Goal: Task Accomplishment & Management: Manage account settings

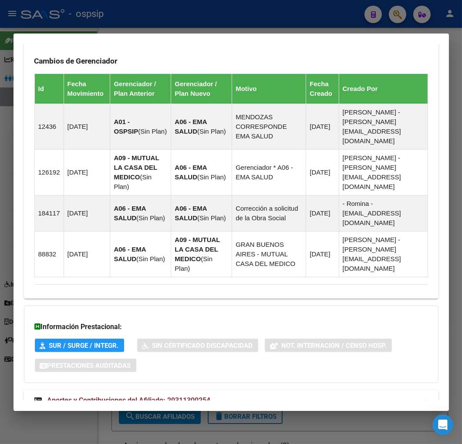
scroll to position [640, 0]
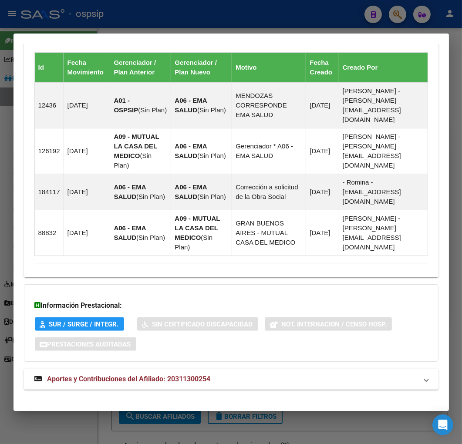
drag, startPoint x: 226, startPoint y: 371, endPoint x: 224, endPoint y: 366, distance: 5.3
click at [225, 374] on mat-panel-title "Aportes y Contribuciones del Afiliado: 20311300254" at bounding box center [225, 379] width 383 height 10
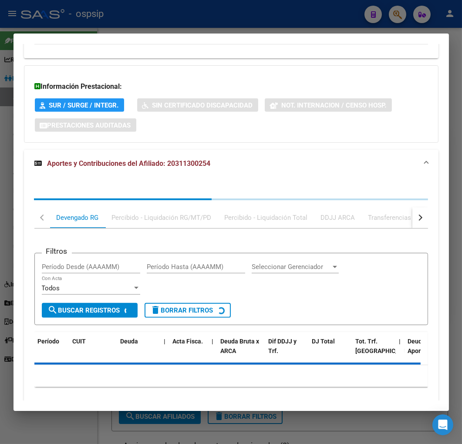
scroll to position [877, 0]
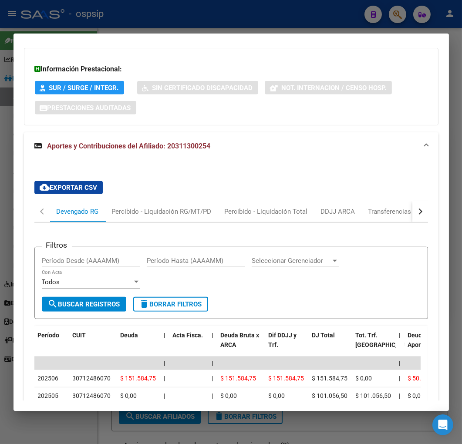
click at [416, 209] on div "button" at bounding box center [419, 212] width 6 height 6
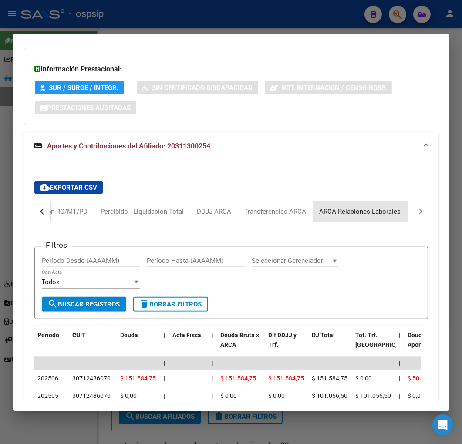
click at [388, 207] on div "ARCA Relaciones Laborales" at bounding box center [360, 212] width 81 height 10
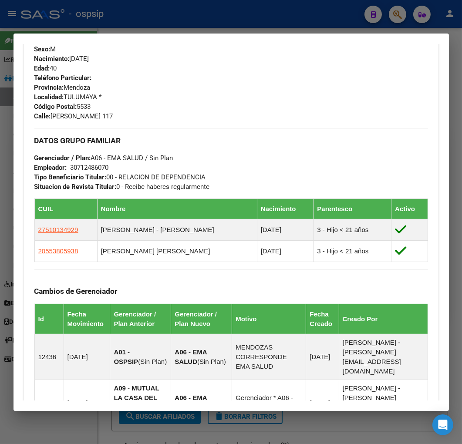
scroll to position [212, 0]
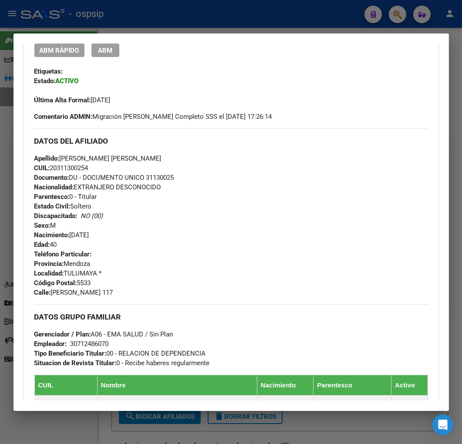
click at [161, 9] on div at bounding box center [231, 222] width 462 height 444
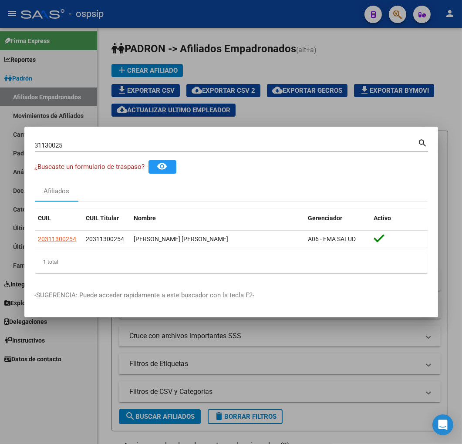
click at [162, 10] on div at bounding box center [231, 222] width 462 height 444
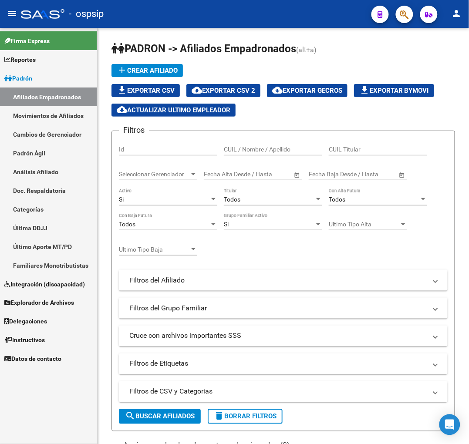
click at [397, 15] on button "button" at bounding box center [404, 14] width 17 height 17
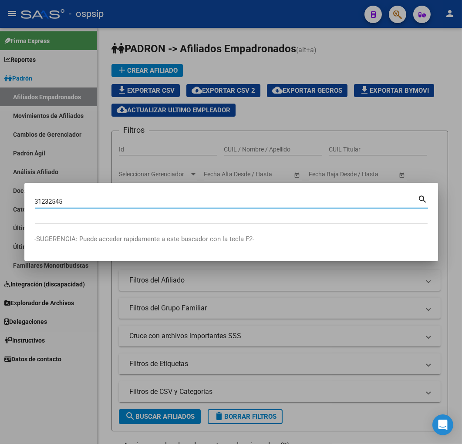
type input "31232545"
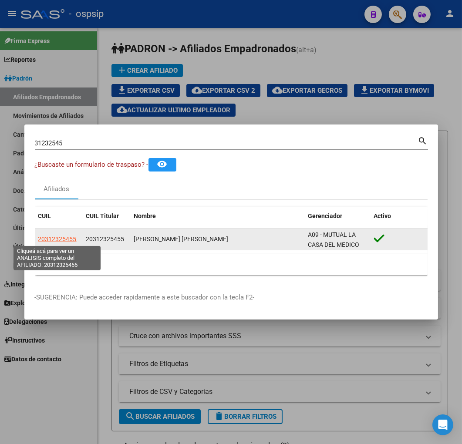
click at [68, 236] on span "20312325455" at bounding box center [57, 239] width 38 height 7
type textarea "20312325455"
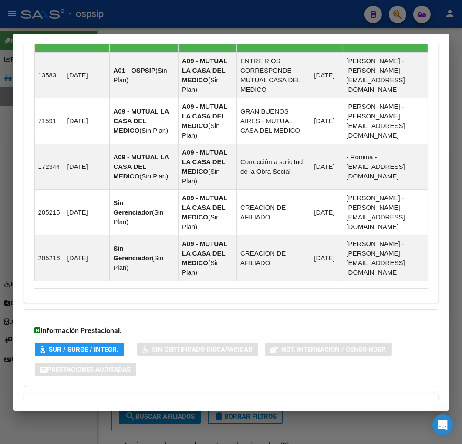
scroll to position [698, 0]
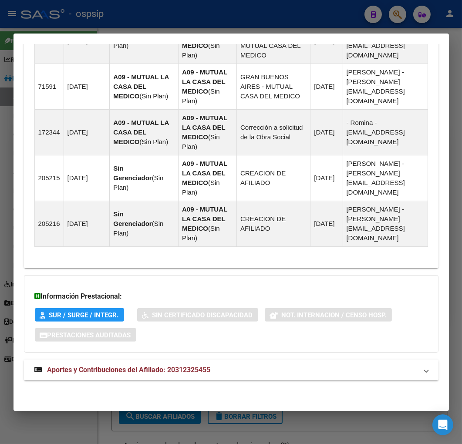
click at [285, 360] on mat-expansion-panel-header "Aportes y Contribuciones del Afiliado: 20312325455" at bounding box center [231, 370] width 414 height 21
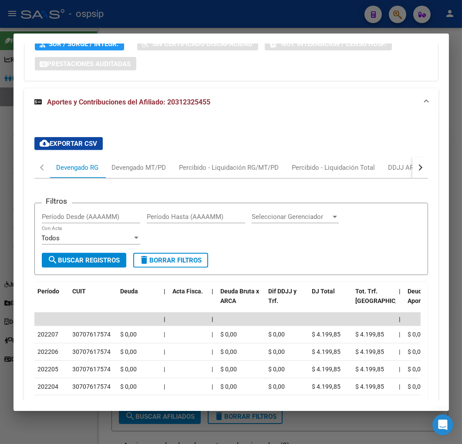
scroll to position [942, 0]
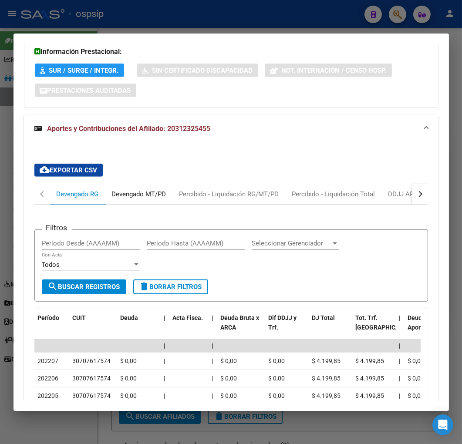
click at [158, 194] on div "Devengado MT/PD" at bounding box center [139, 194] width 54 height 10
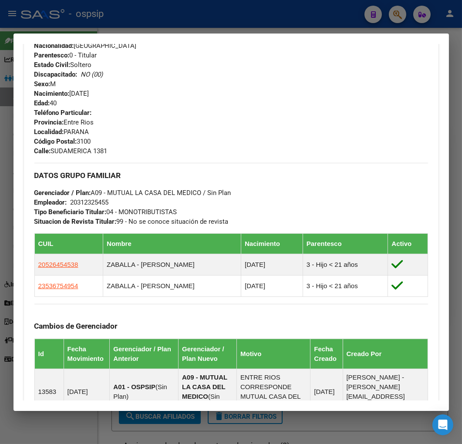
scroll to position [314, 0]
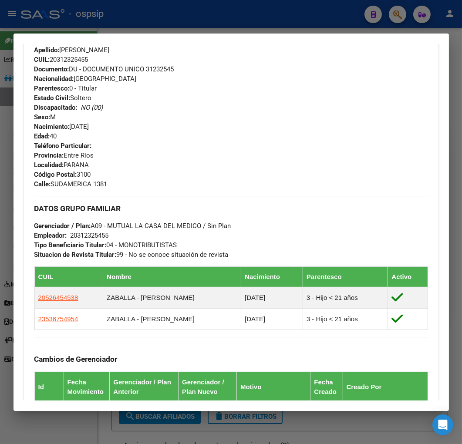
click at [221, 17] on div at bounding box center [231, 222] width 462 height 444
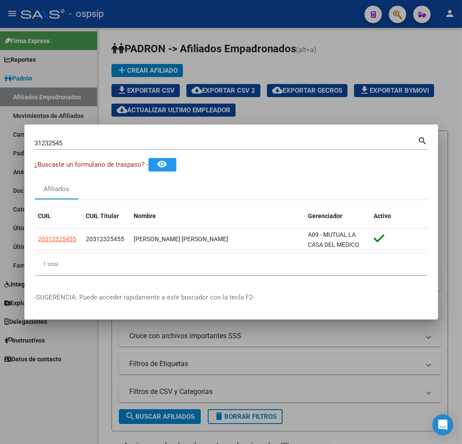
click at [222, 17] on div at bounding box center [231, 222] width 462 height 444
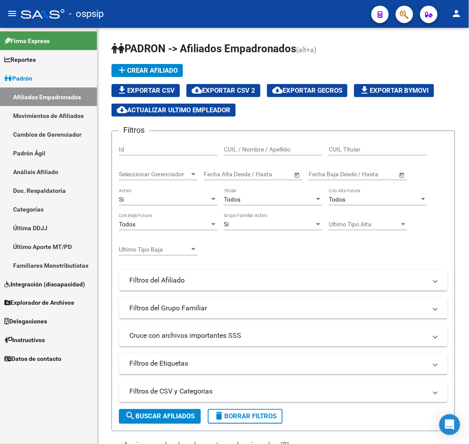
click at [398, 18] on button "button" at bounding box center [404, 14] width 17 height 17
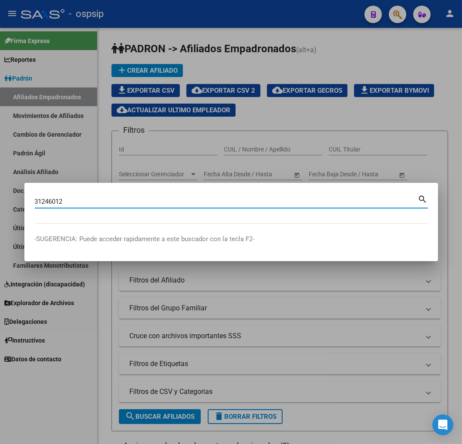
type input "31246012"
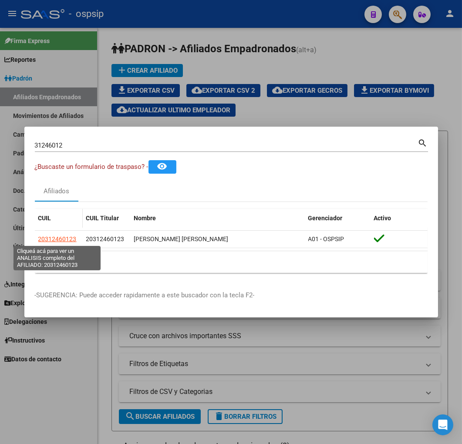
click at [68, 242] on span "20312460123" at bounding box center [57, 239] width 38 height 7
type textarea "20312460123"
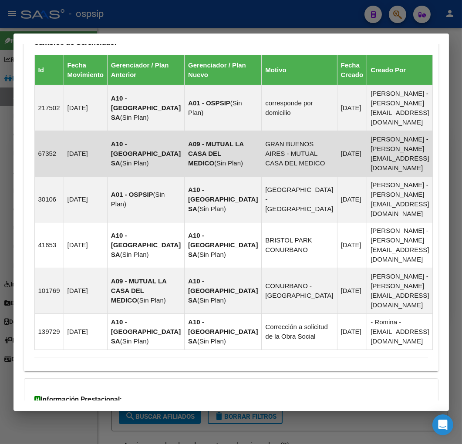
scroll to position [655, 0]
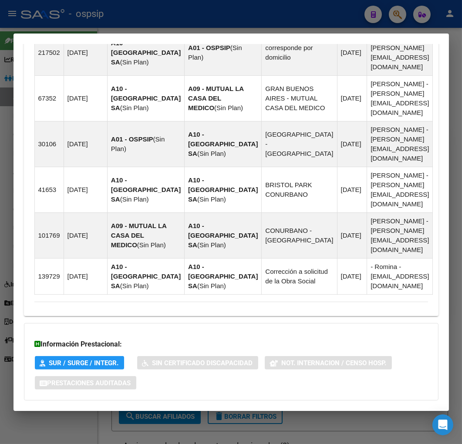
click at [305, 407] on mat-expansion-panel-header "Aportes y Contribuciones del Afiliado: 20312460123" at bounding box center [231, 417] width 414 height 21
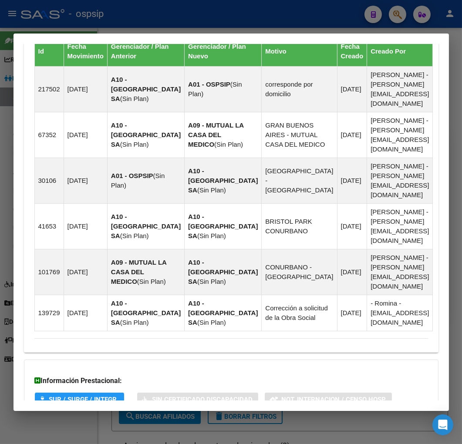
scroll to position [908, 0]
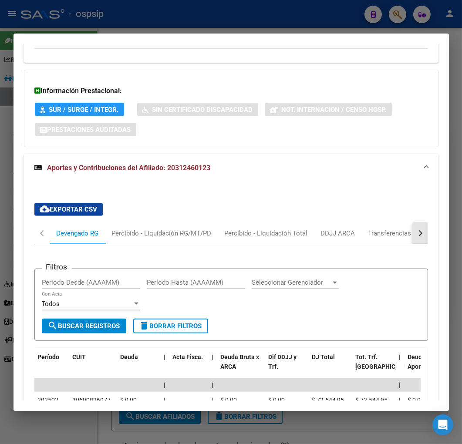
click at [414, 223] on button "button" at bounding box center [420, 233] width 16 height 21
click at [398, 223] on div "ARCA Relaciones Laborales" at bounding box center [360, 233] width 94 height 21
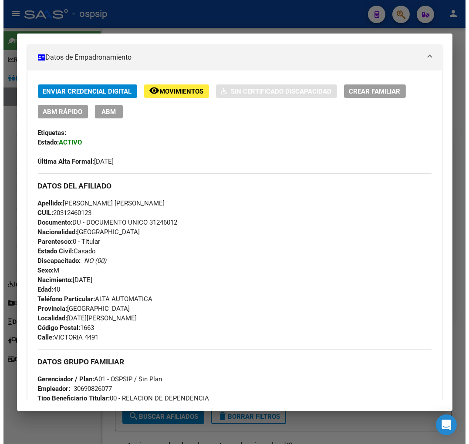
scroll to position [0, 0]
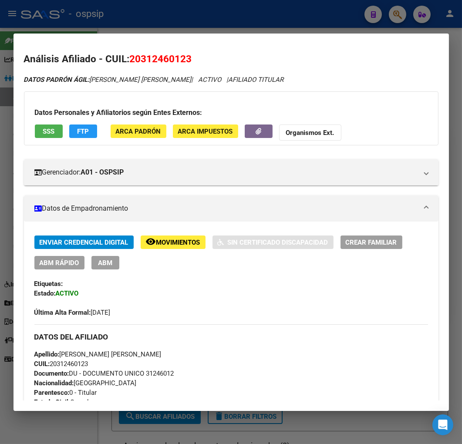
click at [88, 135] on button "FTP" at bounding box center [83, 130] width 28 height 13
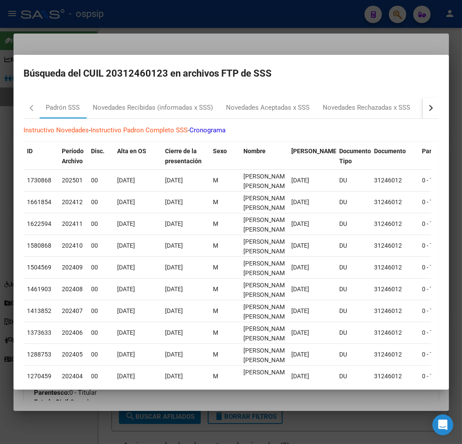
click at [424, 110] on button "button" at bounding box center [431, 108] width 16 height 21
click at [368, 114] on div "RG Bajas x OPCION ONLINE (ARCA)" at bounding box center [350, 108] width 117 height 21
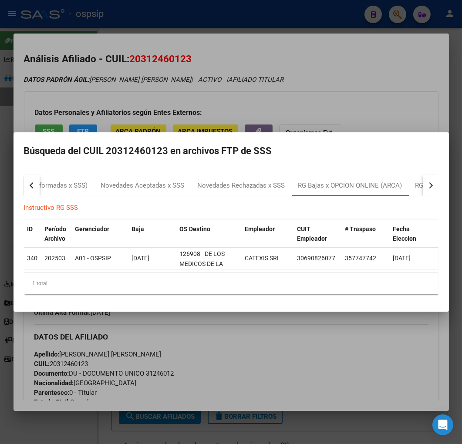
click at [236, 364] on div at bounding box center [231, 222] width 462 height 444
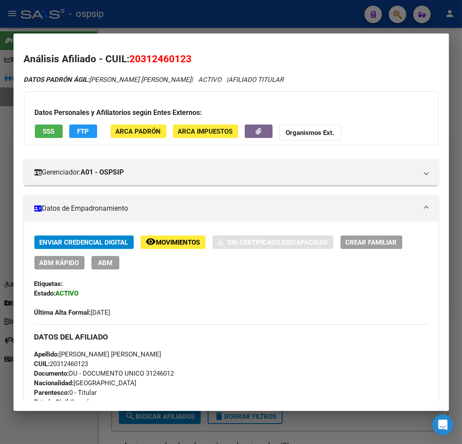
click at [111, 264] on span "ABM" at bounding box center [105, 263] width 14 height 8
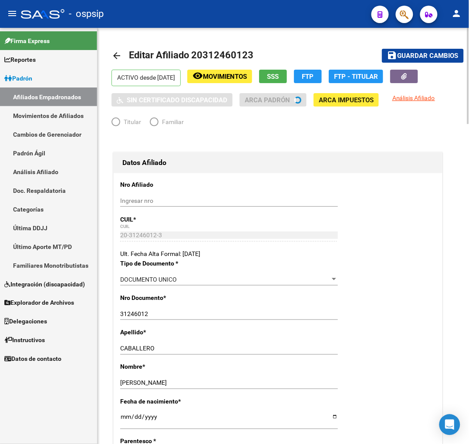
radio input "true"
type input "30-69082607-7"
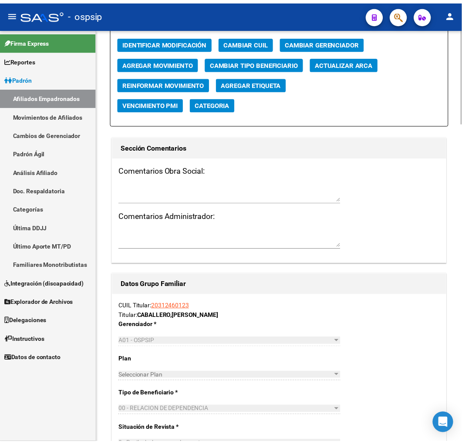
scroll to position [1016, 0]
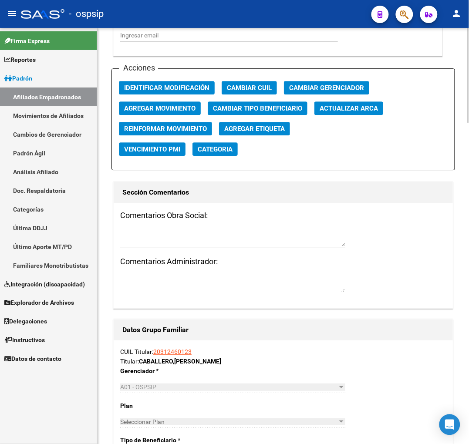
click at [182, 108] on span "Agregar Movimiento" at bounding box center [159, 108] width 71 height 8
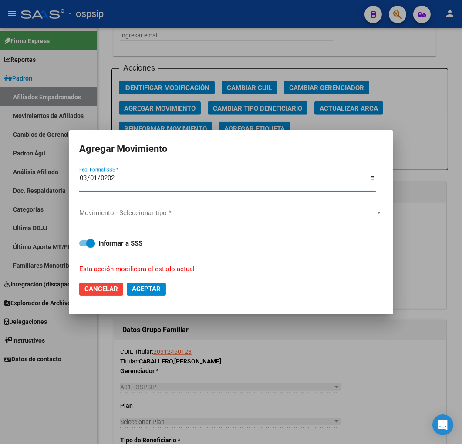
type input "[DATE]"
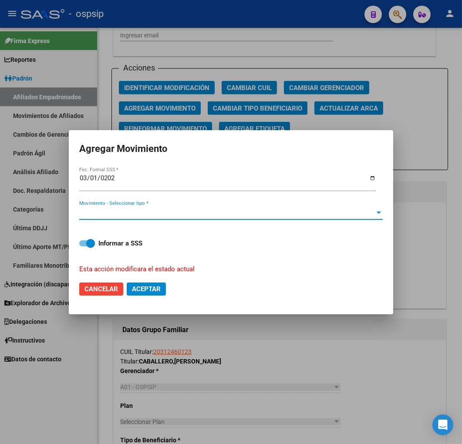
click at [129, 212] on span "Movimiento - Seleccionar tipo *" at bounding box center [227, 213] width 296 height 8
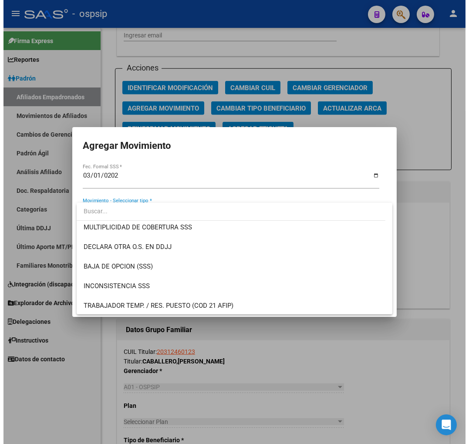
scroll to position [338, 0]
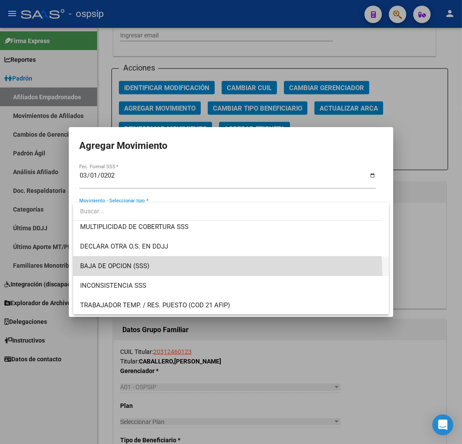
click at [171, 273] on span "BAJA DE OPCION (SSS)" at bounding box center [231, 266] width 302 height 20
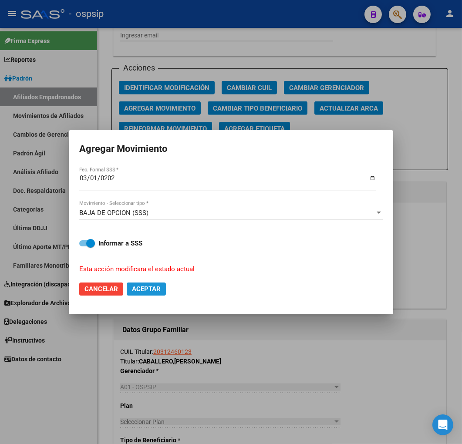
click at [155, 287] on span "Aceptar" at bounding box center [146, 289] width 29 height 8
checkbox input "false"
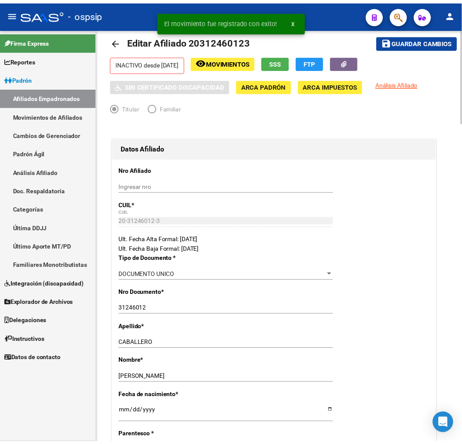
scroll to position [0, 0]
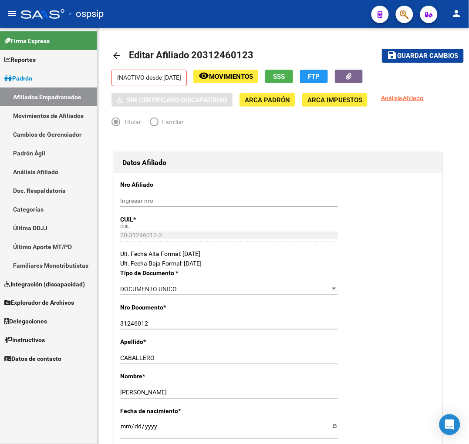
click at [187, 11] on div "- ospsip" at bounding box center [192, 13] width 343 height 19
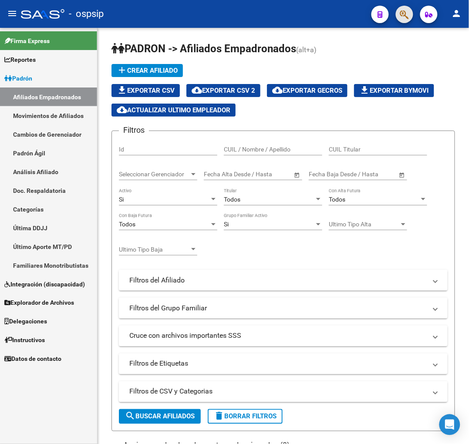
click at [398, 12] on button "button" at bounding box center [404, 14] width 17 height 17
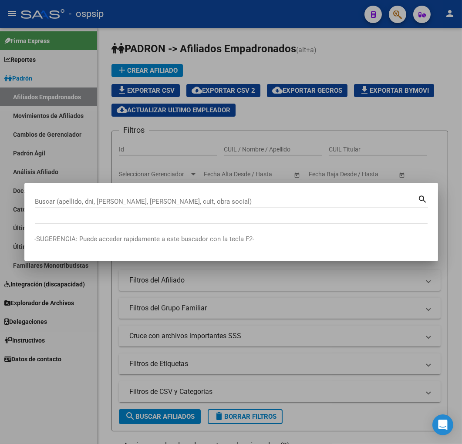
click at [224, 209] on div "Buscar (apellido, dni, [PERSON_NAME], nro traspaso, cuit, obra social) search" at bounding box center [231, 204] width 393 height 23
drag, startPoint x: 239, startPoint y: 209, endPoint x: 232, endPoint y: 205, distance: 8.0
click at [237, 208] on div "Buscar (apellido, dni, [PERSON_NAME], nro traspaso, cuit, obra social) search" at bounding box center [231, 204] width 393 height 23
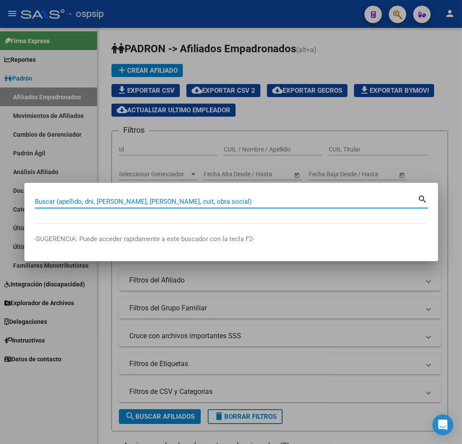
click at [232, 203] on input "Buscar (apellido, dni, [PERSON_NAME], [PERSON_NAME], cuit, obra social)" at bounding box center [226, 202] width 383 height 8
type input "31263443"
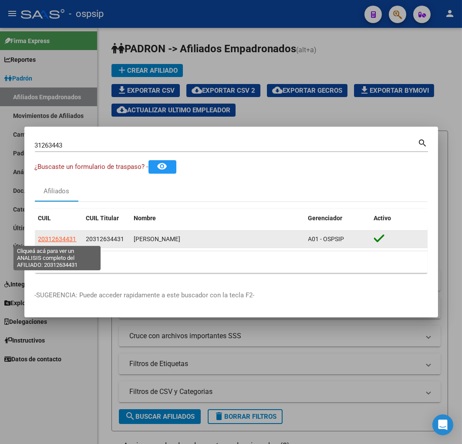
click at [60, 241] on span "20312634431" at bounding box center [57, 239] width 38 height 7
type textarea "20312634431"
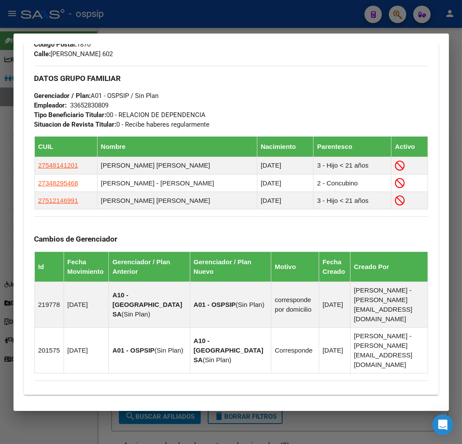
scroll to position [552, 0]
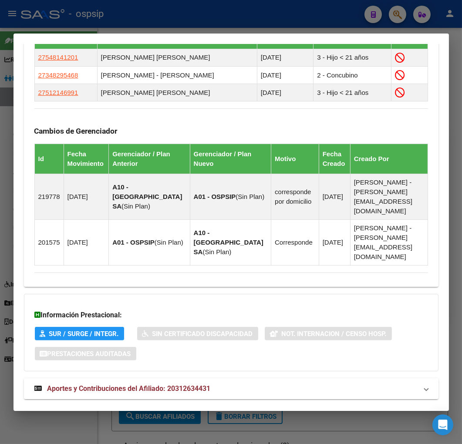
click at [281, 378] on mat-expansion-panel-header "Aportes y Contribuciones del Afiliado: 20312634431" at bounding box center [231, 388] width 414 height 21
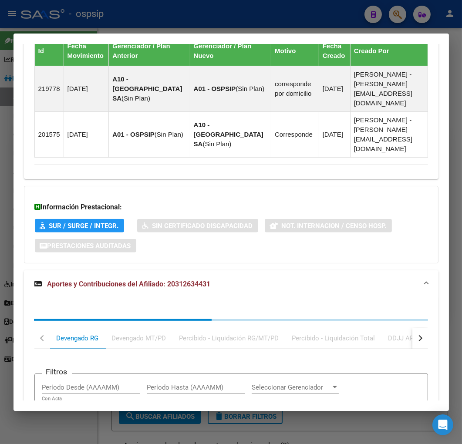
scroll to position [789, 0]
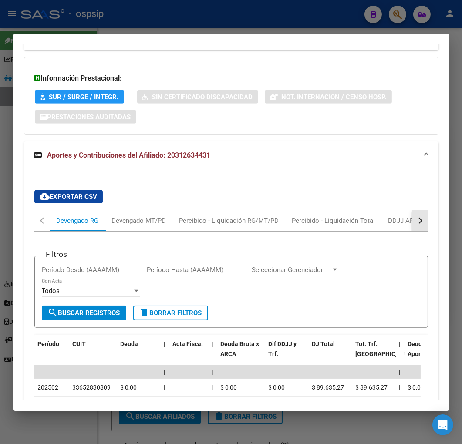
click at [415, 210] on button "button" at bounding box center [420, 220] width 16 height 21
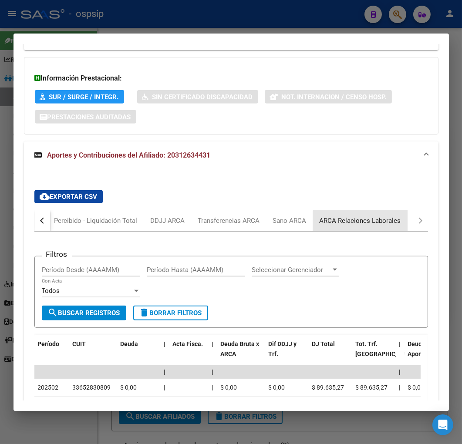
click at [399, 210] on div "ARCA Relaciones Laborales" at bounding box center [360, 220] width 94 height 21
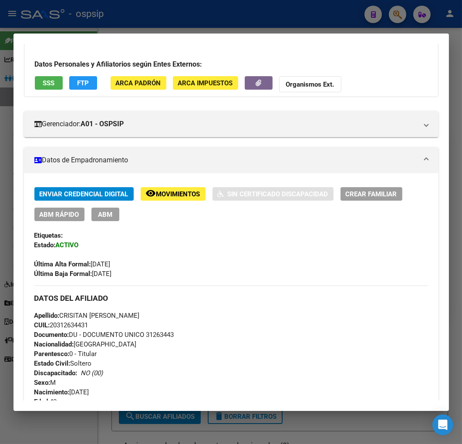
scroll to position [0, 0]
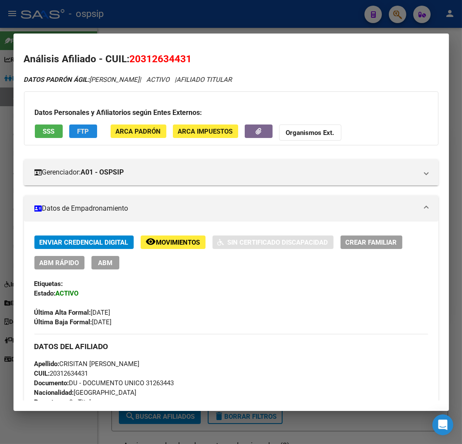
click at [92, 133] on button "FTP" at bounding box center [83, 130] width 28 height 13
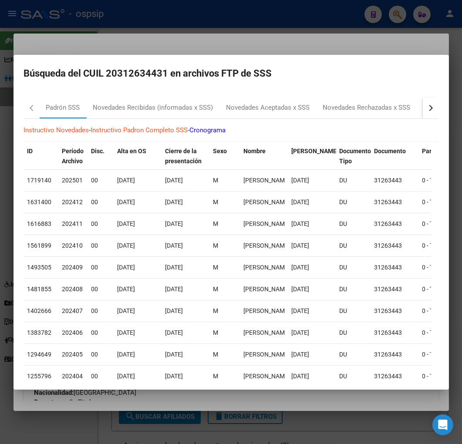
click at [426, 108] on div "button" at bounding box center [429, 107] width 6 height 6
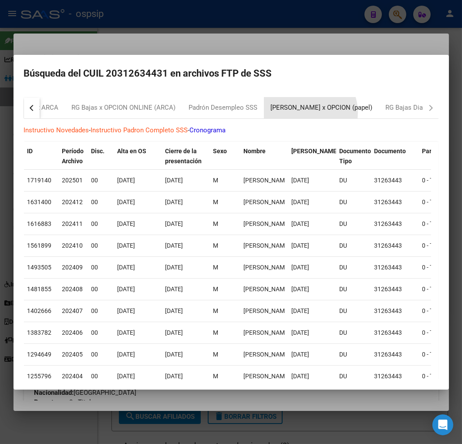
click at [303, 112] on div "[PERSON_NAME] x OPCION (papel)" at bounding box center [321, 108] width 115 height 21
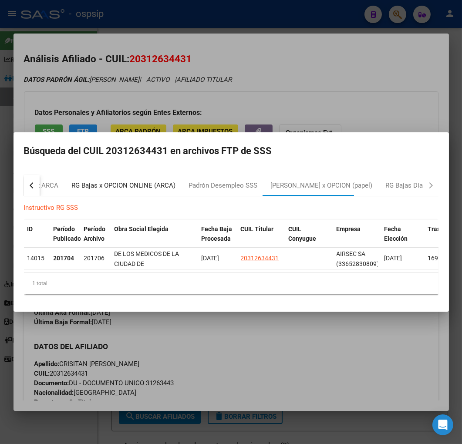
click at [162, 188] on div "RG Bajas x OPCION ONLINE (ARCA)" at bounding box center [123, 185] width 117 height 21
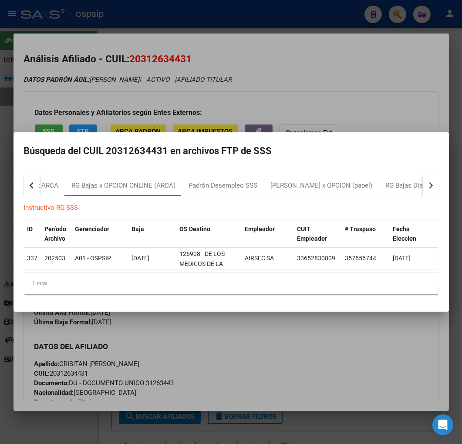
click at [286, 101] on div at bounding box center [231, 222] width 462 height 444
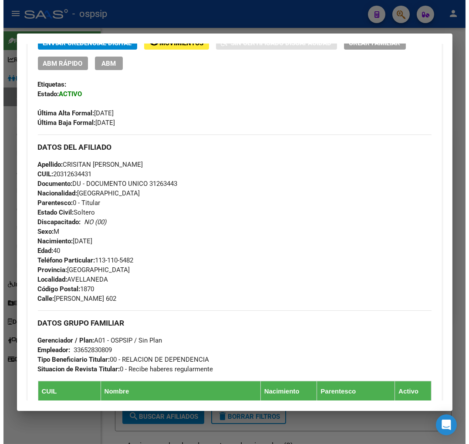
scroll to position [193, 0]
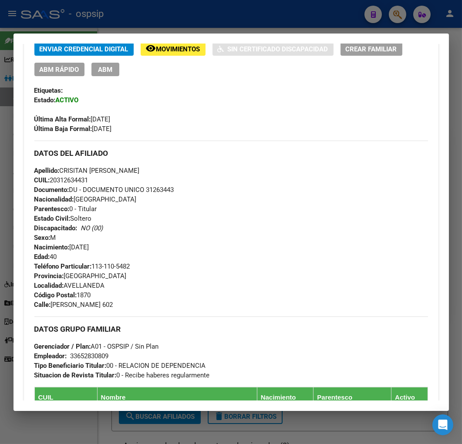
click at [102, 68] on span "ABM" at bounding box center [105, 70] width 14 height 8
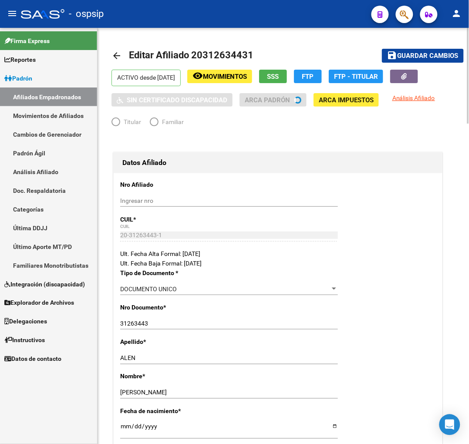
radio input "true"
type input "33-65283080-9"
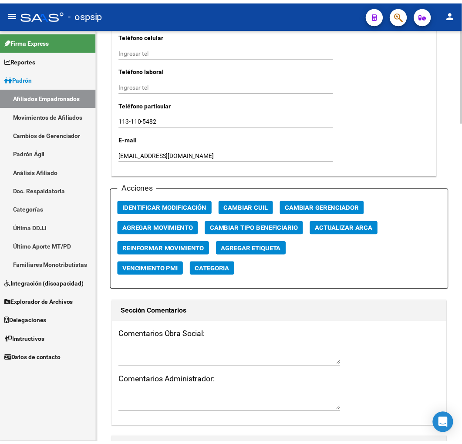
scroll to position [919, 0]
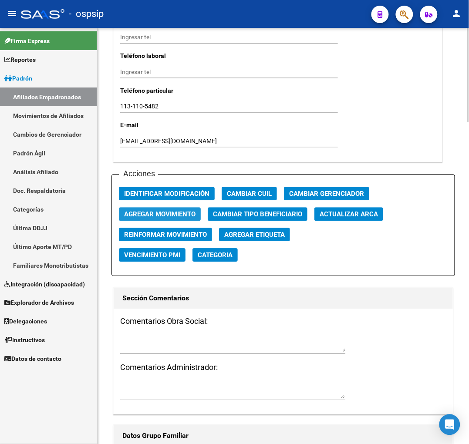
click at [163, 215] on span "Agregar Movimiento" at bounding box center [159, 215] width 71 height 8
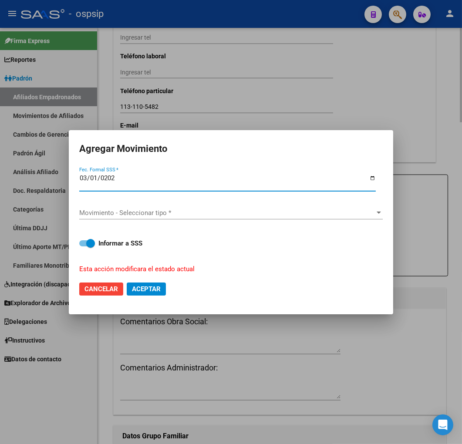
type input "[DATE]"
click at [164, 215] on span "Movimiento - Seleccionar tipo *" at bounding box center [227, 213] width 296 height 8
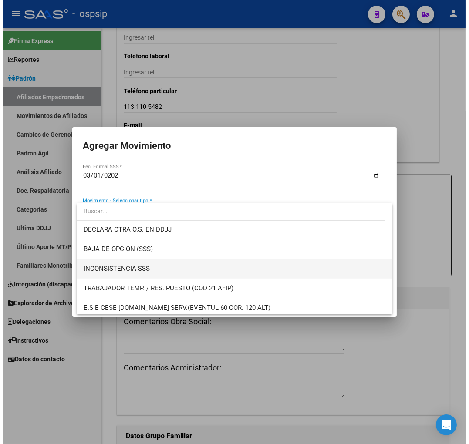
scroll to position [338, 0]
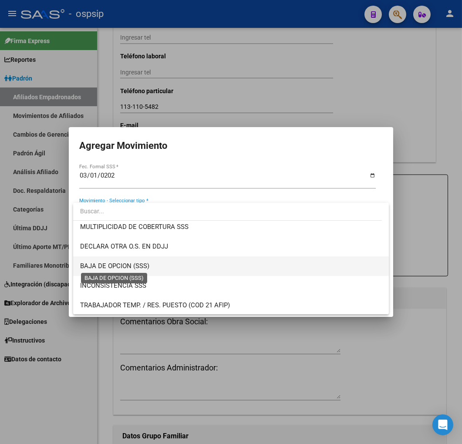
click at [144, 263] on span "BAJA DE OPCION (SSS)" at bounding box center [114, 266] width 69 height 8
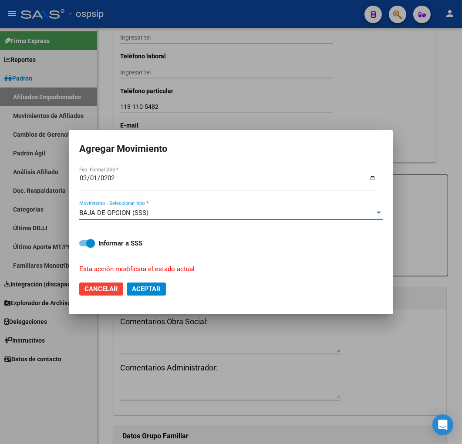
click at [148, 293] on button "Aceptar" at bounding box center [146, 289] width 39 height 13
checkbox input "false"
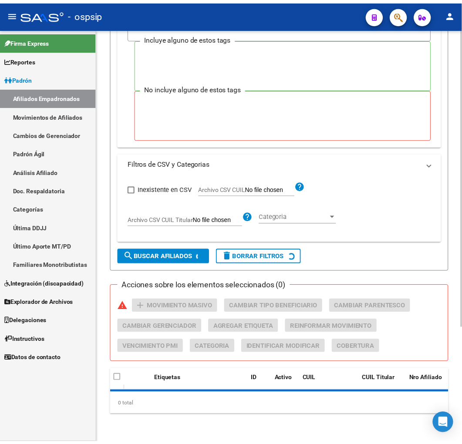
scroll to position [160, 0]
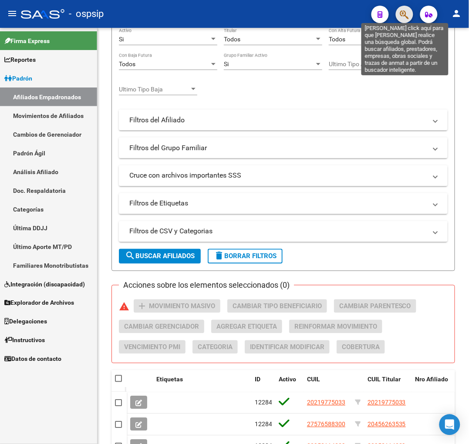
click at [406, 16] on icon "button" at bounding box center [404, 15] width 9 height 10
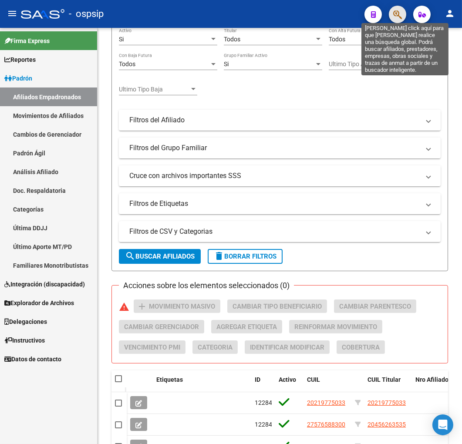
scroll to position [383, 0]
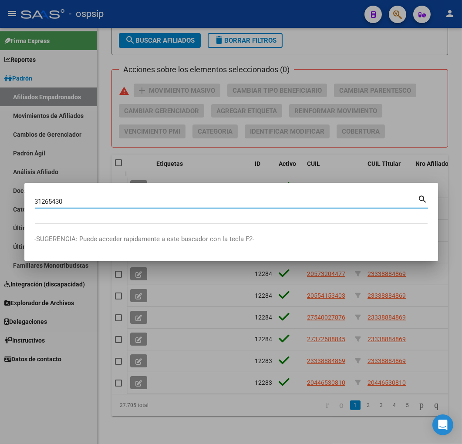
type input "31265430"
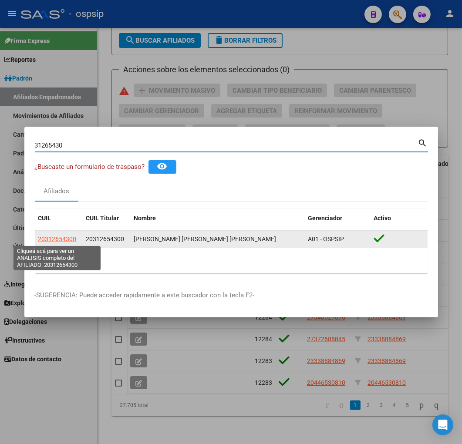
click at [54, 236] on span "20312654300" at bounding box center [57, 239] width 38 height 7
type textarea "20312654300"
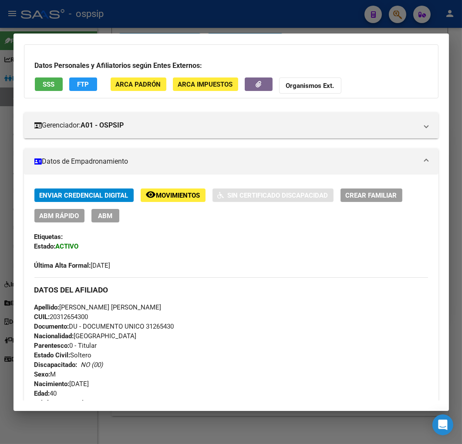
scroll to position [0, 0]
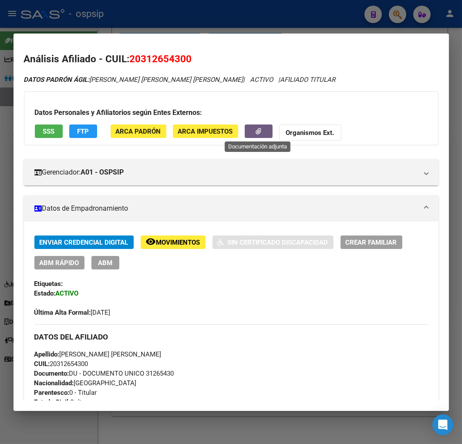
click at [260, 135] on button "button" at bounding box center [259, 130] width 28 height 13
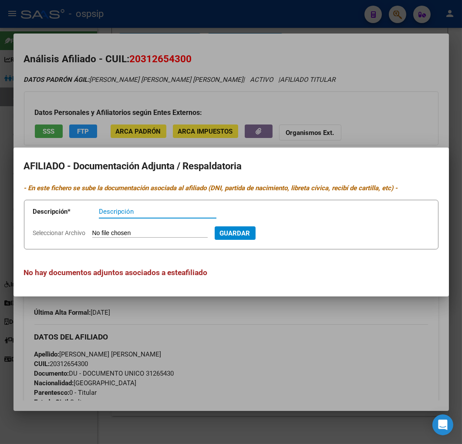
click at [255, 338] on div at bounding box center [231, 222] width 462 height 444
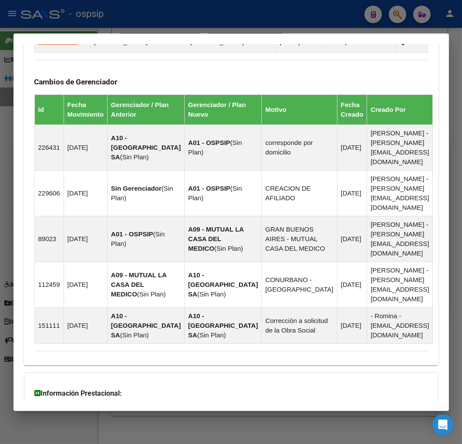
scroll to position [610, 0]
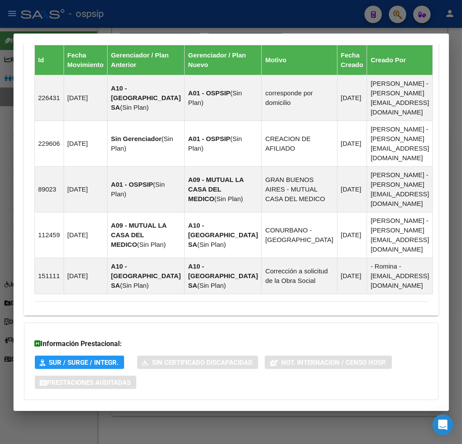
click at [266, 412] on mat-panel-title "Aportes y Contribuciones del Afiliado: 20312654300" at bounding box center [225, 417] width 383 height 10
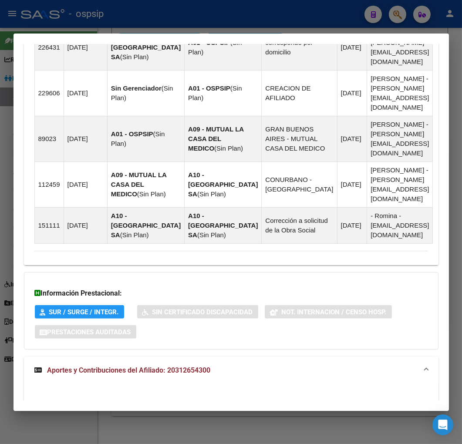
scroll to position [846, 0]
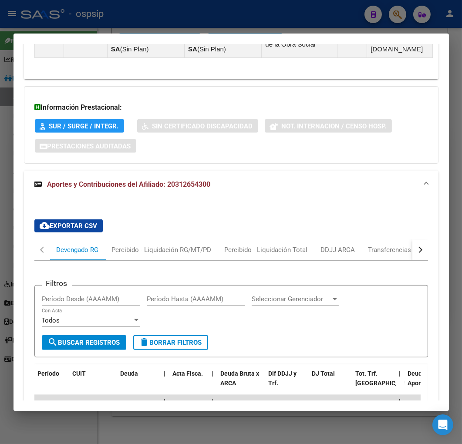
click at [412, 239] on button "button" at bounding box center [420, 249] width 16 height 21
click at [369, 239] on div "ARCA Relaciones Laborales" at bounding box center [360, 249] width 94 height 21
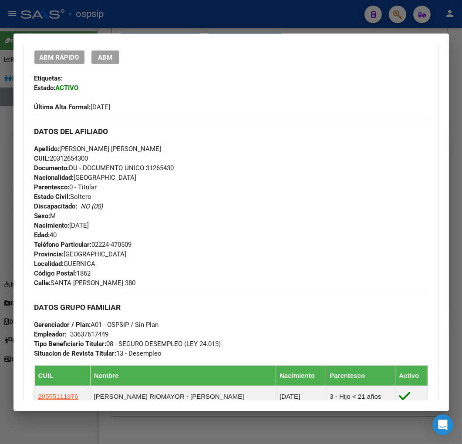
scroll to position [0, 0]
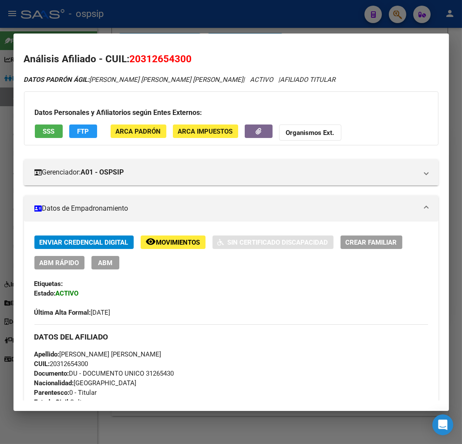
click at [218, 24] on div at bounding box center [231, 222] width 462 height 444
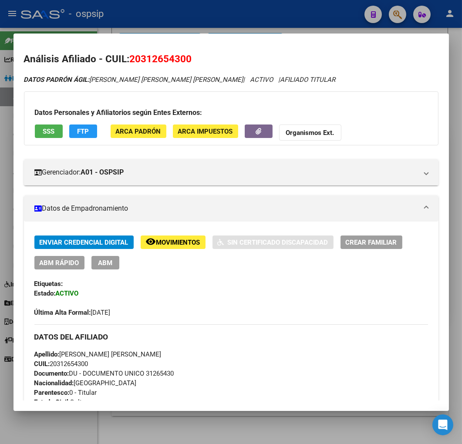
click at [218, 24] on div at bounding box center [231, 222] width 462 height 444
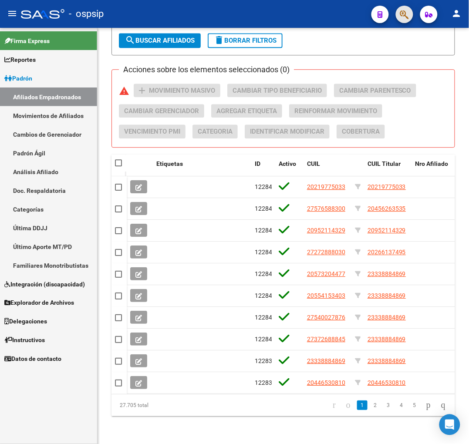
click at [399, 15] on button "button" at bounding box center [404, 14] width 17 height 17
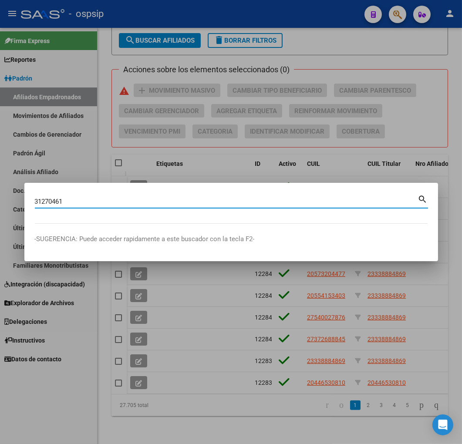
type input "31270461"
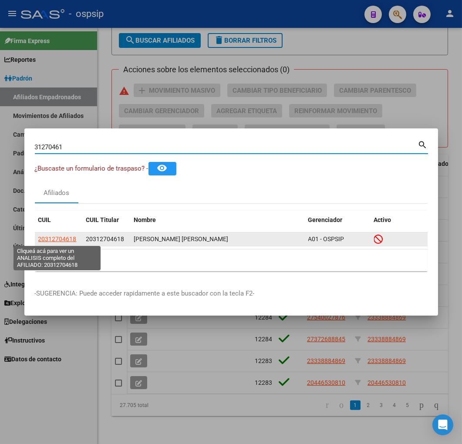
click at [48, 237] on span "20312704618" at bounding box center [57, 239] width 38 height 7
type textarea "20312704618"
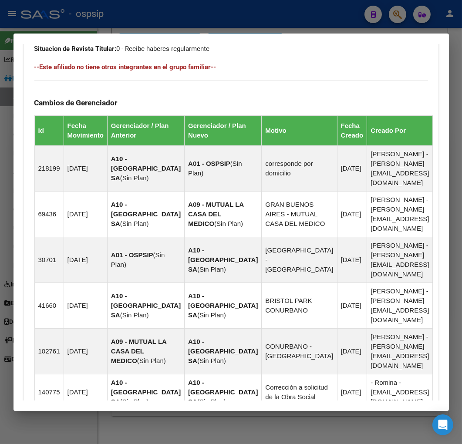
scroll to position [681, 0]
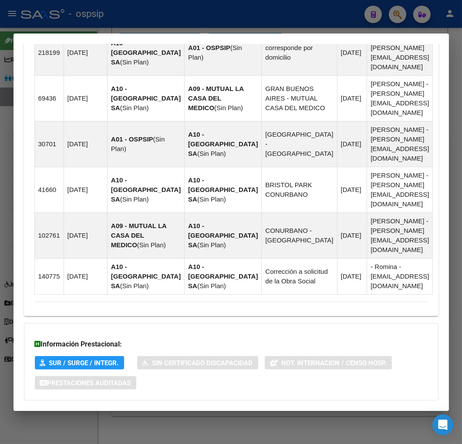
click at [252, 407] on mat-expansion-panel-header "Aportes y Contribuciones del Afiliado: 20312704618" at bounding box center [231, 417] width 414 height 21
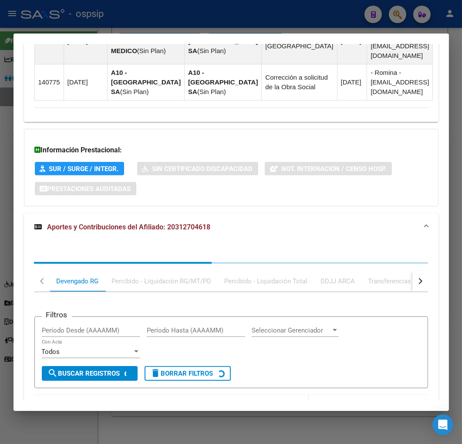
scroll to position [917, 0]
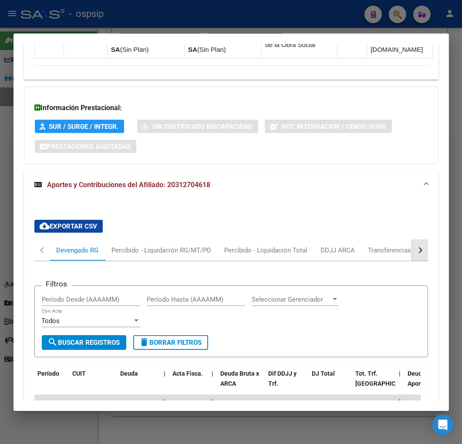
click at [412, 240] on button "button" at bounding box center [420, 250] width 16 height 21
click at [416, 247] on div "button" at bounding box center [419, 250] width 6 height 6
click at [392, 246] on div "ARCA Relaciones Laborales" at bounding box center [360, 251] width 81 height 10
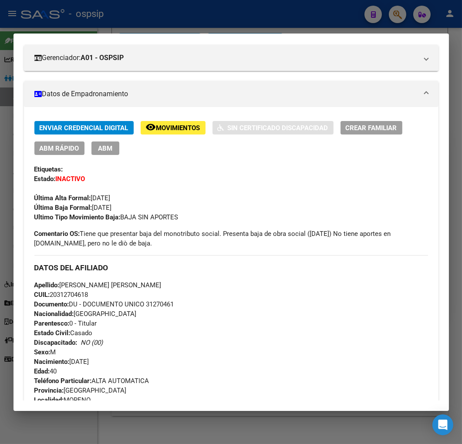
scroll to position [0, 0]
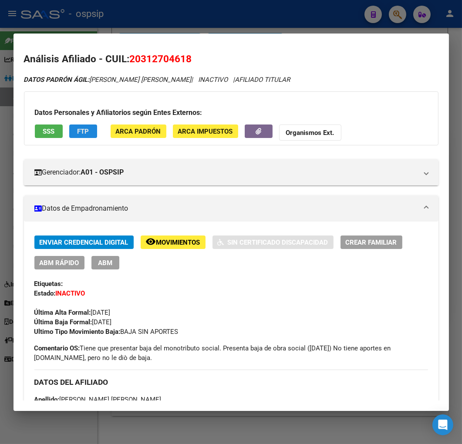
click at [90, 136] on button "FTP" at bounding box center [83, 130] width 28 height 13
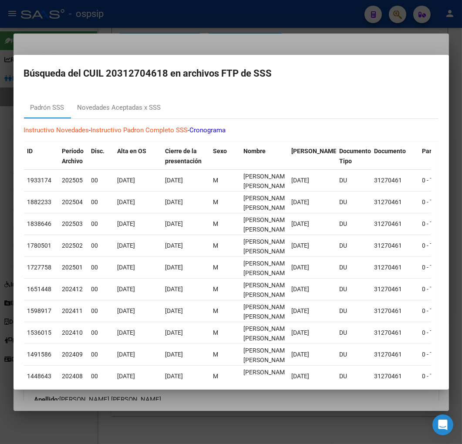
click at [259, 42] on div at bounding box center [231, 222] width 462 height 444
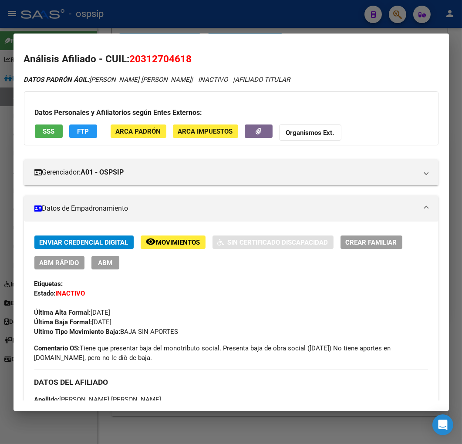
click at [170, 13] on div at bounding box center [231, 222] width 462 height 444
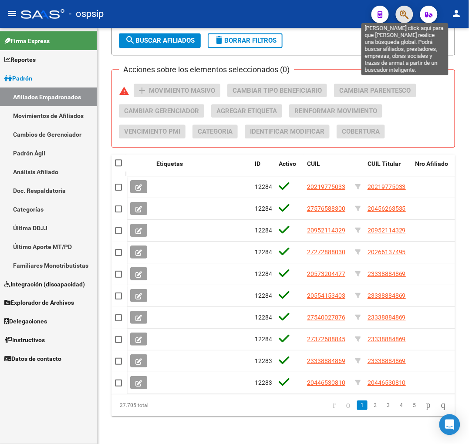
click at [406, 13] on icon "button" at bounding box center [404, 15] width 9 height 10
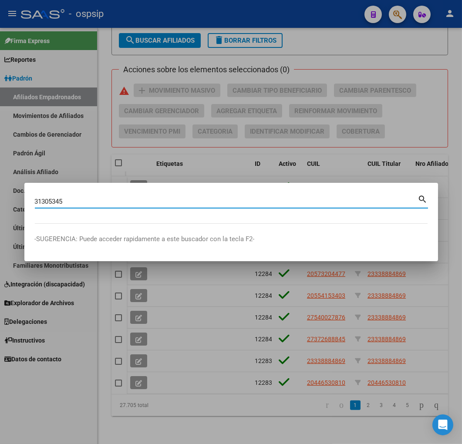
type input "31305345"
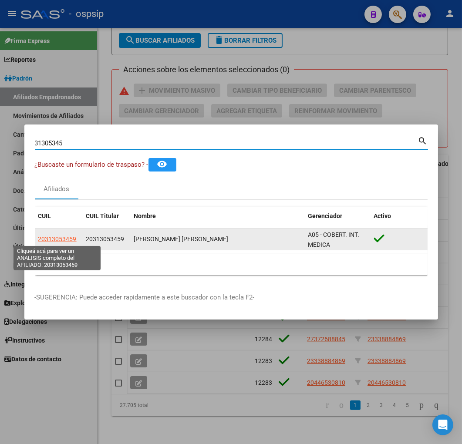
click at [57, 238] on span "20313053459" at bounding box center [57, 239] width 38 height 7
type textarea "20313053459"
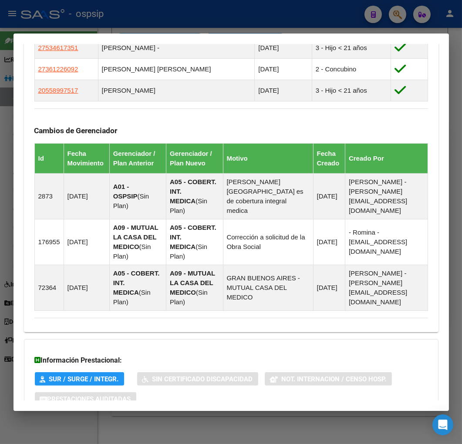
scroll to position [616, 0]
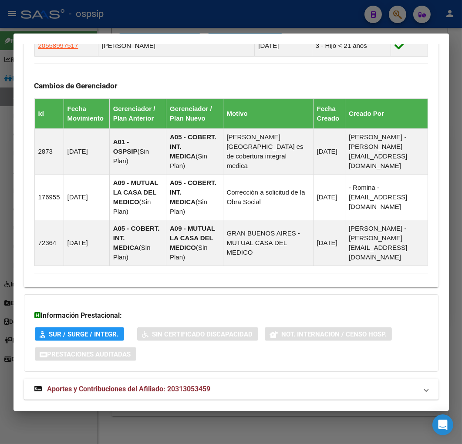
drag, startPoint x: 248, startPoint y: 380, endPoint x: 257, endPoint y: 376, distance: 9.7
click at [248, 380] on mat-expansion-panel-header "Aportes y Contribuciones del Afiliado: 20313053459" at bounding box center [231, 389] width 414 height 21
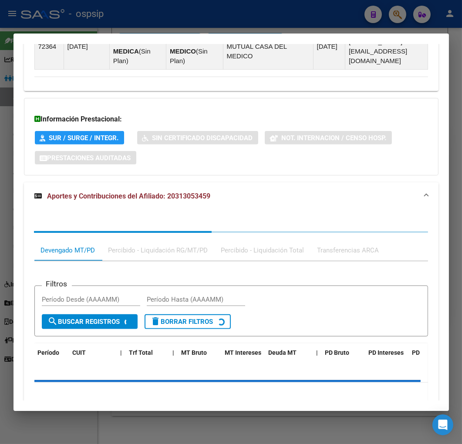
scroll to position [837, 0]
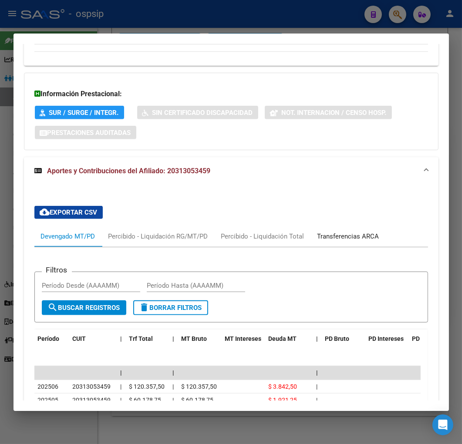
click at [347, 232] on div "Transferencias ARCA" at bounding box center [348, 237] width 62 height 10
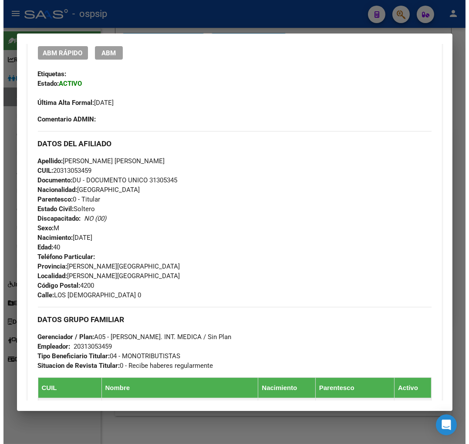
scroll to position [63, 0]
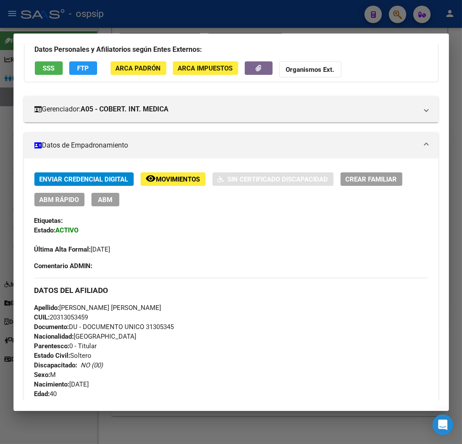
click at [154, 27] on div at bounding box center [231, 222] width 462 height 444
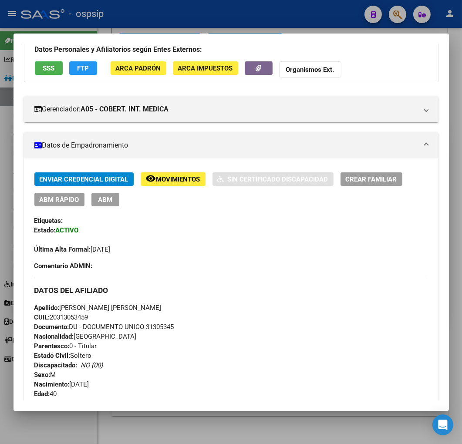
click at [155, 25] on div at bounding box center [231, 222] width 462 height 444
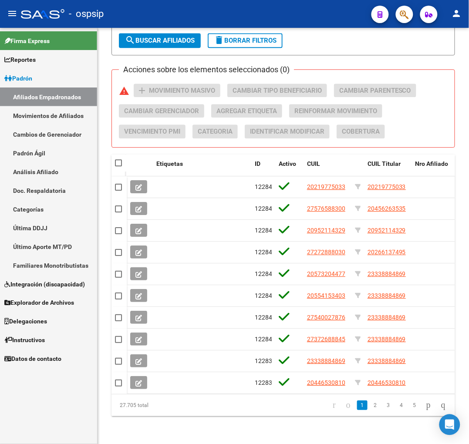
click at [414, 14] on mat-toolbar "menu - ospsip person" at bounding box center [234, 14] width 469 height 28
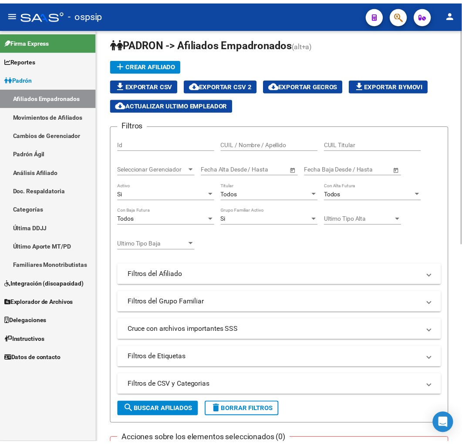
scroll to position [0, 0]
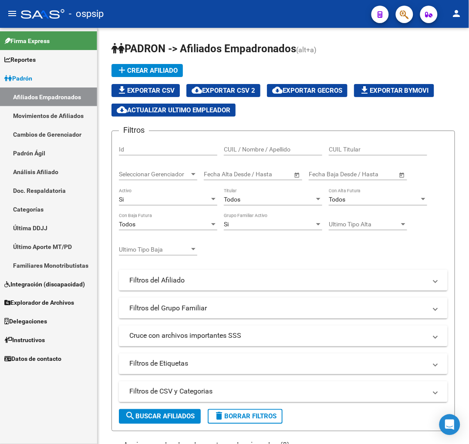
click at [410, 12] on button "button" at bounding box center [404, 14] width 17 height 17
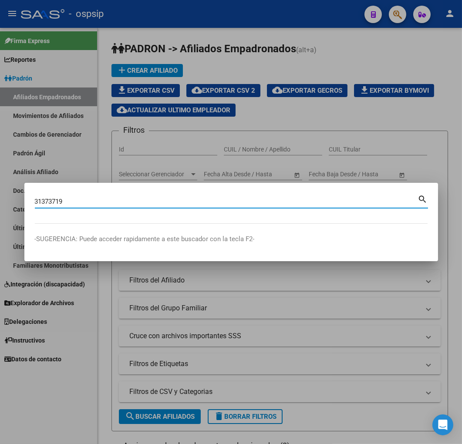
type input "31373719"
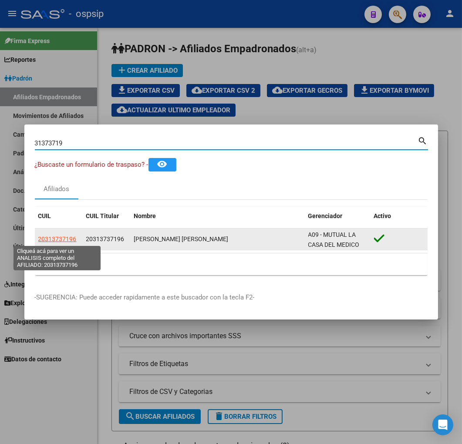
click at [44, 239] on span "20313737196" at bounding box center [57, 239] width 38 height 7
type textarea "20313737196"
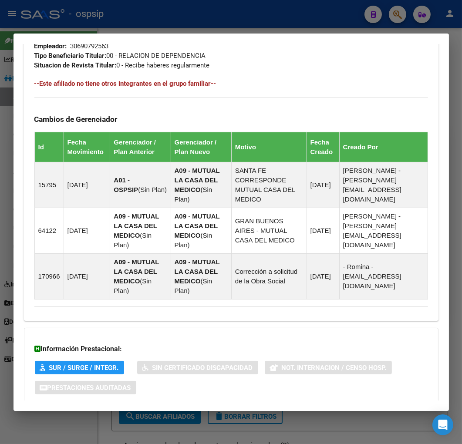
scroll to position [563, 0]
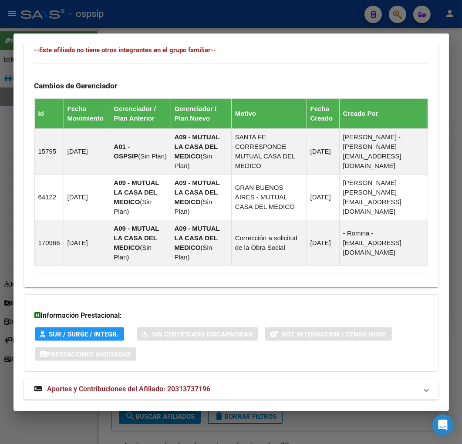
drag, startPoint x: 247, startPoint y: 371, endPoint x: 251, endPoint y: 367, distance: 5.9
click at [248, 384] on mat-panel-title "Aportes y Contribuciones del Afiliado: 20313737196" at bounding box center [225, 389] width 383 height 10
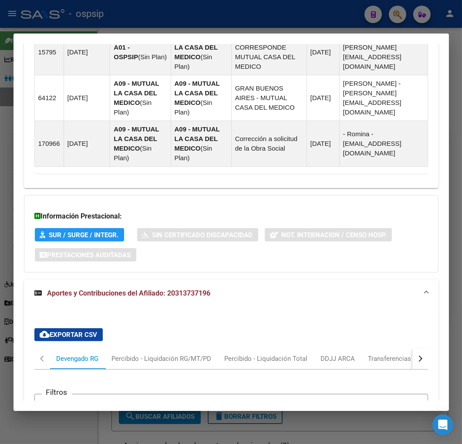
scroll to position [799, 0]
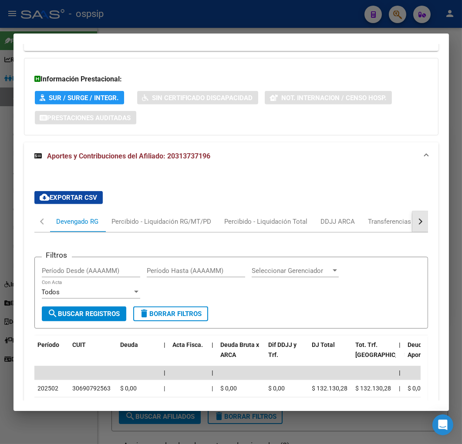
click at [420, 211] on button "button" at bounding box center [420, 221] width 16 height 21
click at [353, 211] on mat-tab-header "Devengado RG Percibido - Liquidación RG/MT/PD Percibido - Liquidación Total DDJ…" at bounding box center [231, 221] width 394 height 21
click at [355, 217] on div "ARCA Relaciones Laborales" at bounding box center [360, 222] width 81 height 10
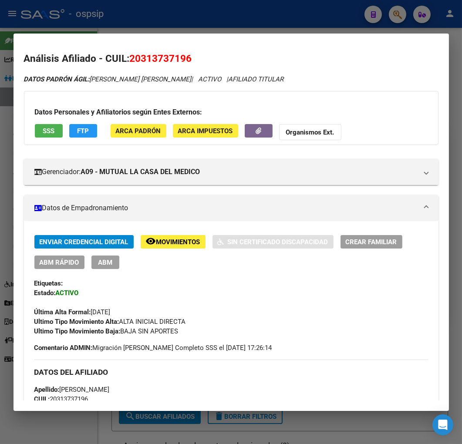
scroll to position [0, 0]
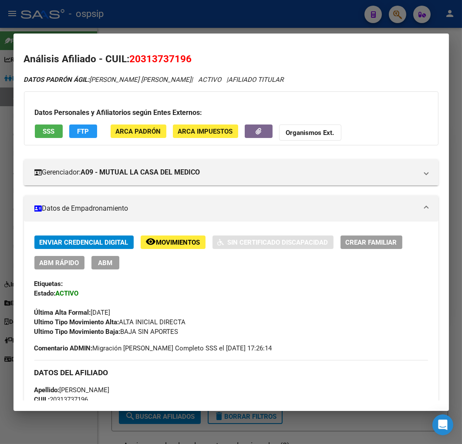
click at [83, 128] on span "FTP" at bounding box center [83, 132] width 12 height 8
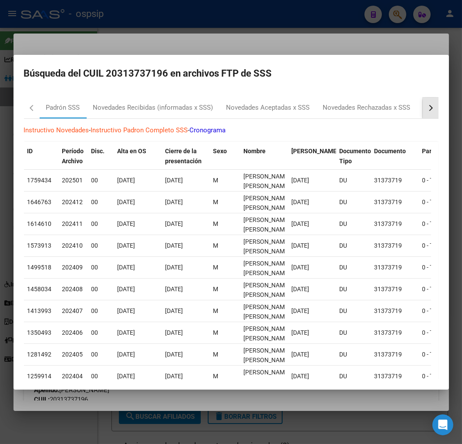
click at [424, 102] on button "button" at bounding box center [431, 108] width 16 height 21
click at [303, 108] on div "RG Bajas x OPCION ONLINE (ARCA)" at bounding box center [295, 108] width 104 height 10
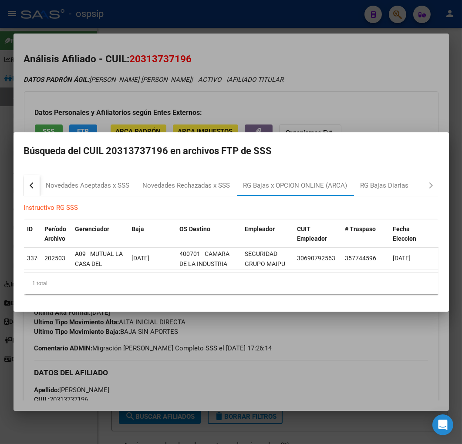
drag, startPoint x: 292, startPoint y: 366, endPoint x: 256, endPoint y: 358, distance: 37.1
click at [290, 366] on div at bounding box center [231, 222] width 462 height 444
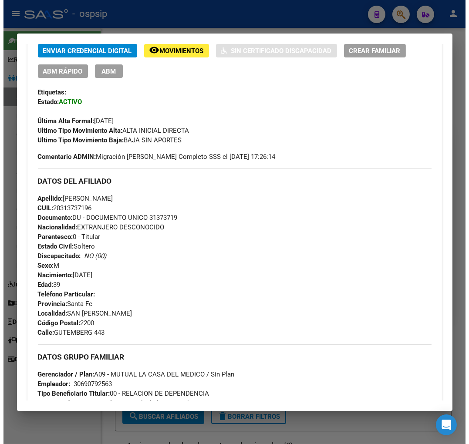
scroll to position [97, 0]
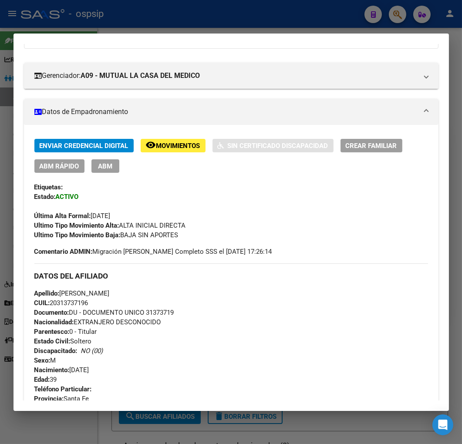
click at [115, 169] on button "ABM" at bounding box center [105, 165] width 28 height 13
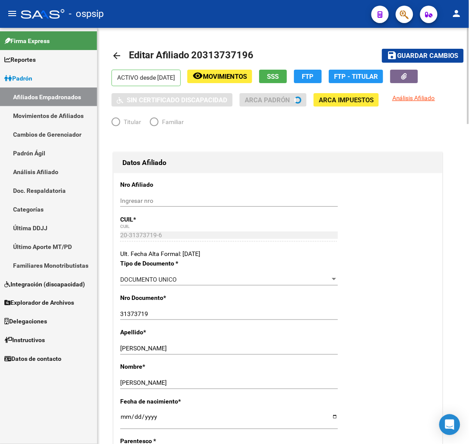
radio input "true"
type input "30-69079256-3"
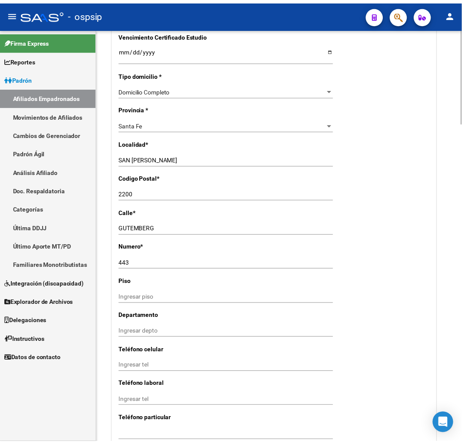
scroll to position [871, 0]
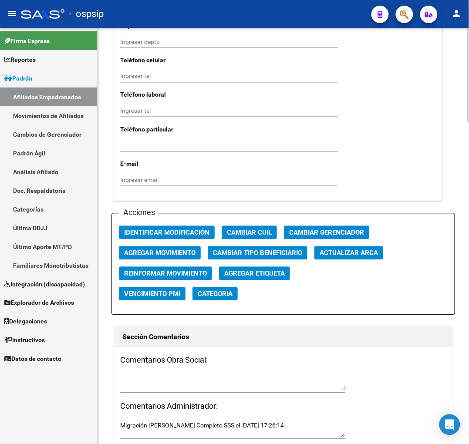
click at [135, 241] on div "Acciones Identificar Modificación Cambiar CUIL Cambiar Gerenciador Agregar Movi…" at bounding box center [282, 264] width 343 height 102
click at [145, 251] on span "Agregar Movimiento" at bounding box center [159, 253] width 71 height 8
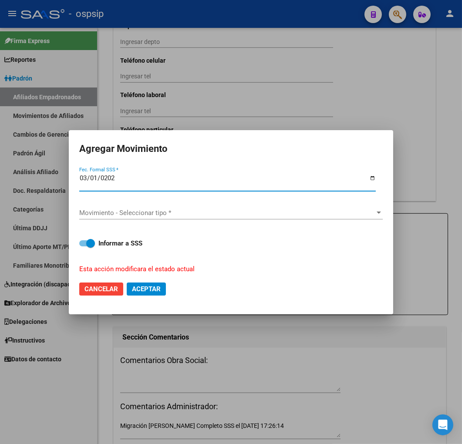
type input "[DATE]"
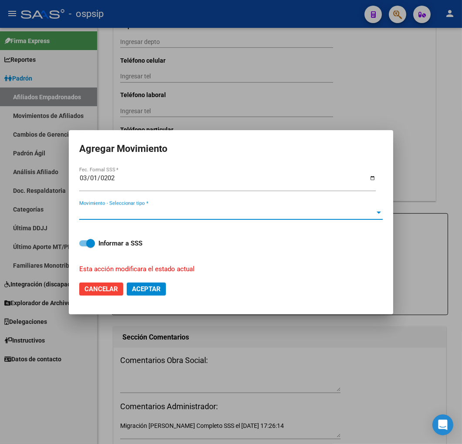
click at [252, 209] on span "Movimiento - Seleccionar tipo *" at bounding box center [227, 213] width 296 height 8
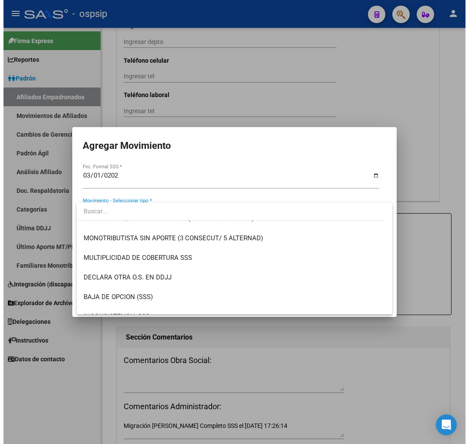
scroll to position [338, 0]
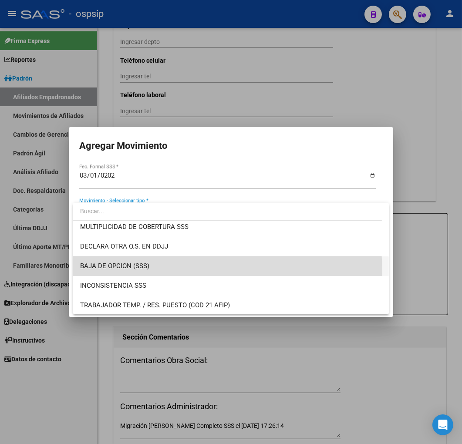
click at [221, 269] on span "BAJA DE OPCION (SSS)" at bounding box center [231, 266] width 302 height 20
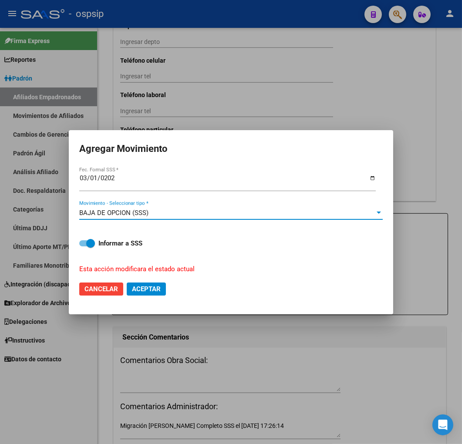
click at [156, 288] on span "Aceptar" at bounding box center [146, 289] width 29 height 8
checkbox input "false"
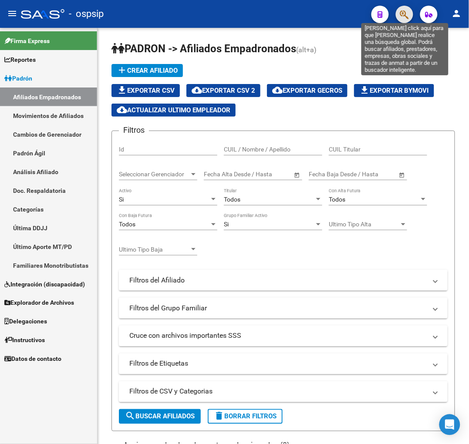
click at [407, 15] on icon "button" at bounding box center [404, 15] width 9 height 10
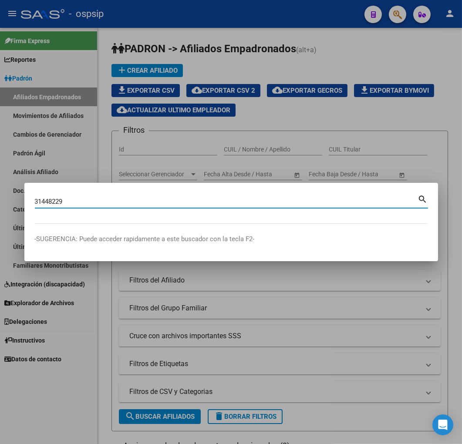
type input "31448229"
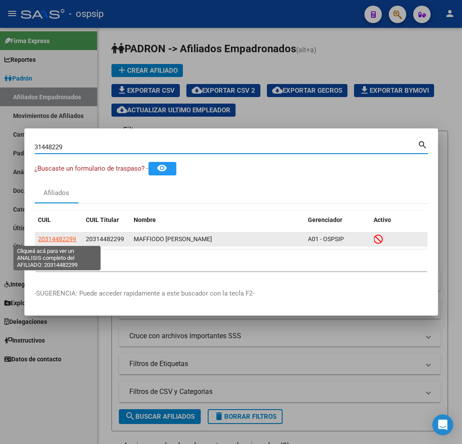
click at [67, 237] on span "20314482299" at bounding box center [57, 239] width 38 height 7
type textarea "20314482299"
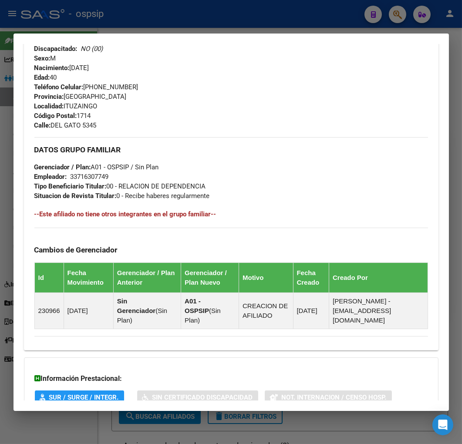
scroll to position [464, 0]
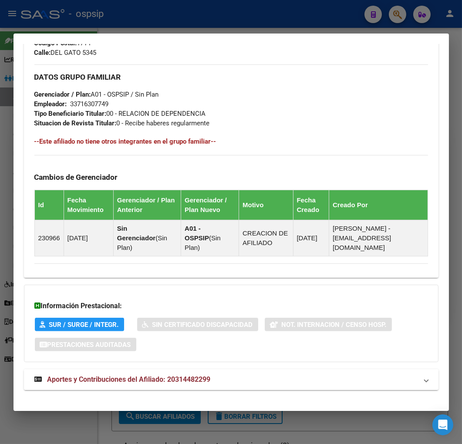
click at [259, 374] on mat-panel-title "Aportes y Contribuciones del Afiliado: 20314482299" at bounding box center [225, 379] width 383 height 10
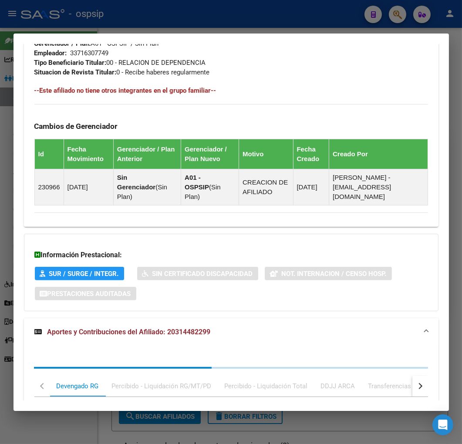
scroll to position [701, 0]
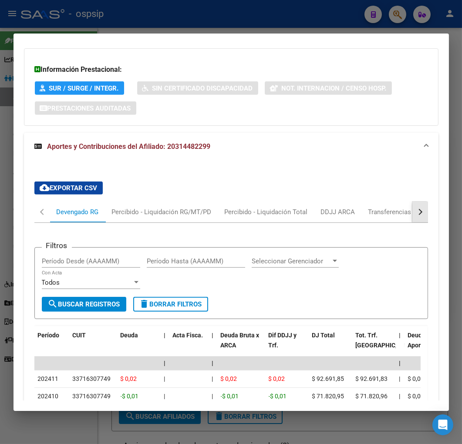
click at [412, 209] on button "button" at bounding box center [420, 212] width 16 height 21
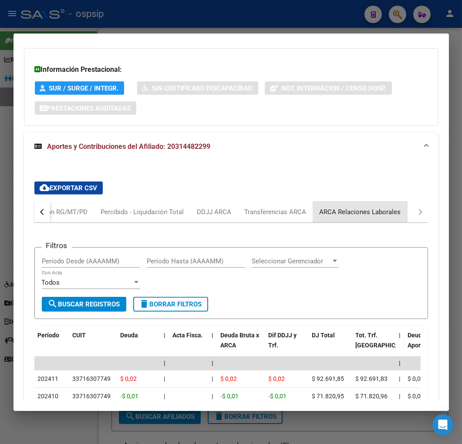
click at [391, 208] on div "ARCA Relaciones Laborales" at bounding box center [360, 212] width 94 height 21
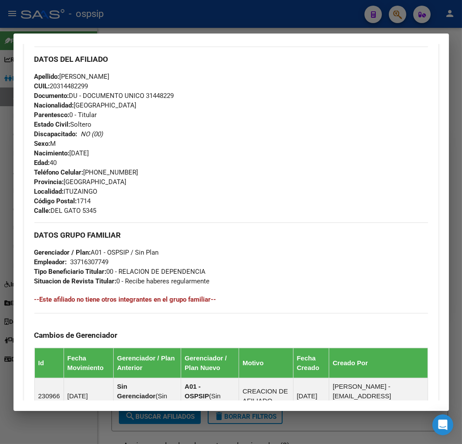
scroll to position [0, 0]
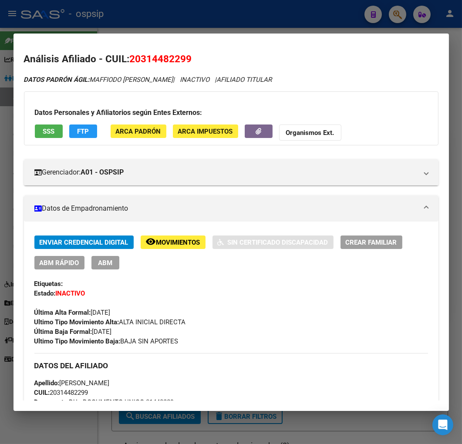
click at [220, 30] on div at bounding box center [231, 222] width 462 height 444
click at [221, 30] on div at bounding box center [231, 222] width 462 height 444
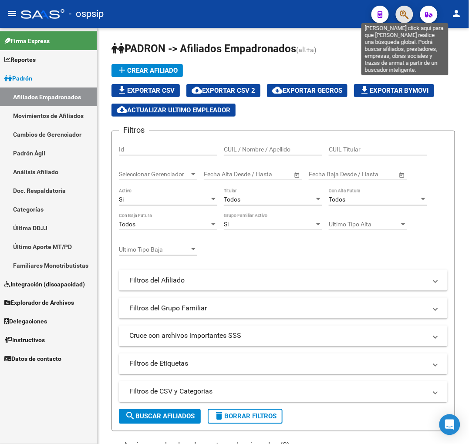
click at [407, 14] on icon "button" at bounding box center [404, 15] width 9 height 10
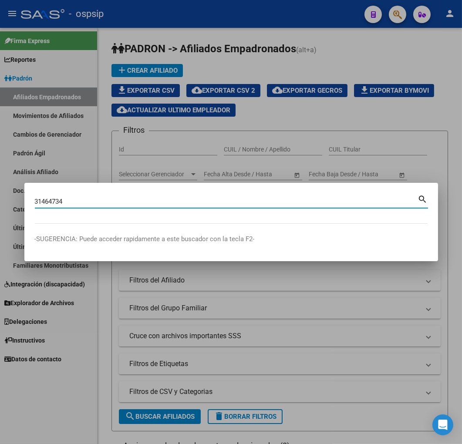
type input "31464734"
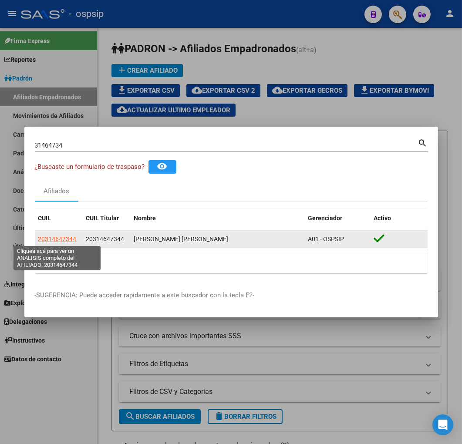
click at [54, 239] on span "20314647344" at bounding box center [57, 239] width 38 height 7
type textarea "20314647344"
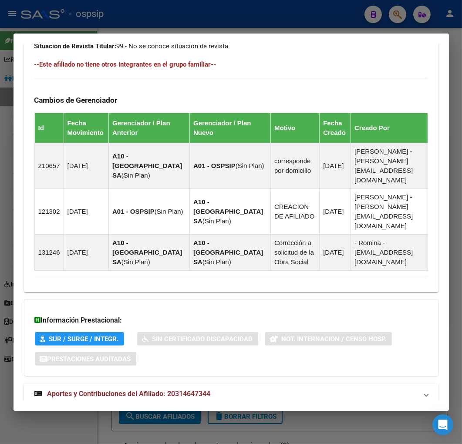
scroll to position [537, 0]
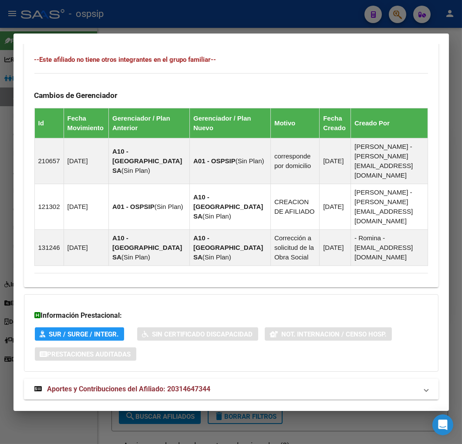
drag, startPoint x: 263, startPoint y: 371, endPoint x: 259, endPoint y: 367, distance: 5.9
click at [259, 384] on mat-panel-title "Aportes y Contribuciones del Afiliado: 20314647344" at bounding box center [225, 389] width 383 height 10
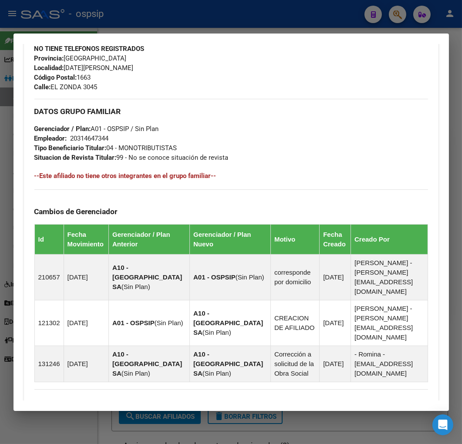
scroll to position [225, 0]
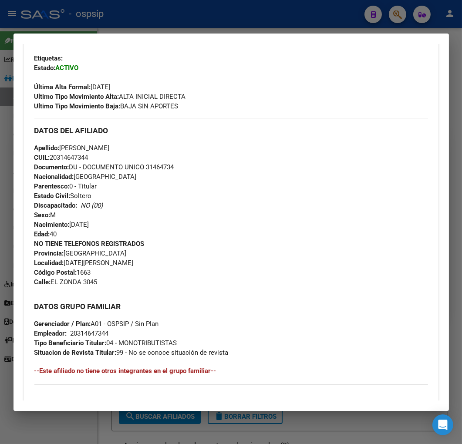
click at [165, 24] on div at bounding box center [231, 222] width 462 height 444
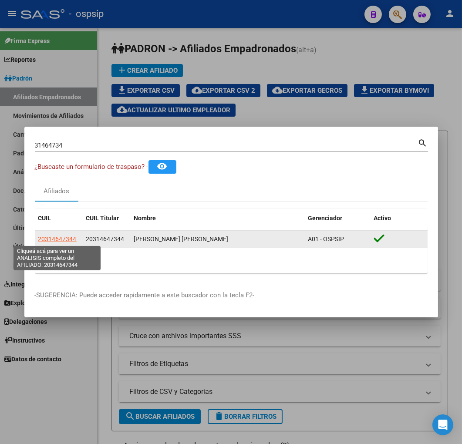
click at [58, 236] on span "20314647344" at bounding box center [57, 239] width 38 height 7
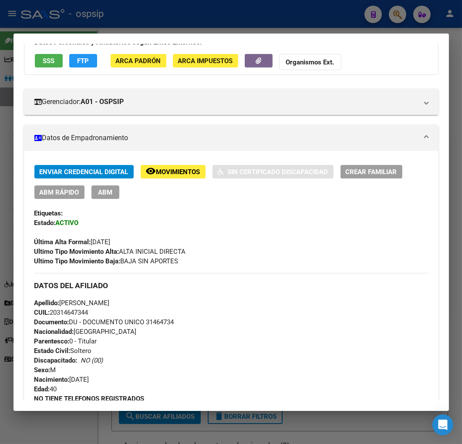
scroll to position [193, 0]
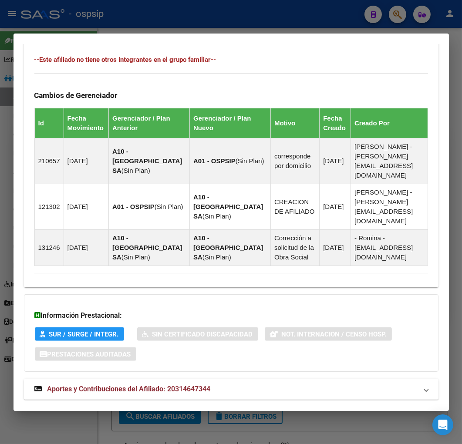
click at [250, 379] on mat-expansion-panel-header "Aportes y Contribuciones del Afiliado: 20314647344" at bounding box center [231, 389] width 414 height 21
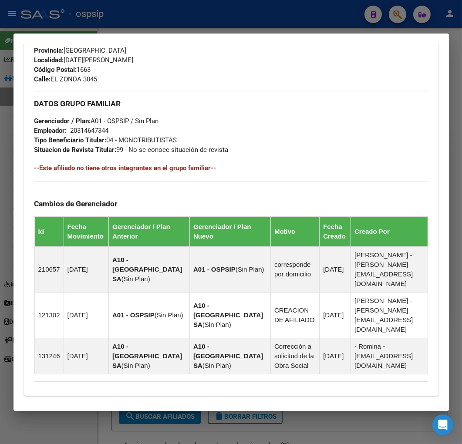
scroll to position [419, 0]
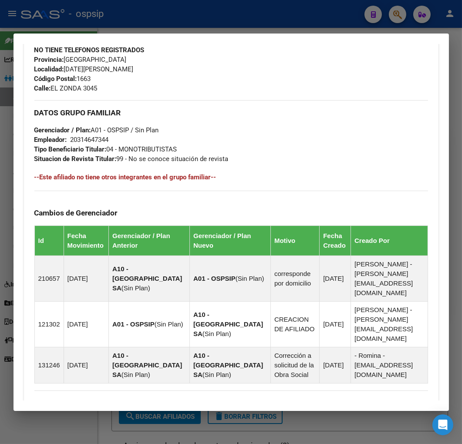
click at [151, 28] on div at bounding box center [231, 222] width 462 height 444
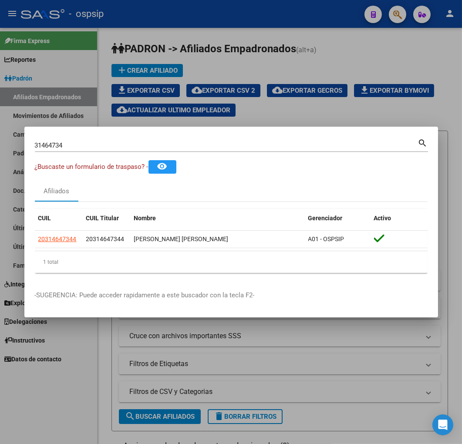
click at [152, 28] on div at bounding box center [231, 222] width 462 height 444
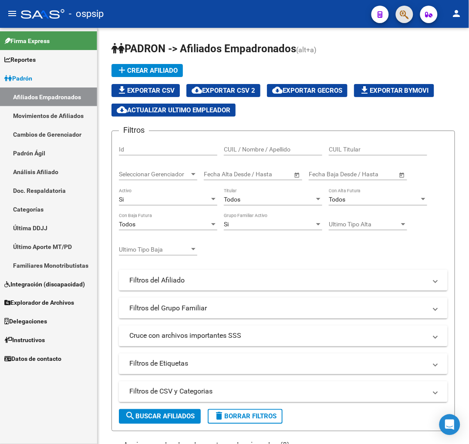
click at [410, 13] on button "button" at bounding box center [404, 14] width 17 height 17
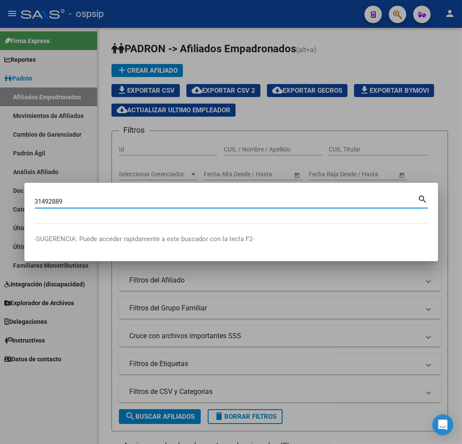
type input "31492889"
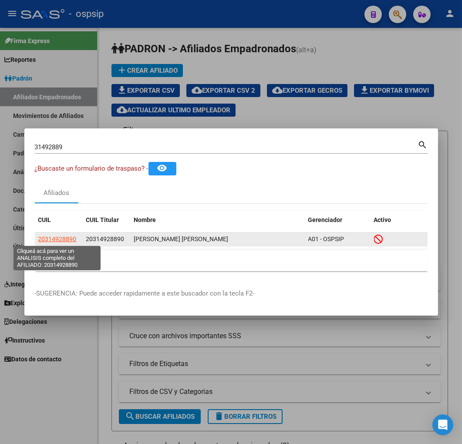
click at [66, 236] on span "20314928890" at bounding box center [57, 239] width 38 height 7
type textarea "20314928890"
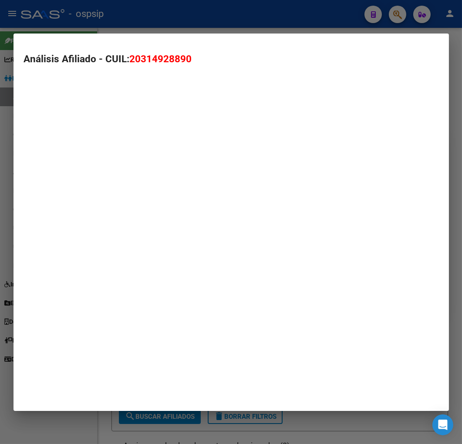
click at [66, 236] on mat-dialog-container "Análisis Afiliado - CUIL: 20314928890" at bounding box center [230, 222] width 435 height 377
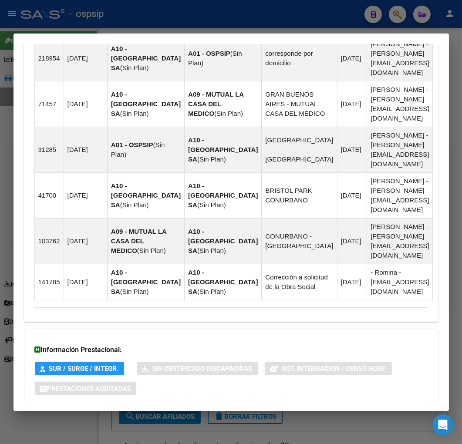
scroll to position [695, 0]
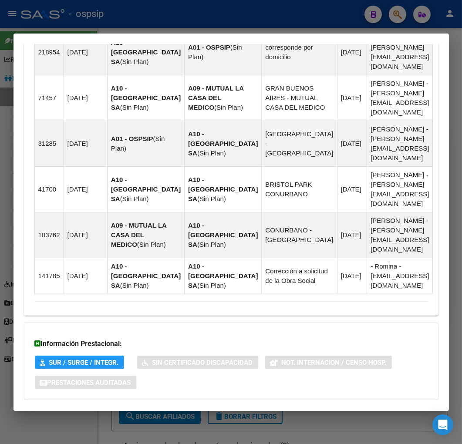
drag, startPoint x: 312, startPoint y: 375, endPoint x: 314, endPoint y: 354, distance: 21.0
click at [312, 412] on mat-panel-title "Aportes y Contribuciones del Afiliado: 20314928890" at bounding box center [225, 417] width 383 height 10
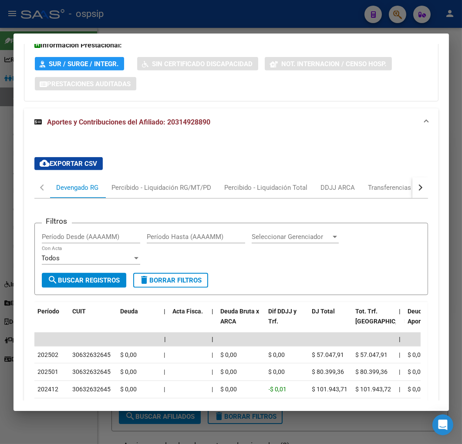
scroll to position [940, 0]
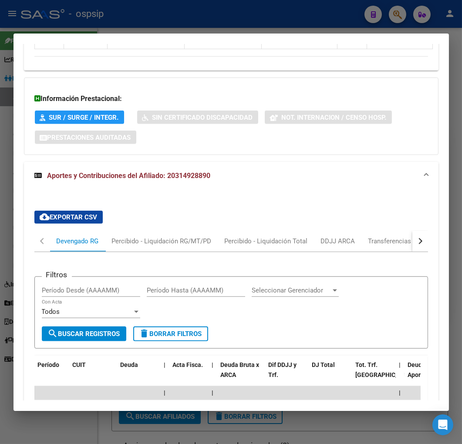
click at [419, 231] on button "button" at bounding box center [420, 241] width 16 height 21
click at [400, 231] on div "ARCA Relaciones Laborales" at bounding box center [360, 241] width 94 height 21
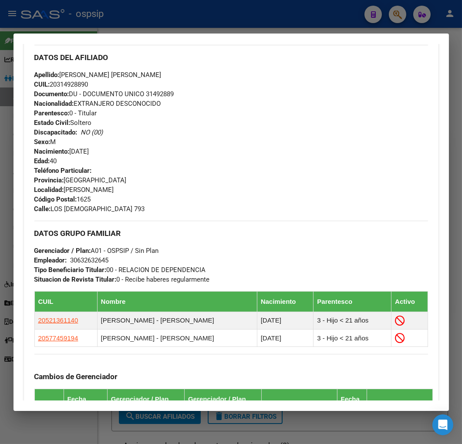
scroll to position [118, 0]
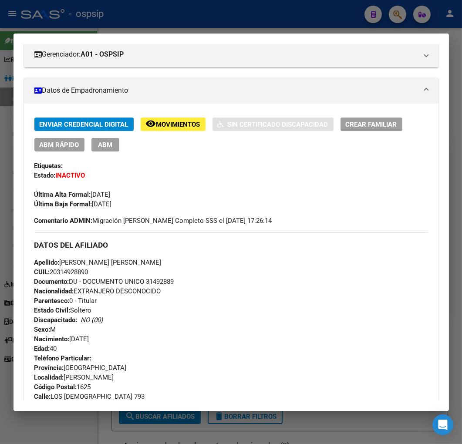
click at [224, 34] on mat-dialog-container "Análisis Afiliado - CUIL: 20314928890 DATOS [PERSON_NAME] ÁGIL: [PERSON_NAME] […" at bounding box center [230, 222] width 435 height 377
click at [224, 27] on div at bounding box center [231, 222] width 462 height 444
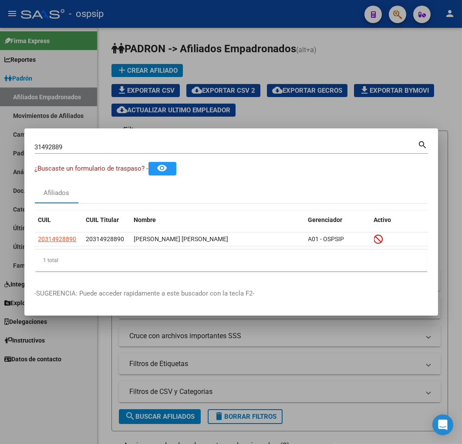
click at [229, 46] on div at bounding box center [231, 222] width 462 height 444
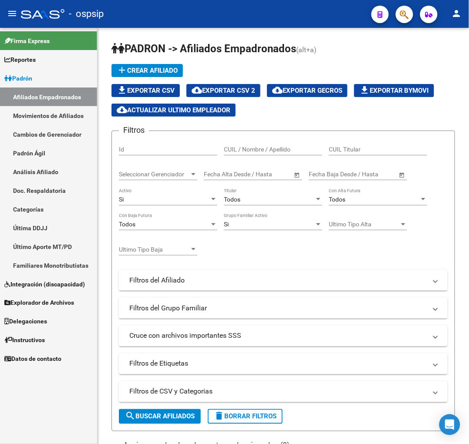
click at [401, 7] on span "button" at bounding box center [404, 15] width 9 height 18
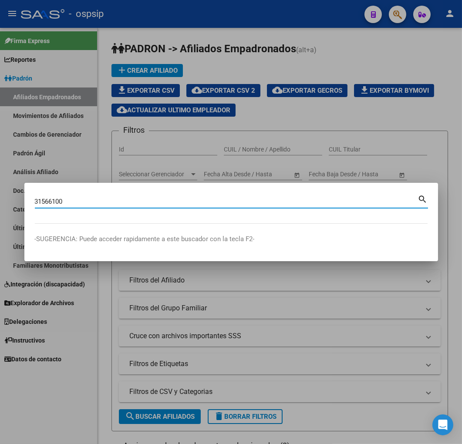
type input "31566100"
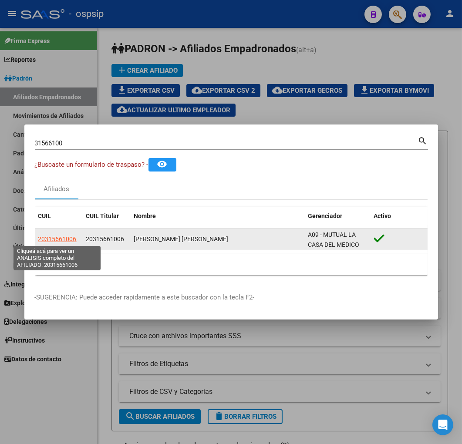
click at [62, 239] on span "20315661006" at bounding box center [57, 239] width 38 height 7
type textarea "20315661006"
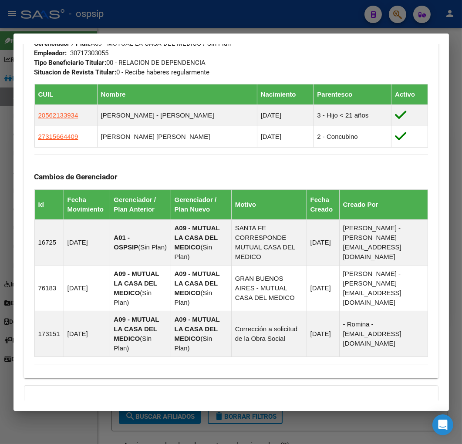
scroll to position [614, 0]
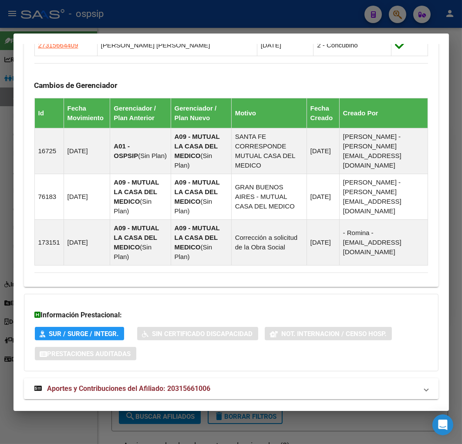
click at [234, 384] on mat-panel-title "Aportes y Contribuciones del Afiliado: 20315661006" at bounding box center [225, 389] width 383 height 10
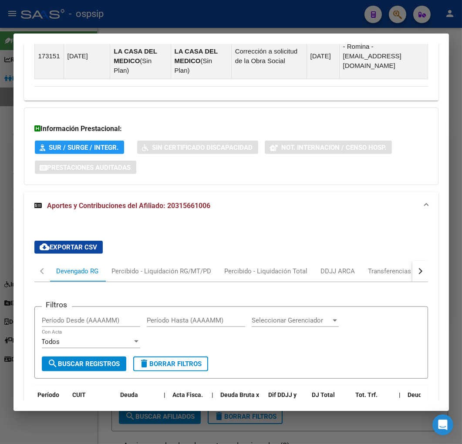
scroll to position [802, 0]
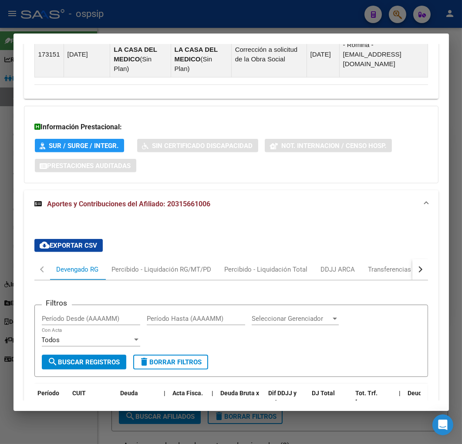
click at [414, 259] on button "button" at bounding box center [420, 269] width 16 height 21
click at [403, 259] on mat-tab-header "Devengado RG Percibido - Liquidación RG/MT/PD Percibido - Liquidación Total DDJ…" at bounding box center [231, 269] width 394 height 21
click at [373, 265] on div "ARCA Relaciones Laborales" at bounding box center [360, 270] width 81 height 10
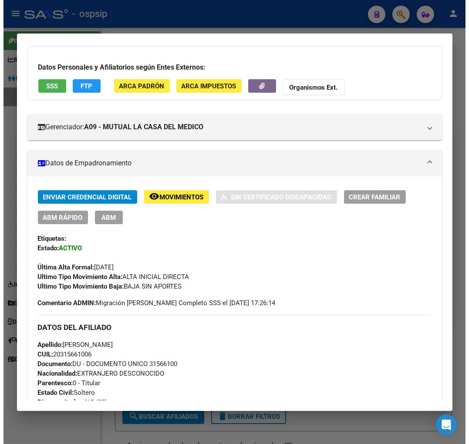
scroll to position [28, 0]
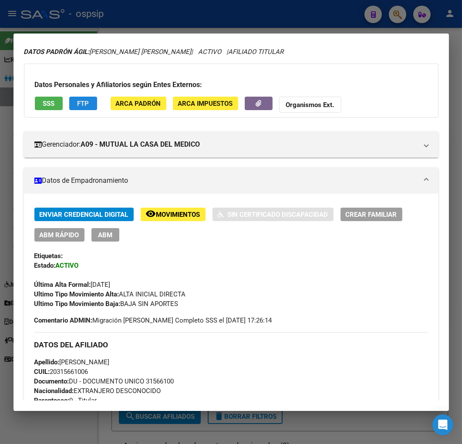
click at [86, 95] on div "Datos Personales y Afiliatorios según Entes Externos: SSS FTP ARCA Padrón ARCA …" at bounding box center [231, 91] width 414 height 54
click at [91, 105] on button "FTP" at bounding box center [83, 103] width 28 height 13
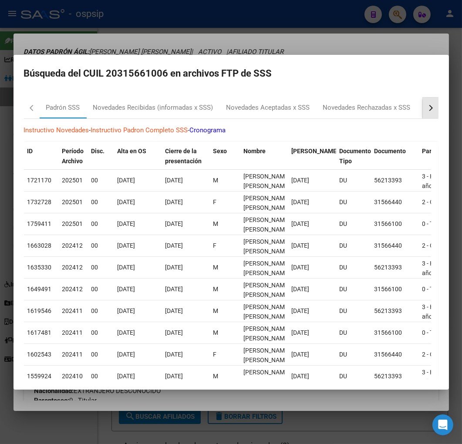
click at [423, 106] on button "button" at bounding box center [431, 108] width 16 height 21
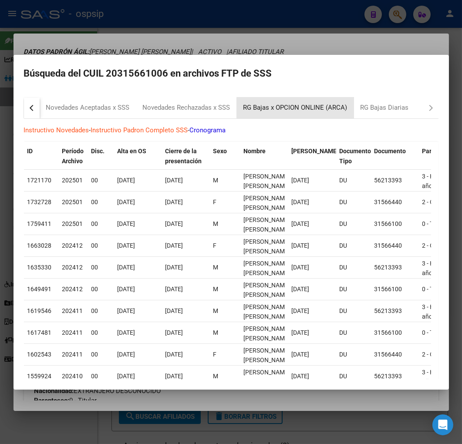
click at [300, 108] on div "RG Bajas x OPCION ONLINE (ARCA)" at bounding box center [295, 108] width 104 height 10
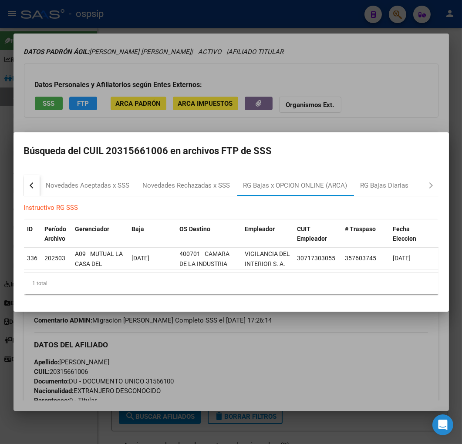
click at [273, 364] on div at bounding box center [231, 222] width 462 height 444
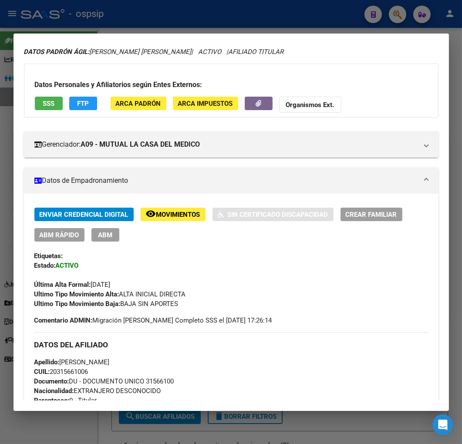
click at [101, 238] on span "ABM" at bounding box center [105, 235] width 14 height 8
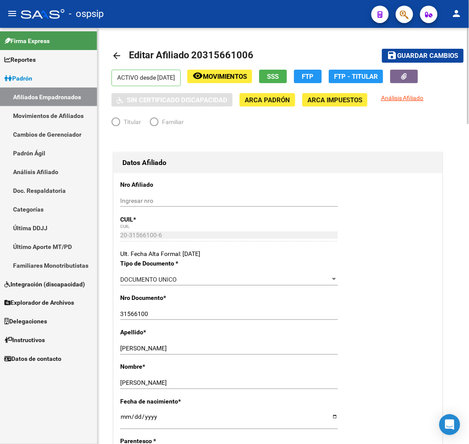
radio input "true"
type input "30-71730305-5"
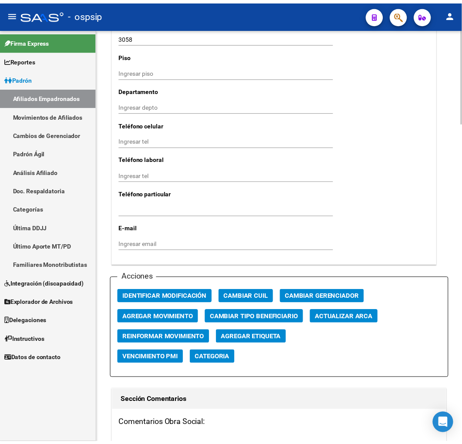
scroll to position [967, 0]
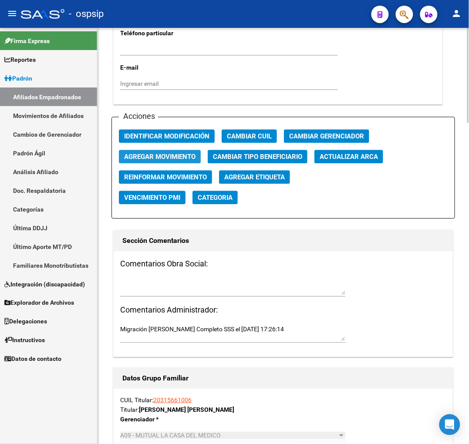
click at [173, 158] on span "Agregar Movimiento" at bounding box center [159, 157] width 71 height 8
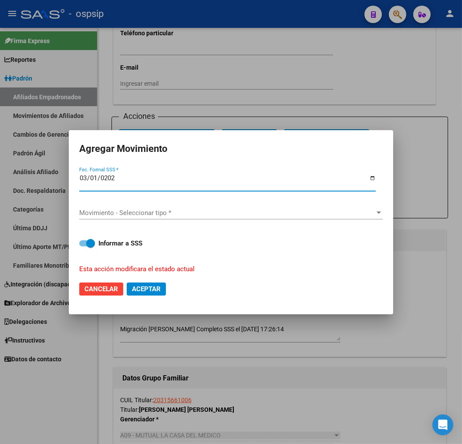
type input "[DATE]"
drag, startPoint x: 204, startPoint y: 220, endPoint x: 210, endPoint y: 208, distance: 13.8
click at [204, 218] on div "Movimiento - Seleccionar tipo * Movimiento - Seleccionar tipo *" at bounding box center [230, 216] width 303 height 21
click at [210, 208] on div "Movimiento - Seleccionar tipo * Movimiento - Seleccionar tipo *" at bounding box center [230, 212] width 303 height 13
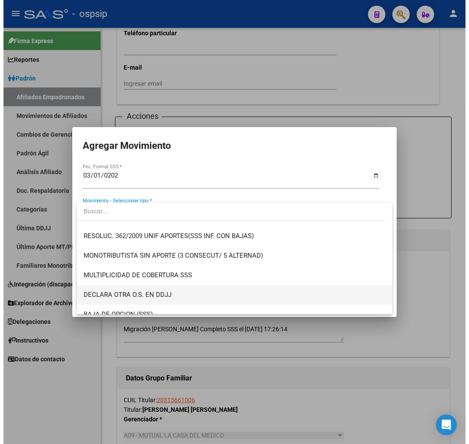
scroll to position [338, 0]
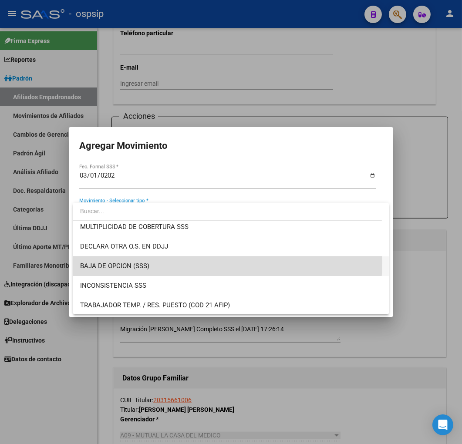
click at [181, 262] on span "BAJA DE OPCION (SSS)" at bounding box center [231, 266] width 302 height 20
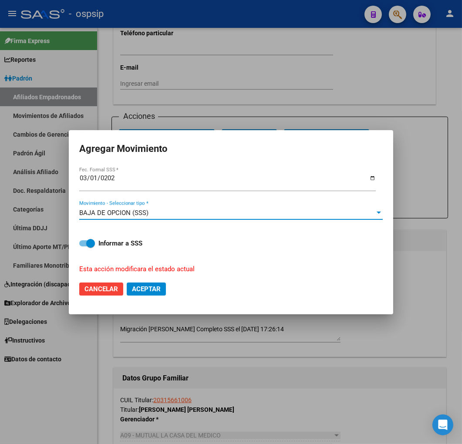
click at [156, 292] on span "Aceptar" at bounding box center [146, 289] width 29 height 8
checkbox input "false"
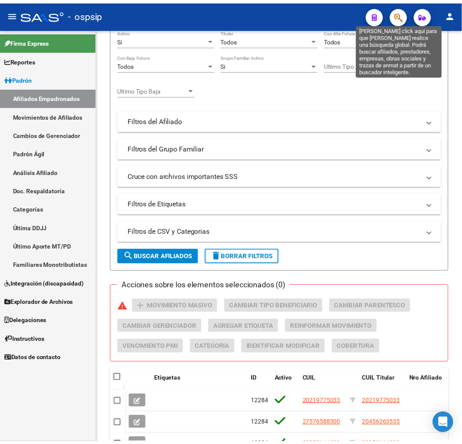
scroll to position [383, 0]
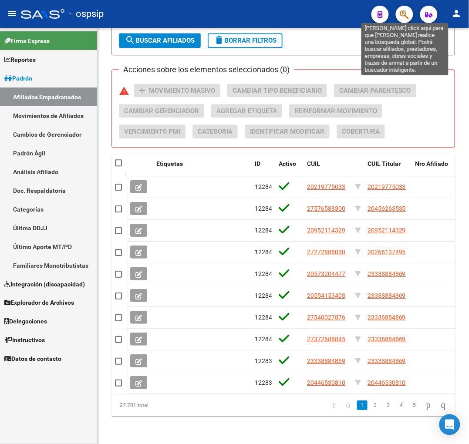
click at [403, 10] on icon "button" at bounding box center [404, 15] width 9 height 10
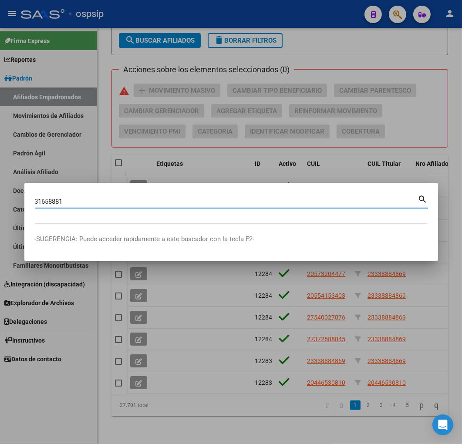
type input "31658881"
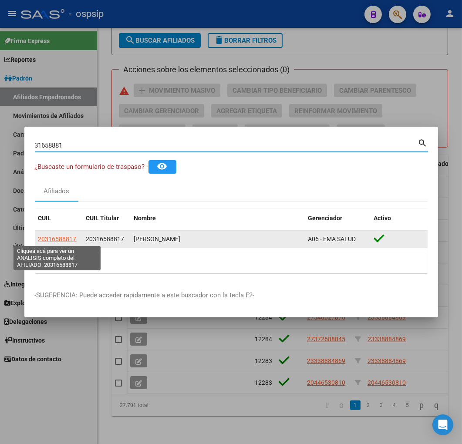
click at [53, 239] on span "20316588817" at bounding box center [57, 239] width 38 height 7
type textarea "20316588817"
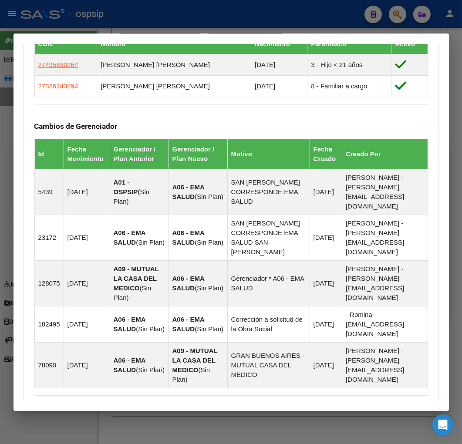
scroll to position [686, 0]
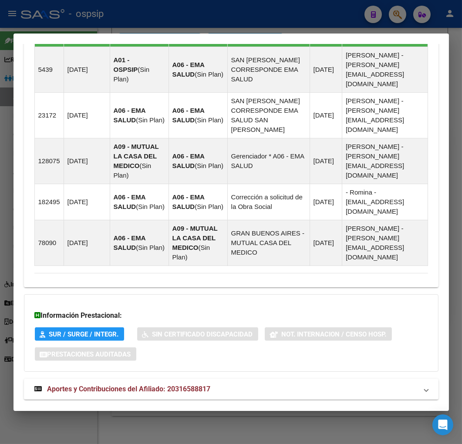
drag, startPoint x: 301, startPoint y: 366, endPoint x: 319, endPoint y: 352, distance: 22.9
click at [302, 379] on mat-expansion-panel-header "Aportes y Contribuciones del Afiliado: 20316588817" at bounding box center [231, 389] width 414 height 21
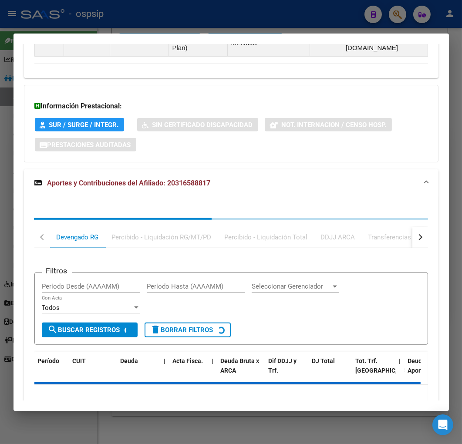
scroll to position [922, 0]
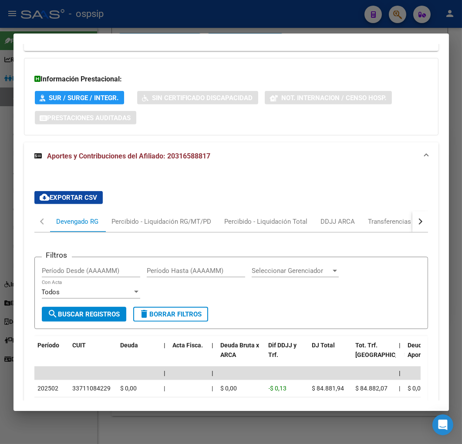
click at [416, 219] on div "button" at bounding box center [419, 222] width 6 height 6
click at [397, 211] on mat-tab-header "Devengado RG Percibido - Liquidación RG/MT/PD Percibido - Liquidación Total DDJ…" at bounding box center [231, 221] width 394 height 21
click at [381, 217] on div "ARCA Relaciones Laborales" at bounding box center [360, 222] width 81 height 10
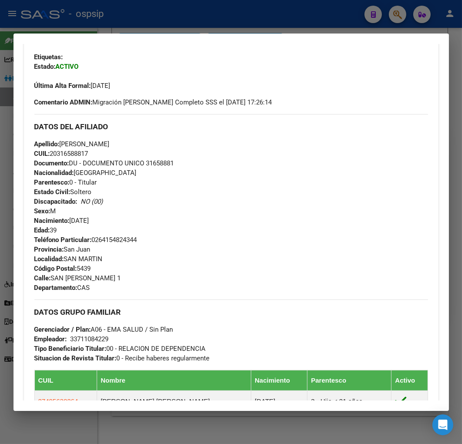
scroll to position [0, 0]
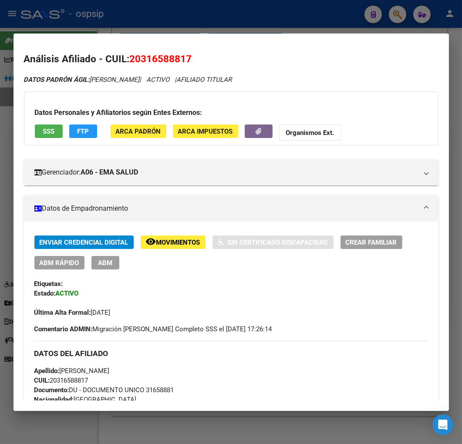
click at [87, 131] on span "FTP" at bounding box center [83, 132] width 12 height 8
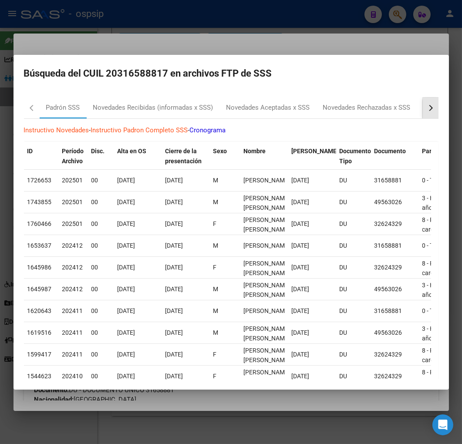
click at [425, 111] on button "button" at bounding box center [431, 108] width 16 height 21
click at [321, 109] on div "RG Bajas x OPCION ONLINE (ARCA)" at bounding box center [295, 108] width 104 height 10
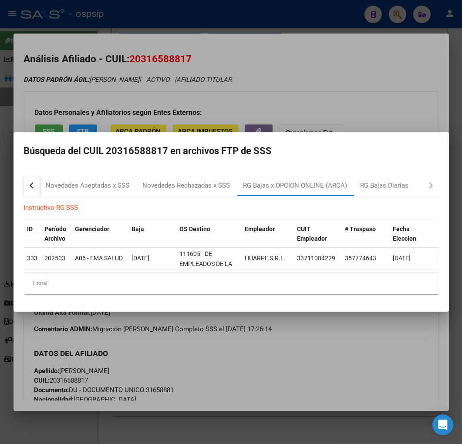
click at [225, 385] on div at bounding box center [231, 222] width 462 height 444
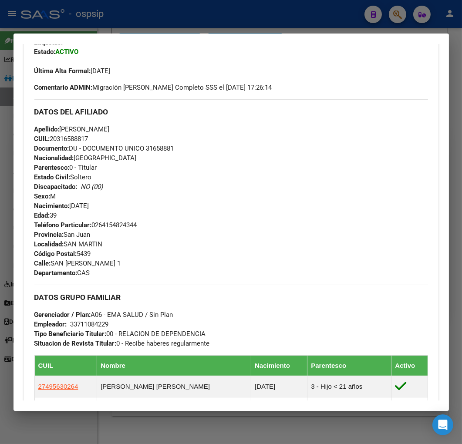
scroll to position [97, 0]
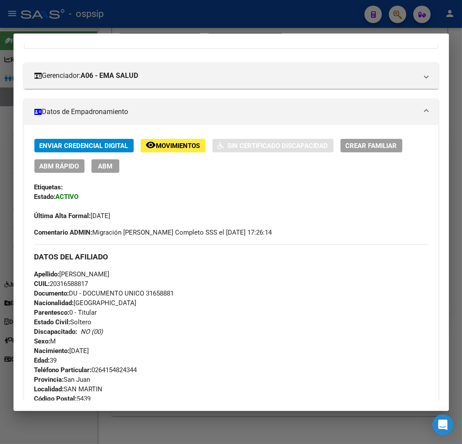
click at [105, 172] on button "ABM" at bounding box center [105, 165] width 28 height 13
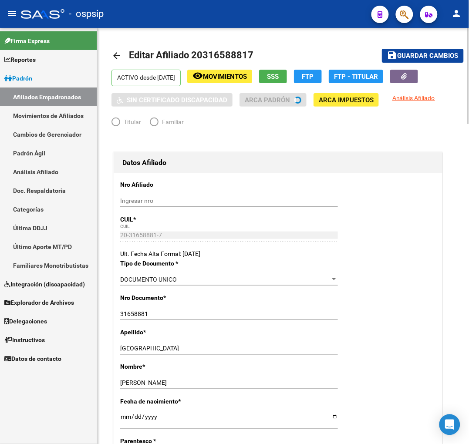
radio input "true"
type input "33-71108422-9"
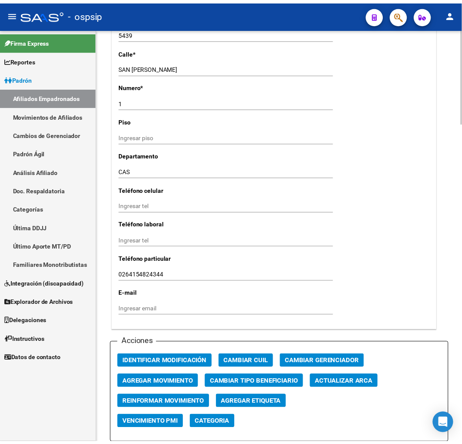
scroll to position [919, 0]
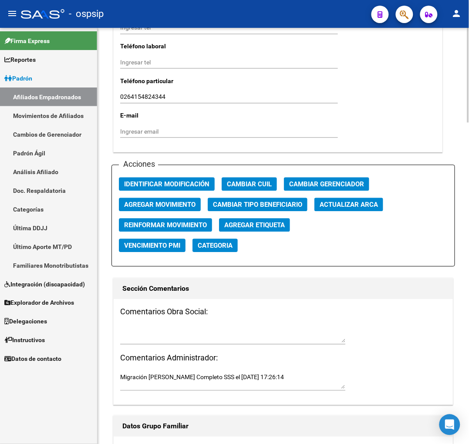
click at [159, 207] on span "Agregar Movimiento" at bounding box center [159, 205] width 71 height 8
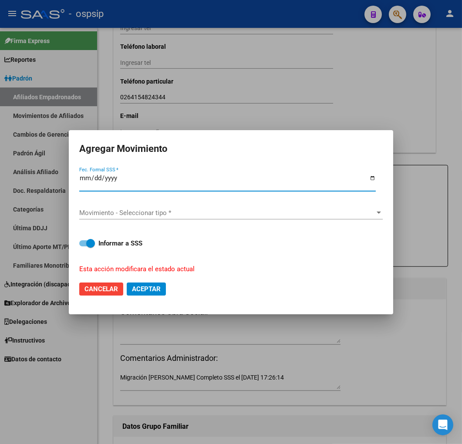
type input "0225-03-01"
type input "[DATE]"
click at [232, 216] on span "Movimiento - Seleccionar tipo *" at bounding box center [227, 213] width 296 height 8
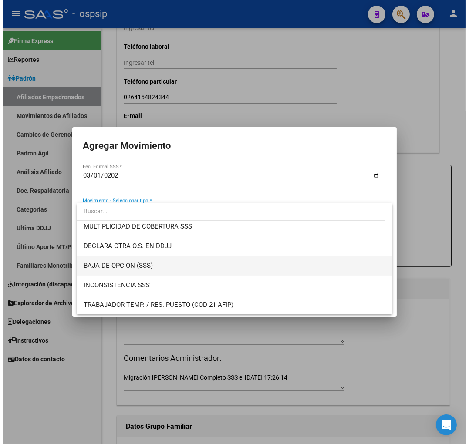
scroll to position [338, 0]
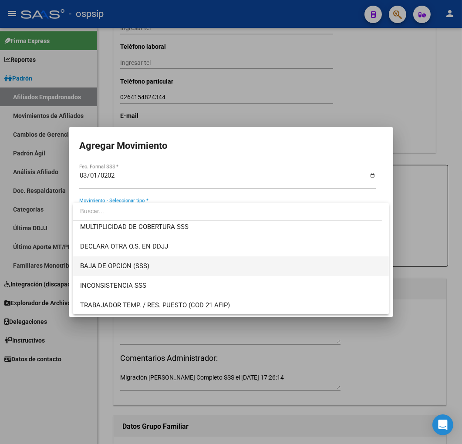
click at [179, 267] on span "BAJA DE OPCION (SSS)" at bounding box center [231, 266] width 302 height 20
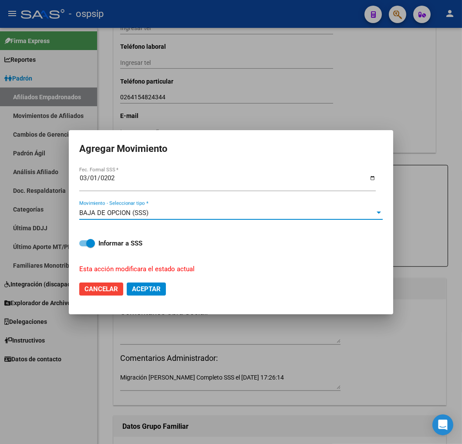
click at [165, 290] on button "Aceptar" at bounding box center [146, 289] width 39 height 13
checkbox input "false"
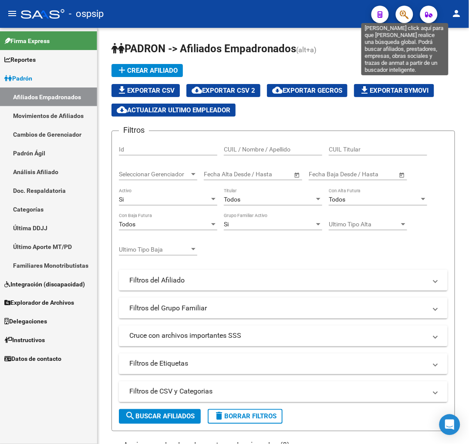
click at [407, 16] on icon "button" at bounding box center [404, 15] width 9 height 10
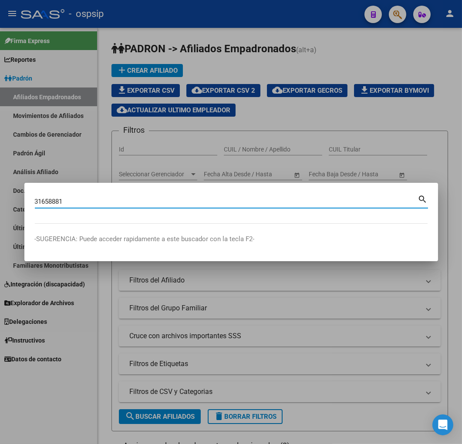
type input "31658881"
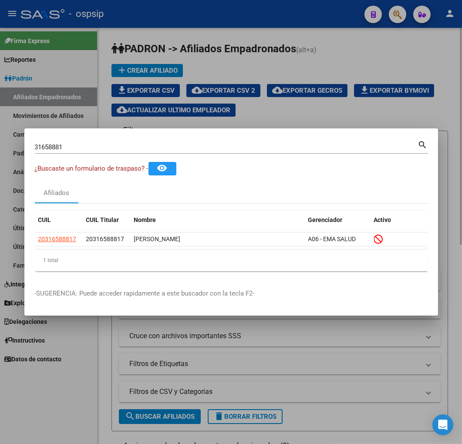
drag, startPoint x: 177, startPoint y: 106, endPoint x: 184, endPoint y: 105, distance: 7.5
click at [181, 105] on div at bounding box center [231, 222] width 462 height 444
click at [213, 111] on button "cloud_download Actualizar ultimo Empleador" at bounding box center [173, 110] width 124 height 13
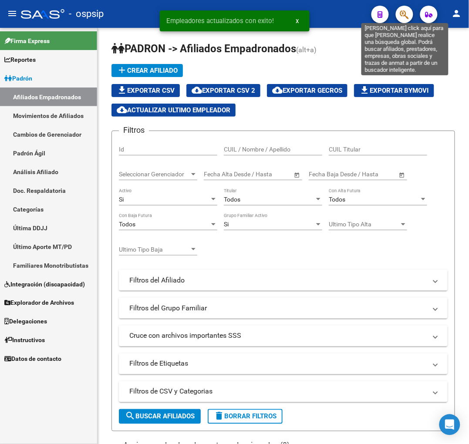
click at [408, 17] on icon "button" at bounding box center [404, 15] width 9 height 10
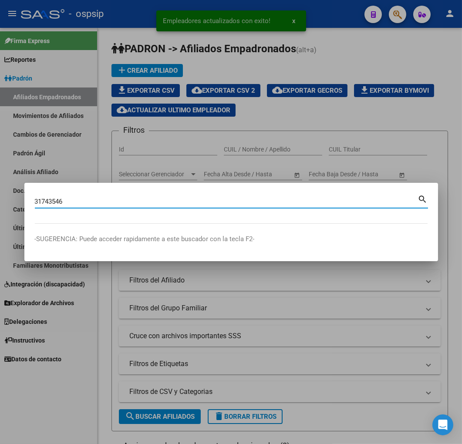
type input "31743546"
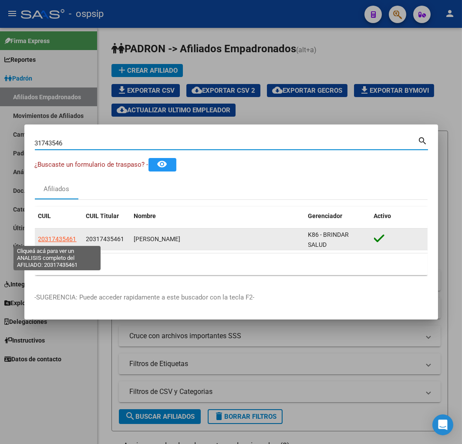
click at [55, 242] on span "20317435461" at bounding box center [57, 239] width 38 height 7
type textarea "20317435461"
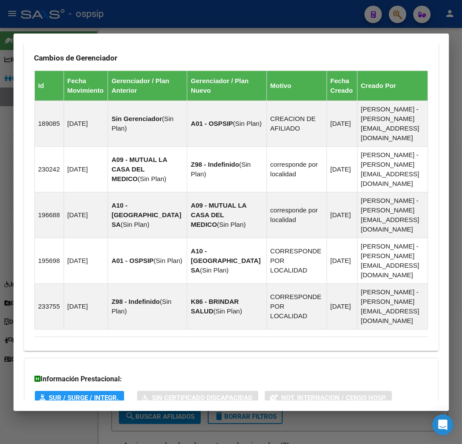
scroll to position [580, 0]
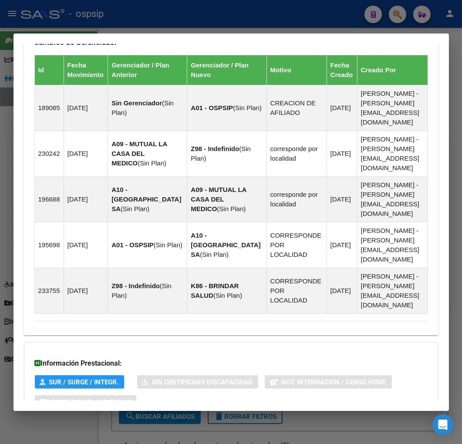
click at [237, 427] on mat-expansion-panel-header "Aportes y Contribuciones del Afiliado: 20317435461" at bounding box center [231, 437] width 414 height 21
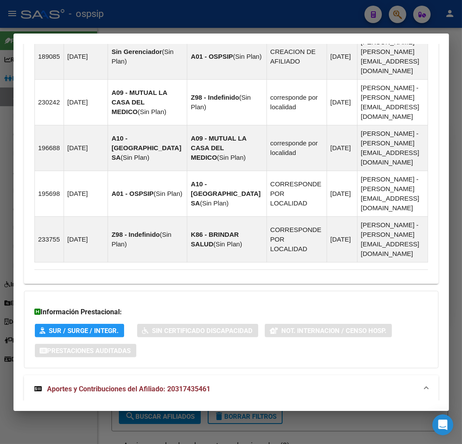
scroll to position [817, 0]
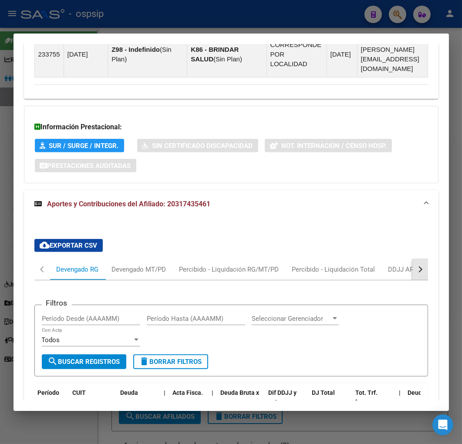
click at [417, 259] on button "button" at bounding box center [420, 269] width 16 height 21
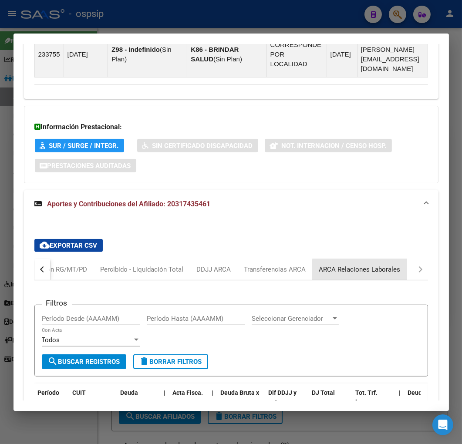
click at [400, 259] on div "ARCA Relaciones Laborales" at bounding box center [360, 269] width 94 height 21
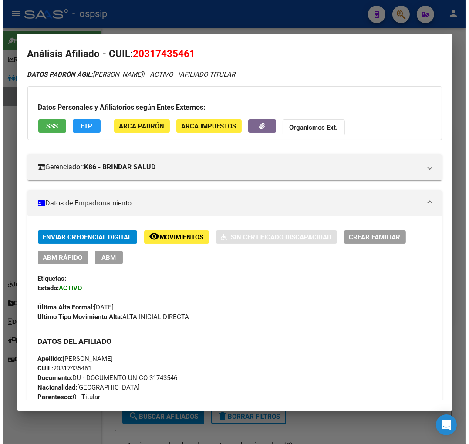
scroll to position [0, 0]
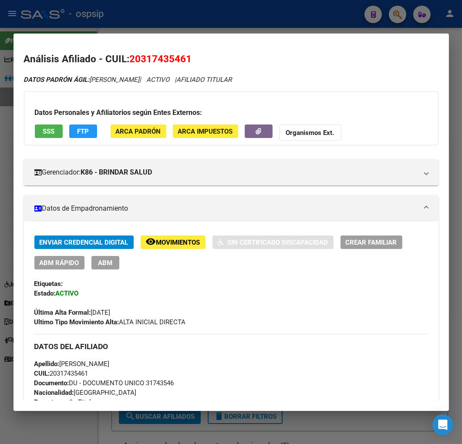
click at [91, 130] on button "FTP" at bounding box center [83, 130] width 28 height 13
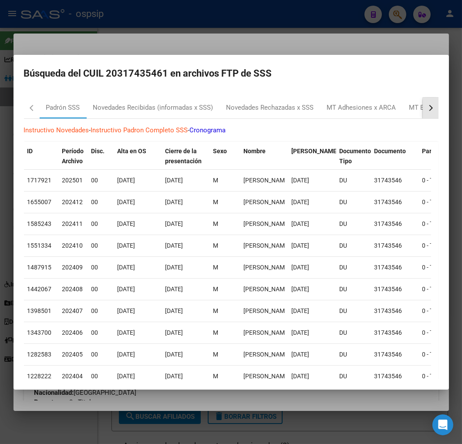
click at [427, 110] on button "button" at bounding box center [431, 108] width 16 height 21
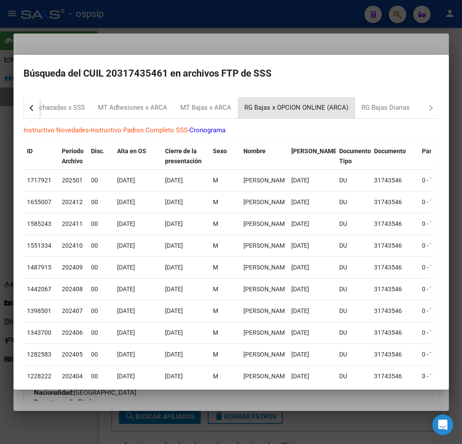
click at [307, 112] on div "RG Bajas x OPCION ONLINE (ARCA)" at bounding box center [296, 108] width 117 height 21
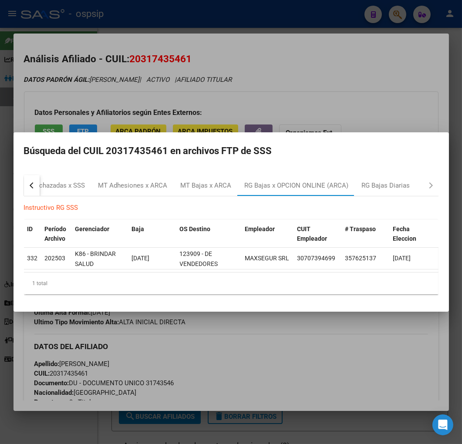
click at [214, 340] on div at bounding box center [231, 222] width 462 height 444
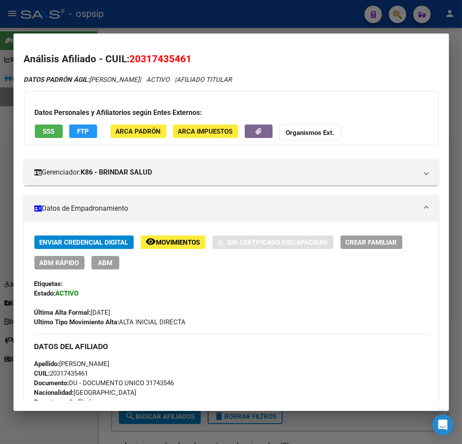
click at [108, 272] on div "Enviar Credencial Digital remove_red_eye Movimientos Sin Certificado Discapacid…" at bounding box center [231, 281] width 394 height 91
click at [110, 264] on span "ABM" at bounding box center [105, 263] width 14 height 8
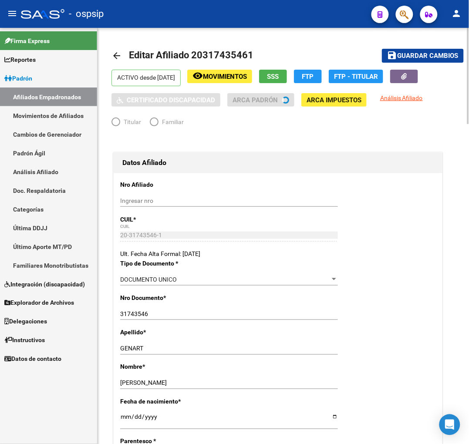
radio input "true"
type input "30-70739469-9"
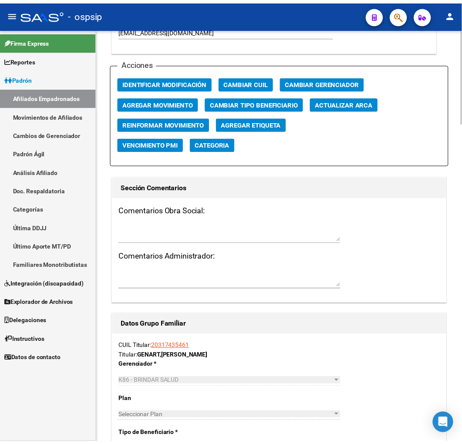
scroll to position [967, 0]
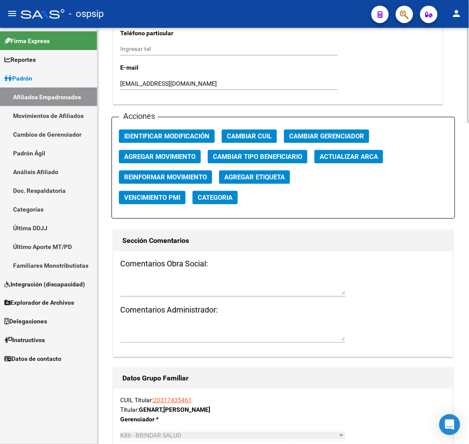
click at [186, 158] on span "Agregar Movimiento" at bounding box center [159, 157] width 71 height 8
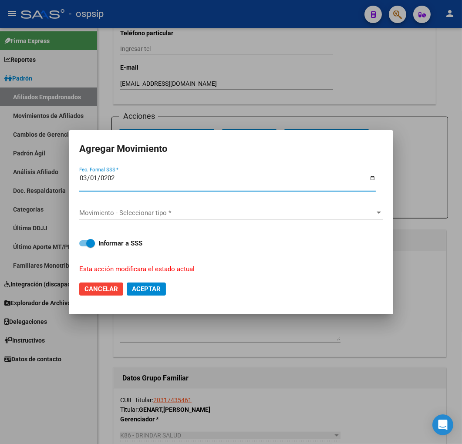
type input "[DATE]"
click at [245, 215] on span "Movimiento - Seleccionar tipo *" at bounding box center [227, 213] width 296 height 8
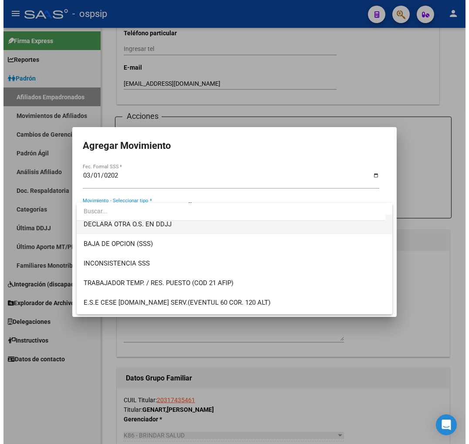
scroll to position [338, 0]
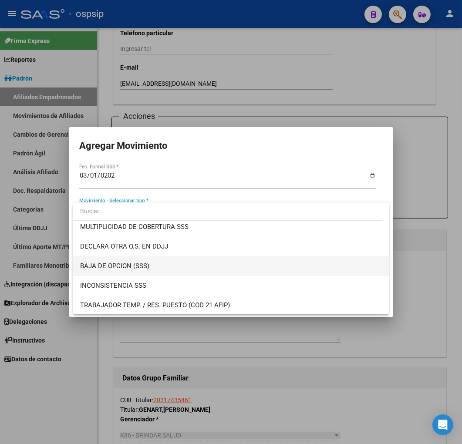
click at [213, 270] on span "BAJA DE OPCION (SSS)" at bounding box center [231, 266] width 302 height 20
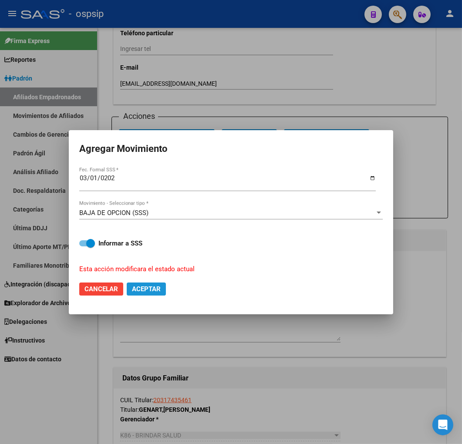
click at [158, 288] on span "Aceptar" at bounding box center [146, 289] width 29 height 8
checkbox input "false"
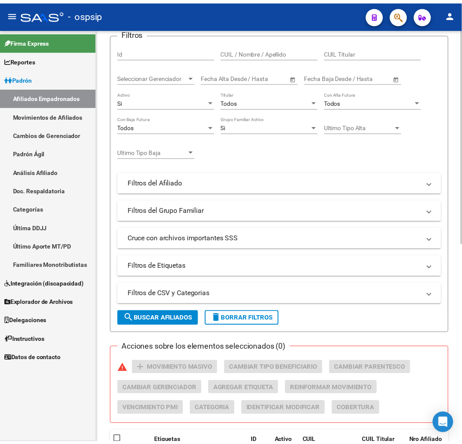
scroll to position [93, 0]
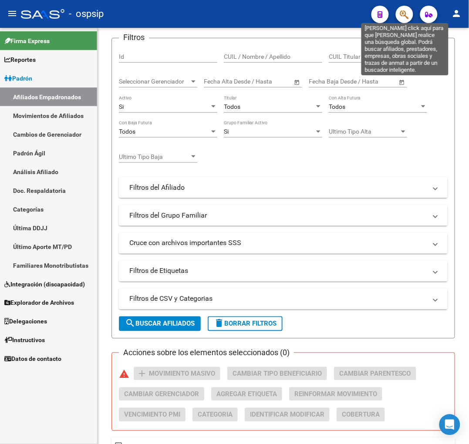
click at [404, 15] on icon "button" at bounding box center [404, 15] width 9 height 10
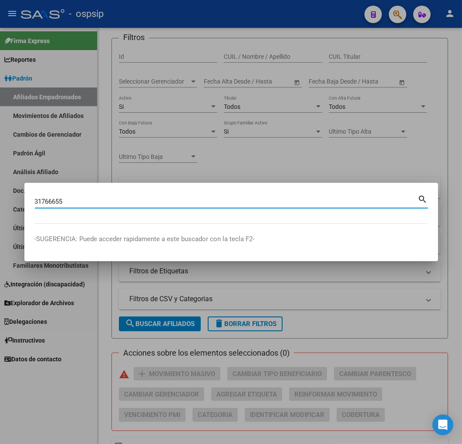
type input "31766655"
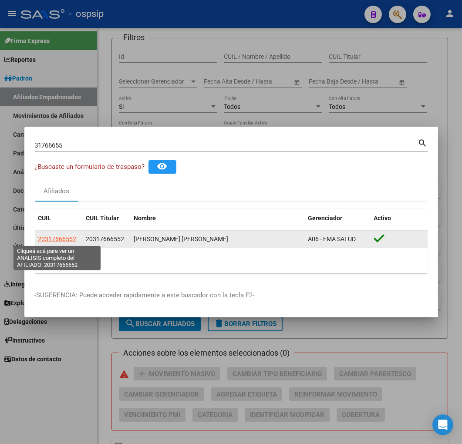
click at [65, 239] on span "20317666552" at bounding box center [57, 239] width 38 height 7
type textarea "20317666552"
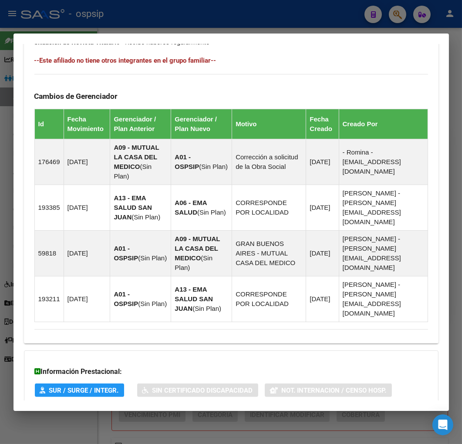
scroll to position [599, 0]
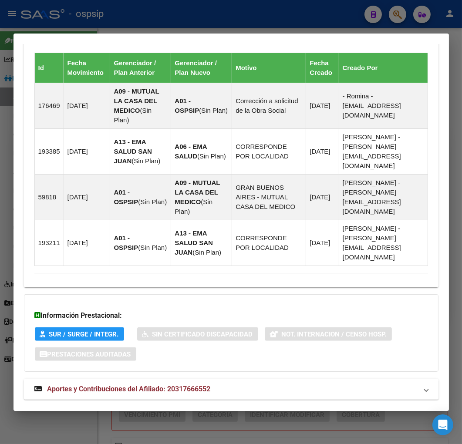
click at [301, 379] on mat-expansion-panel-header "Aportes y Contribuciones del Afiliado: 20317666552" at bounding box center [231, 389] width 414 height 21
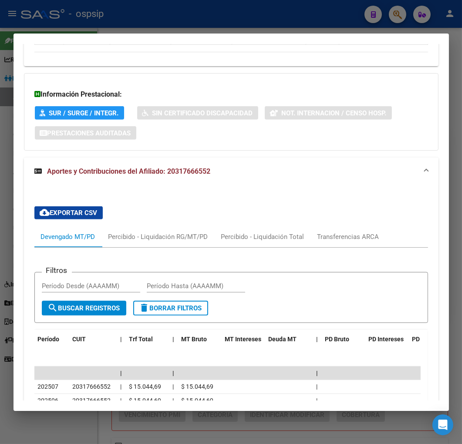
scroll to position [868, 0]
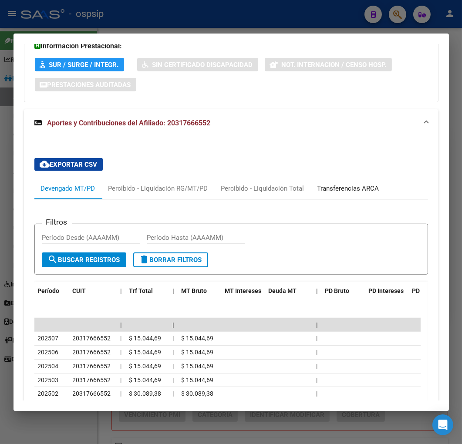
click at [363, 184] on div "Transferencias ARCA" at bounding box center [348, 189] width 62 height 10
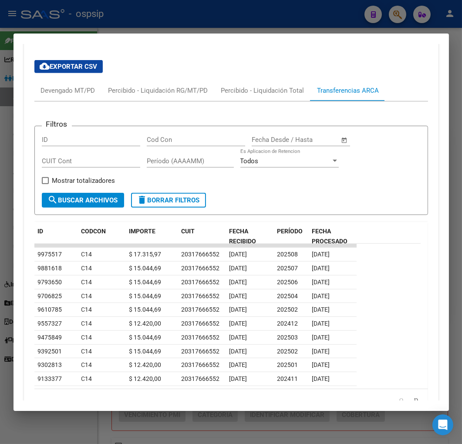
scroll to position [999, 0]
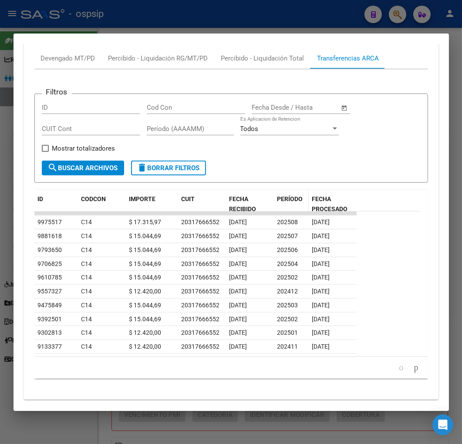
click at [289, 195] on span "PERÍODO" at bounding box center [290, 198] width 26 height 7
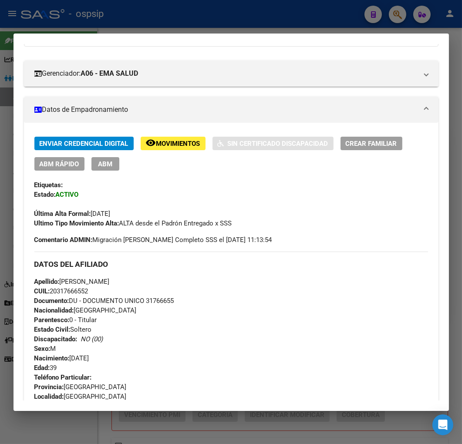
scroll to position [145, 0]
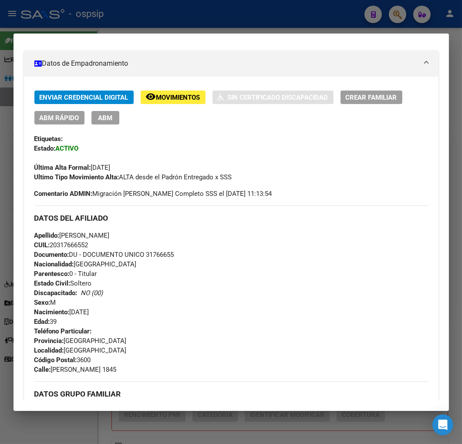
click at [157, 24] on div at bounding box center [231, 222] width 462 height 444
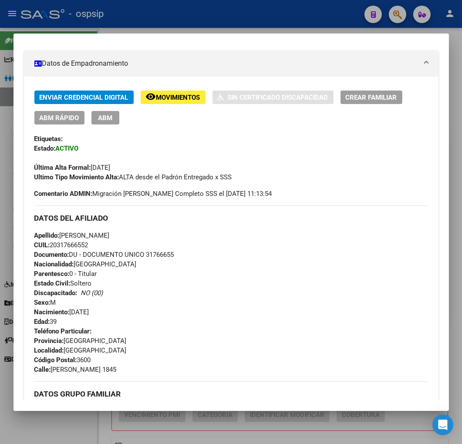
click at [157, 24] on div at bounding box center [231, 222] width 462 height 444
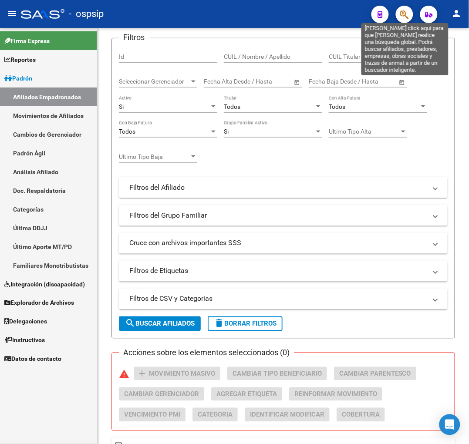
click at [401, 13] on icon "button" at bounding box center [404, 15] width 9 height 10
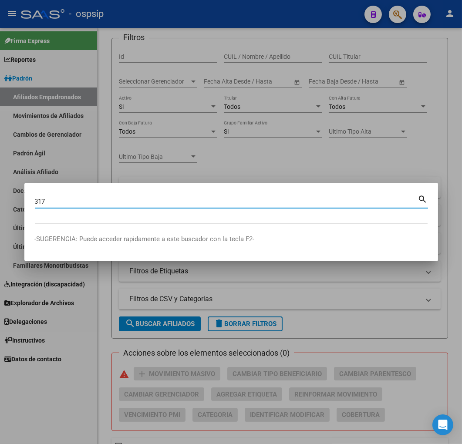
type input "317"
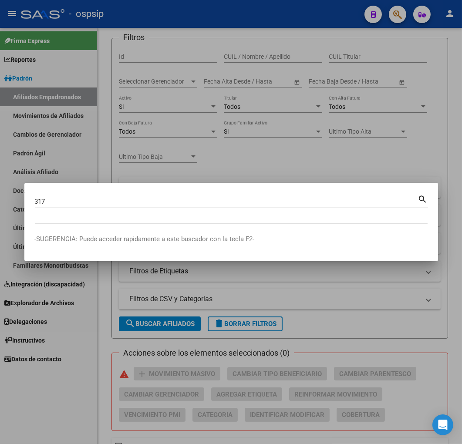
drag, startPoint x: 172, startPoint y: 163, endPoint x: 254, endPoint y: 191, distance: 86.3
click at [174, 163] on div at bounding box center [231, 222] width 462 height 444
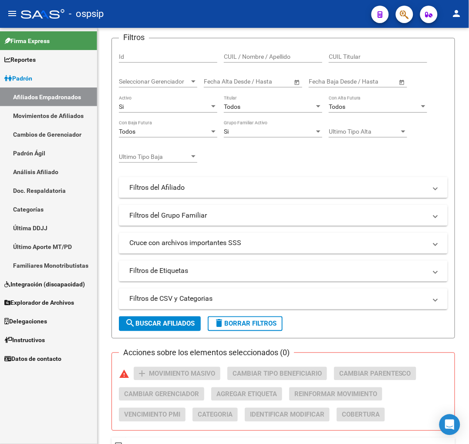
click at [399, 13] on button "button" at bounding box center [404, 14] width 17 height 17
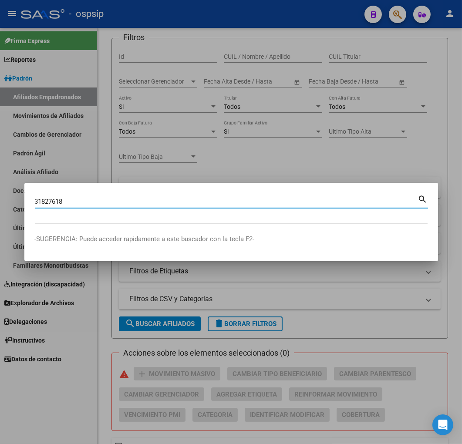
type input "31827618"
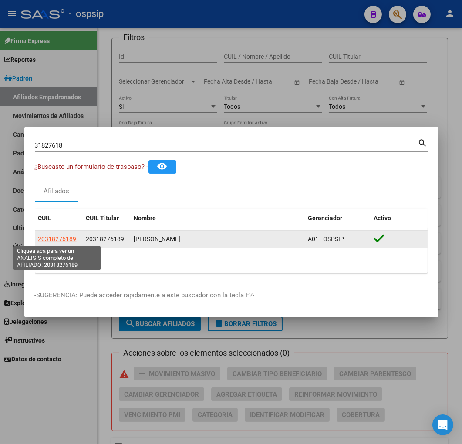
click at [54, 242] on span "20318276189" at bounding box center [57, 239] width 38 height 7
type textarea "20318276189"
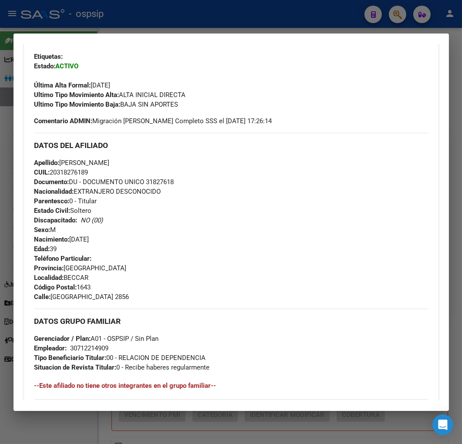
scroll to position [242, 0]
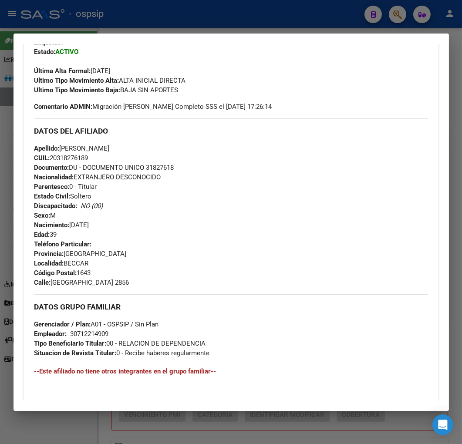
click at [216, 31] on div at bounding box center [231, 222] width 462 height 444
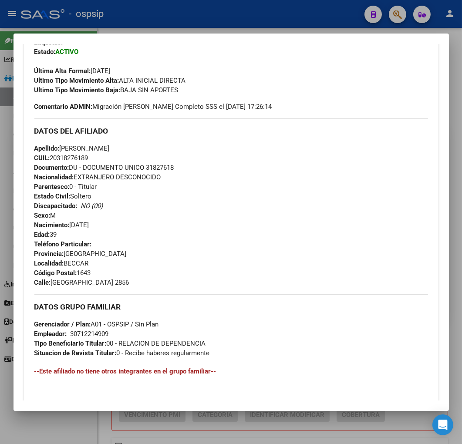
click at [217, 31] on div at bounding box center [231, 222] width 462 height 444
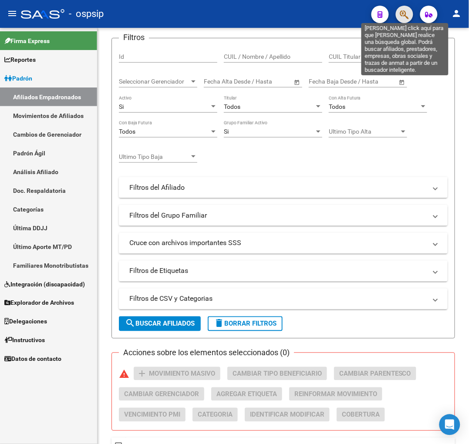
click at [403, 15] on icon "button" at bounding box center [404, 15] width 9 height 10
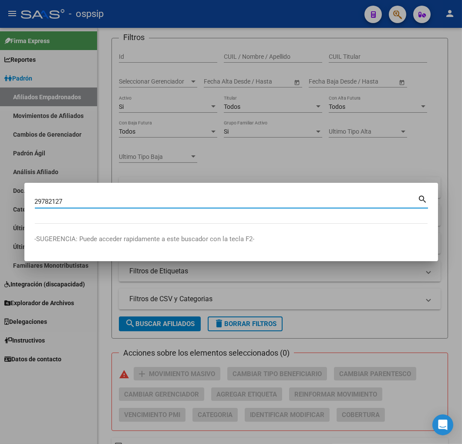
type input "29782127"
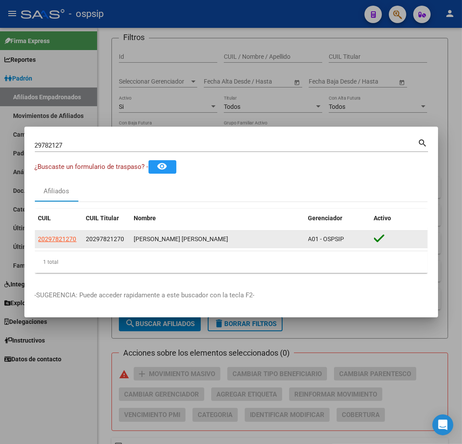
click at [53, 234] on app-link-go-to "20297821270" at bounding box center [57, 239] width 38 height 10
click at [62, 239] on span "20297821270" at bounding box center [57, 239] width 38 height 7
type textarea "20297821270"
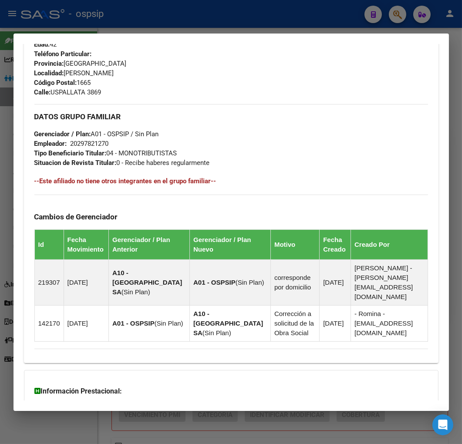
scroll to position [491, 0]
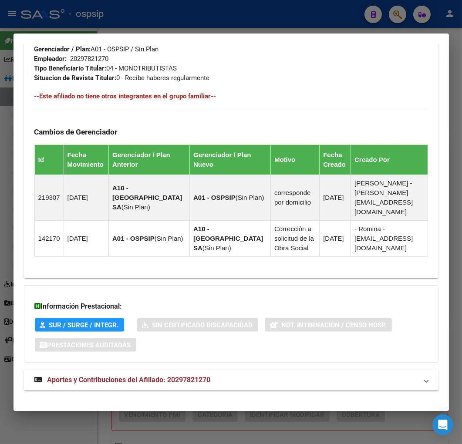
click at [286, 370] on mat-expansion-panel-header "Aportes y Contribuciones del Afiliado: 20297821270" at bounding box center [231, 380] width 414 height 21
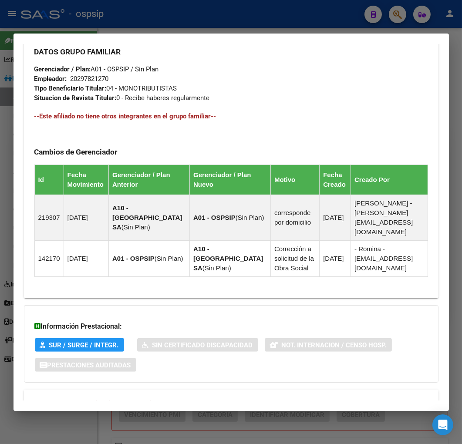
scroll to position [277, 0]
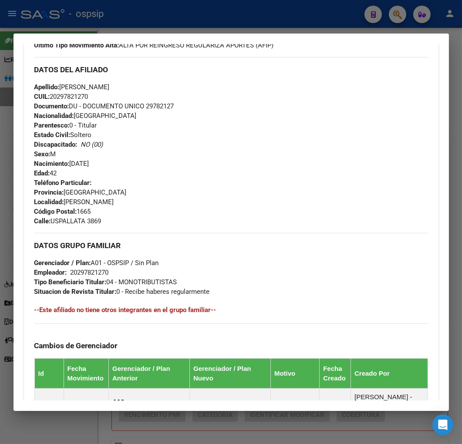
click at [207, 15] on div at bounding box center [231, 222] width 462 height 444
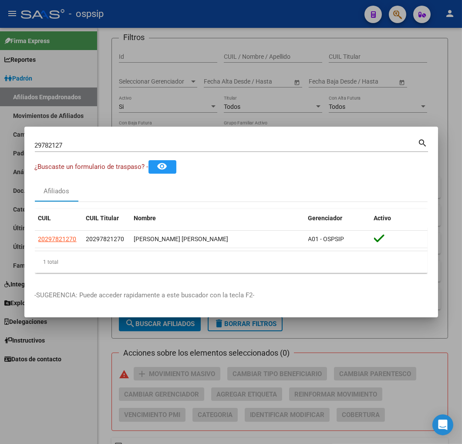
click at [244, 86] on div at bounding box center [231, 222] width 462 height 444
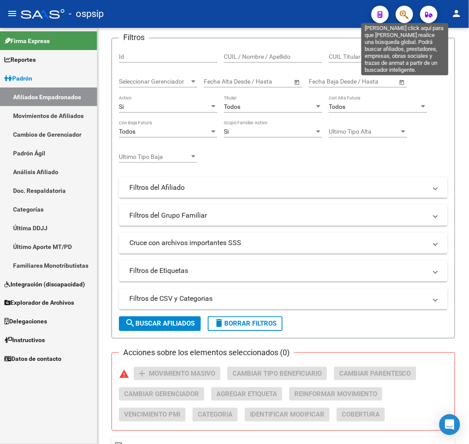
click at [407, 11] on icon "button" at bounding box center [404, 15] width 9 height 10
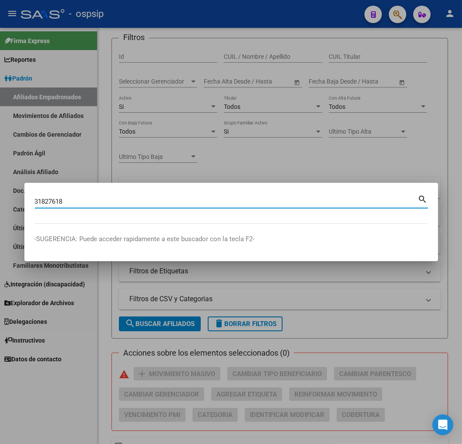
type input "31827618"
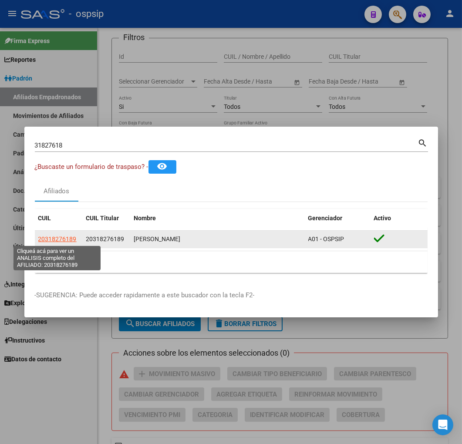
click at [58, 236] on span "20318276189" at bounding box center [57, 239] width 38 height 7
type textarea "20318276189"
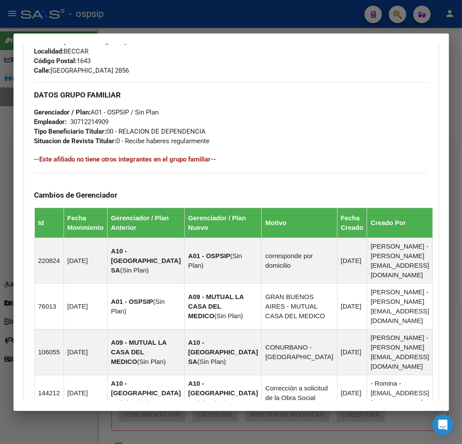
scroll to position [589, 0]
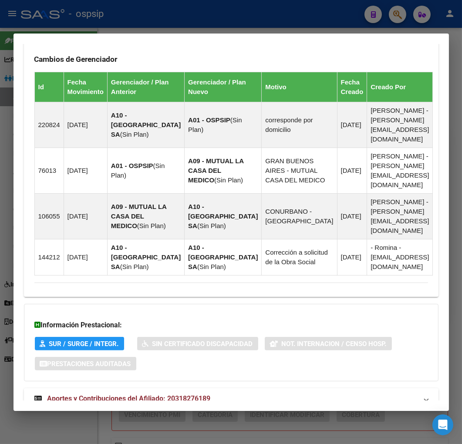
click at [303, 388] on mat-expansion-panel-header "Aportes y Contribuciones del Afiliado: 20318276189" at bounding box center [231, 398] width 414 height 21
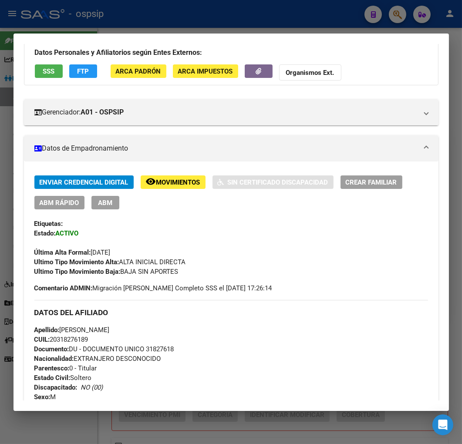
scroll to position [60, 0]
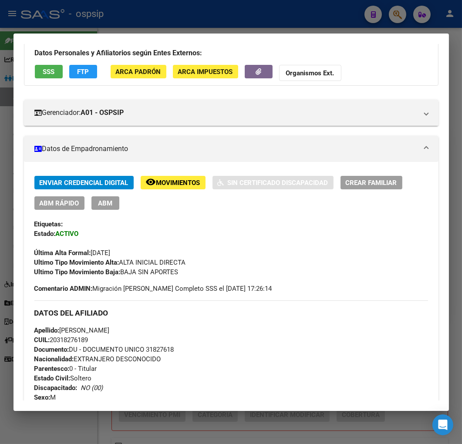
click at [94, 70] on button "FTP" at bounding box center [83, 71] width 28 height 13
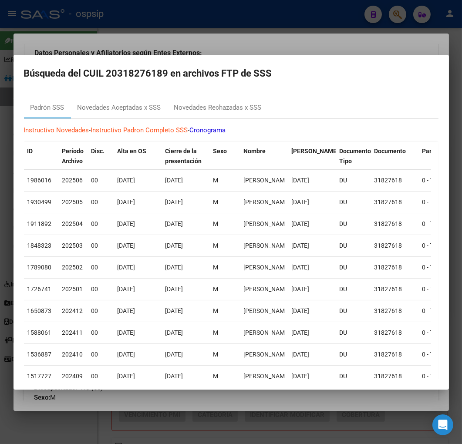
click at [350, 54] on div at bounding box center [231, 222] width 462 height 444
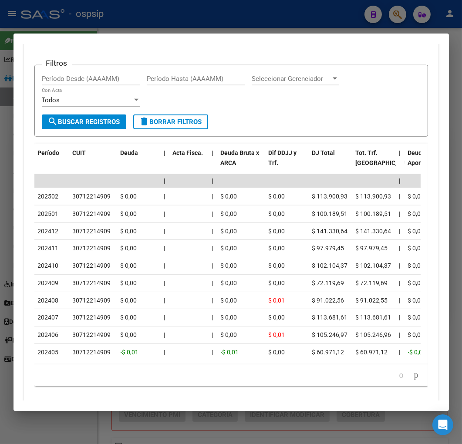
scroll to position [882, 0]
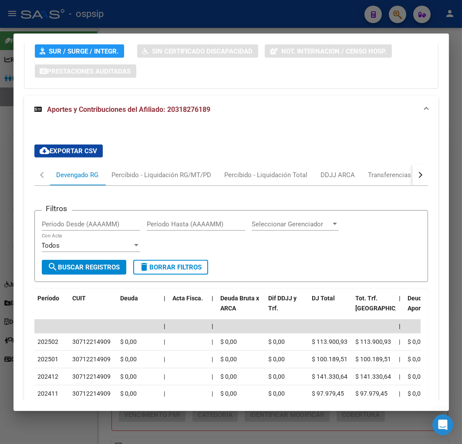
click at [412, 165] on button "button" at bounding box center [420, 175] width 16 height 21
click at [397, 170] on div "ARCA Relaciones Laborales" at bounding box center [360, 175] width 81 height 10
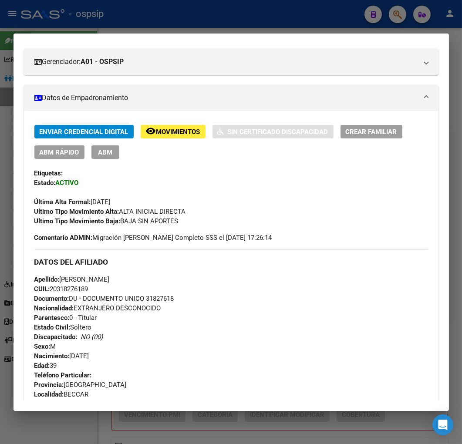
scroll to position [91, 0]
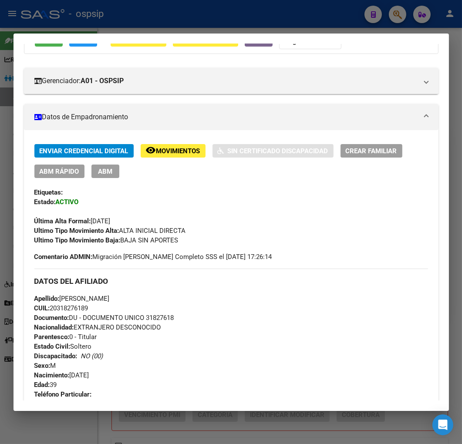
click at [99, 171] on span "ABM" at bounding box center [105, 172] width 14 height 8
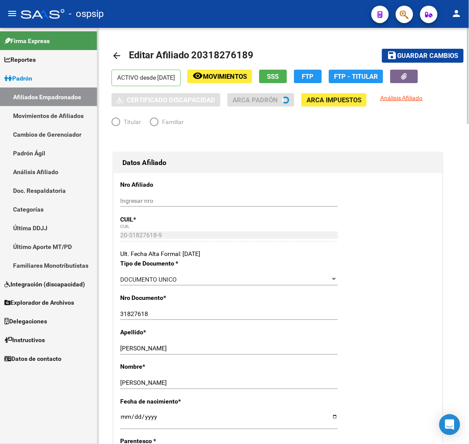
radio input "true"
type input "30-71221490-9"
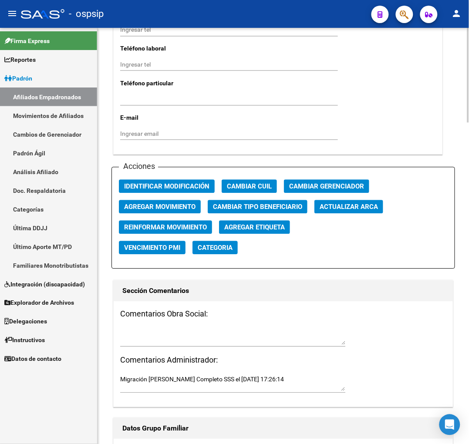
scroll to position [919, 0]
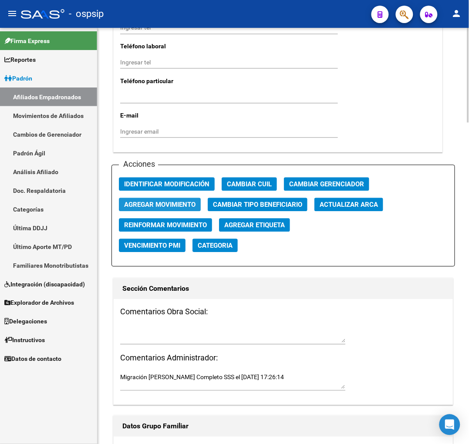
click at [148, 207] on span "Agregar Movimiento" at bounding box center [159, 205] width 71 height 8
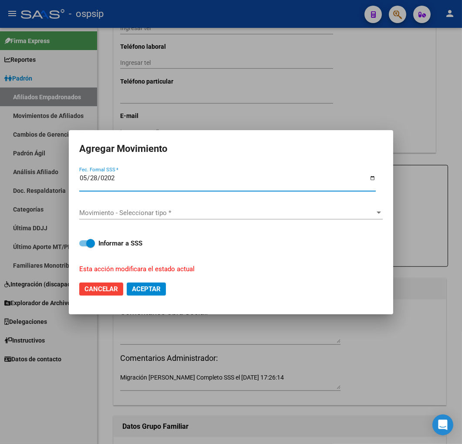
type input "[DATE]"
click at [168, 209] on span "Movimiento - Seleccionar tipo *" at bounding box center [227, 213] width 296 height 8
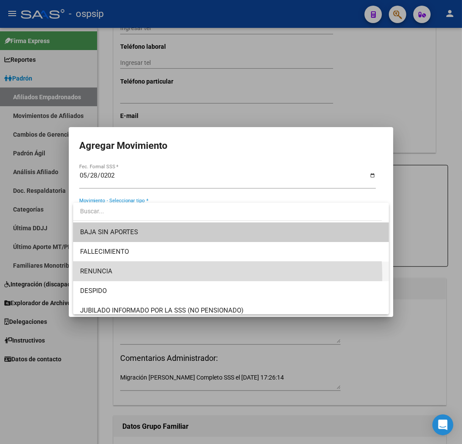
click at [170, 276] on span "RENUNCIA" at bounding box center [231, 272] width 302 height 20
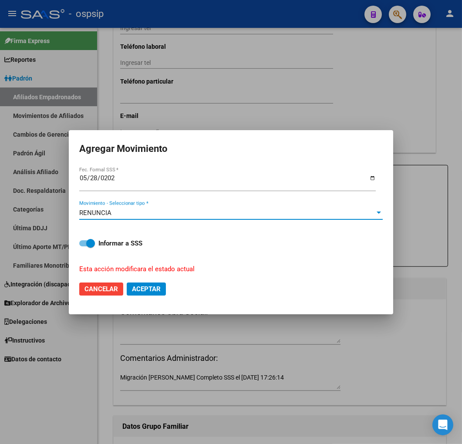
click at [146, 297] on mat-dialog-actions "Cancelar Aceptar" at bounding box center [230, 289] width 303 height 30
click at [147, 288] on span "Aceptar" at bounding box center [146, 289] width 29 height 8
checkbox input "false"
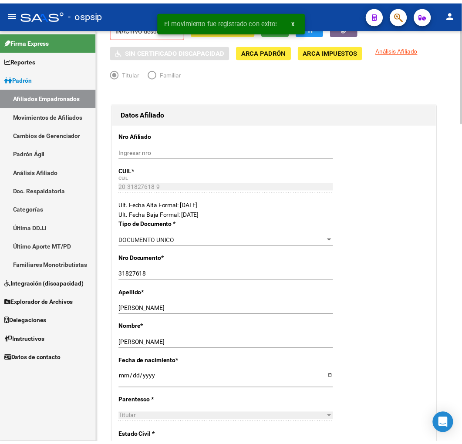
scroll to position [48, 0]
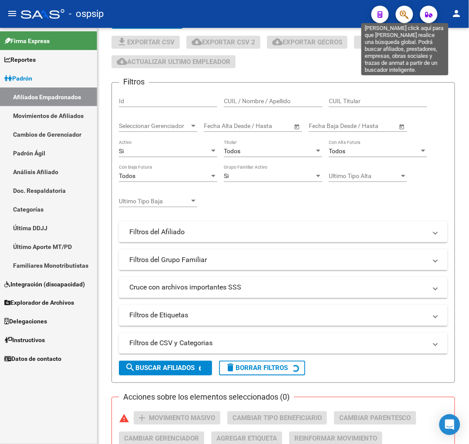
click at [401, 18] on icon "button" at bounding box center [404, 15] width 9 height 10
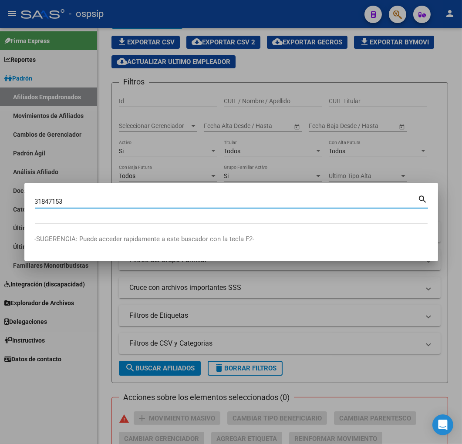
type input "31847153"
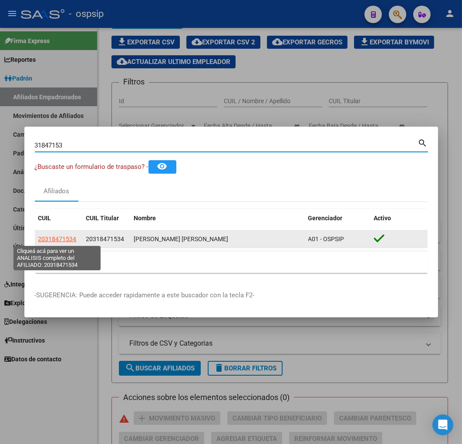
click at [71, 236] on span "20318471534" at bounding box center [57, 239] width 38 height 7
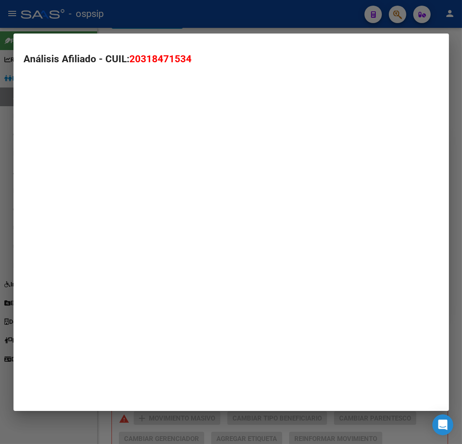
type textarea "20318471534"
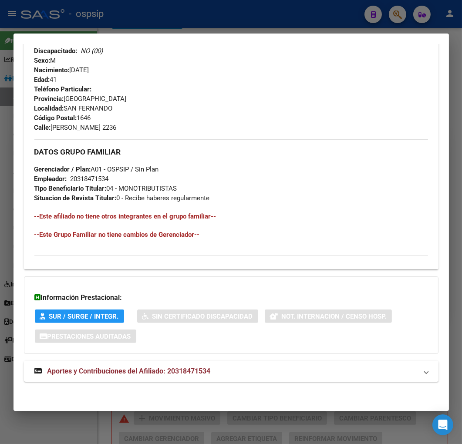
scroll to position [371, 0]
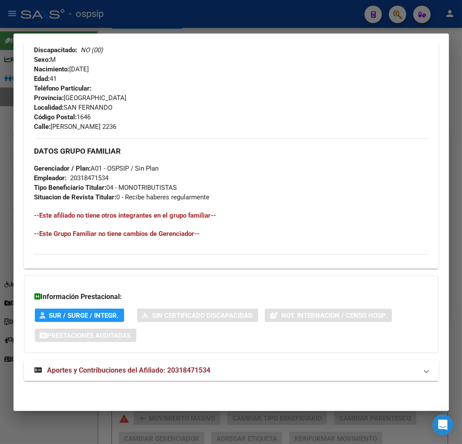
click at [272, 371] on mat-panel-title "Aportes y Contribuciones del Afiliado: 20318471534" at bounding box center [225, 370] width 383 height 10
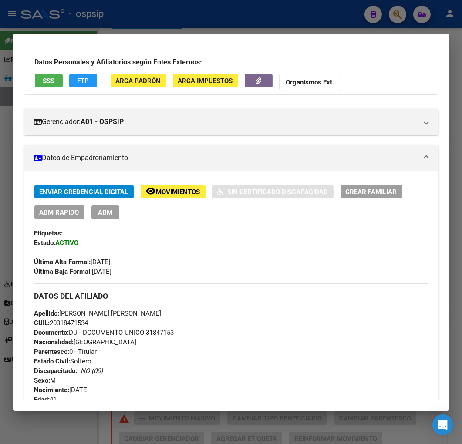
scroll to position [0, 0]
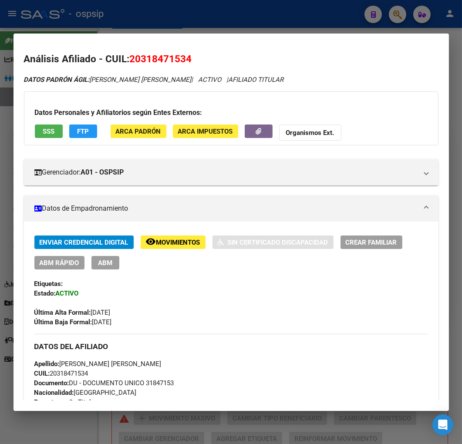
drag, startPoint x: 92, startPoint y: 15, endPoint x: 123, endPoint y: 27, distance: 33.5
click at [98, 16] on div at bounding box center [231, 222] width 462 height 444
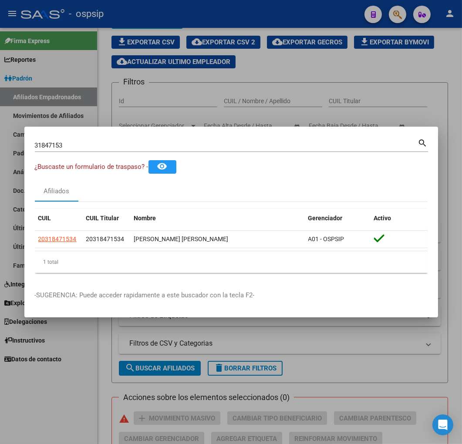
click at [248, 15] on div at bounding box center [231, 222] width 462 height 444
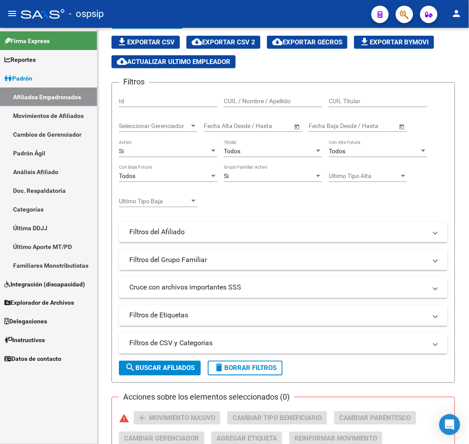
click at [401, 18] on button "button" at bounding box center [404, 14] width 17 height 17
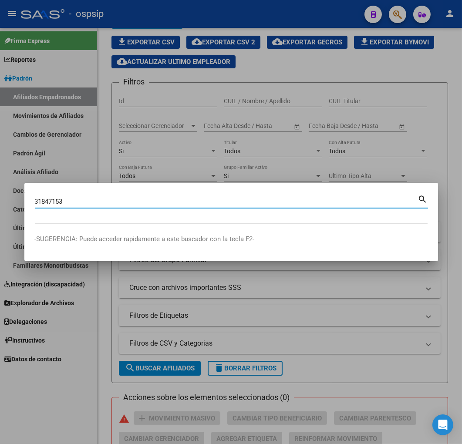
type input "31847153"
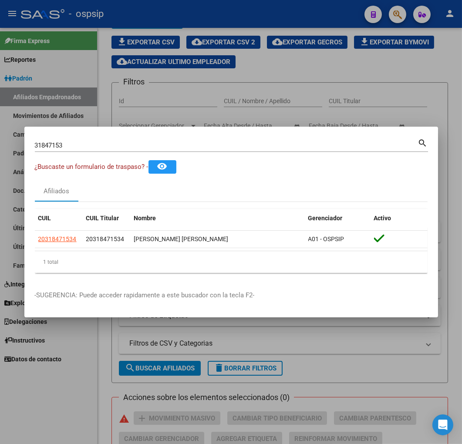
click at [239, 92] on div at bounding box center [231, 222] width 462 height 444
click at [239, 92] on div "CUIL / Nombre / Apellido" at bounding box center [273, 98] width 98 height 17
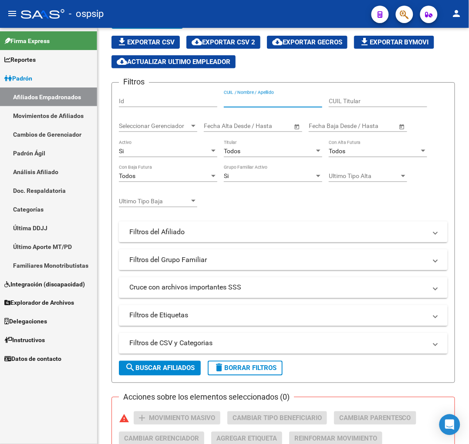
click at [405, 15] on icon "button" at bounding box center [404, 15] width 9 height 10
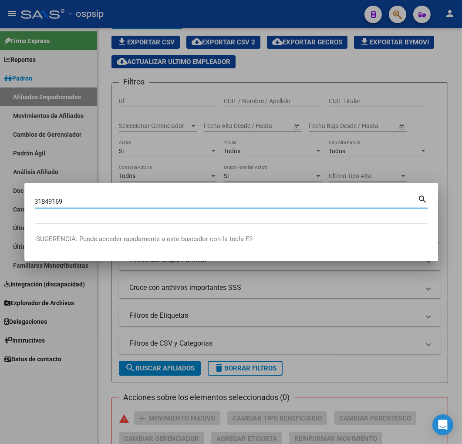
type input "31849169"
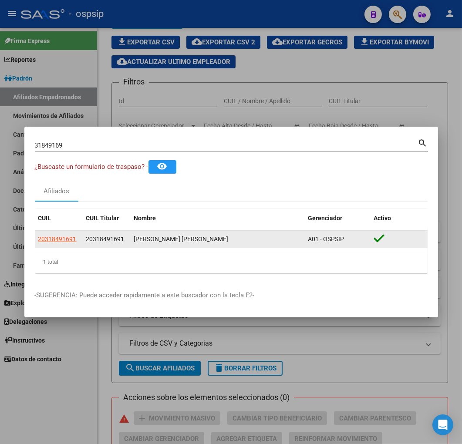
click at [55, 243] on app-link-go-to "20318491691" at bounding box center [57, 239] width 38 height 10
click at [57, 241] on span "20318491691" at bounding box center [57, 239] width 38 height 7
type textarea "20318491691"
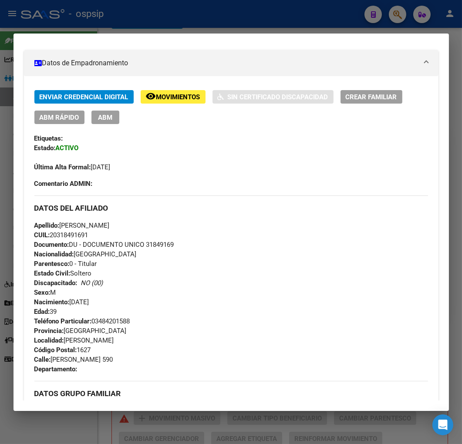
scroll to position [145, 0]
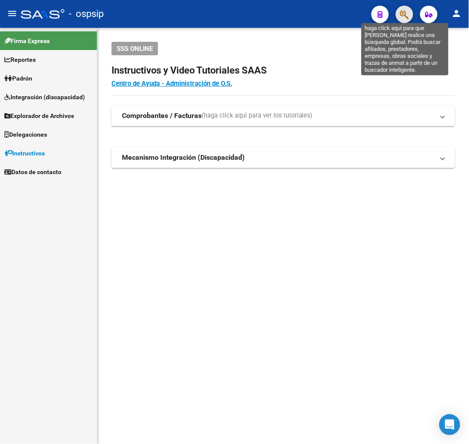
click at [404, 13] on icon "button" at bounding box center [404, 15] width 9 height 10
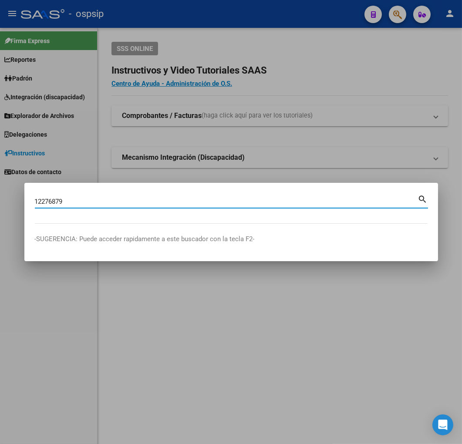
type input "12276879"
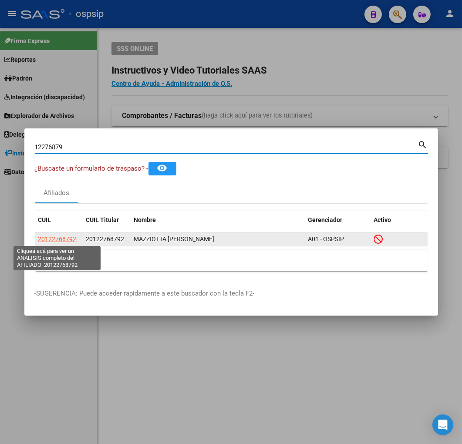
click at [67, 242] on span "20122768792" at bounding box center [57, 239] width 38 height 7
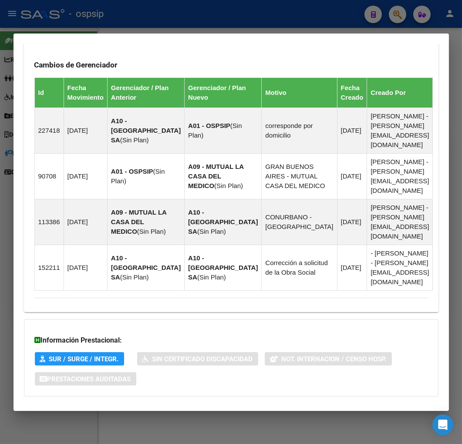
scroll to position [589, 0]
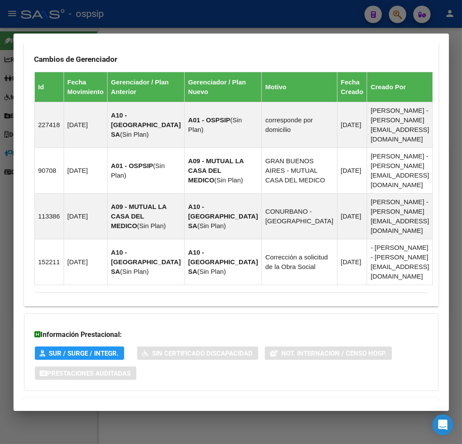
click at [277, 403] on mat-panel-title "Aportes y Contribuciones del Afiliado: 20122768792" at bounding box center [225, 408] width 383 height 10
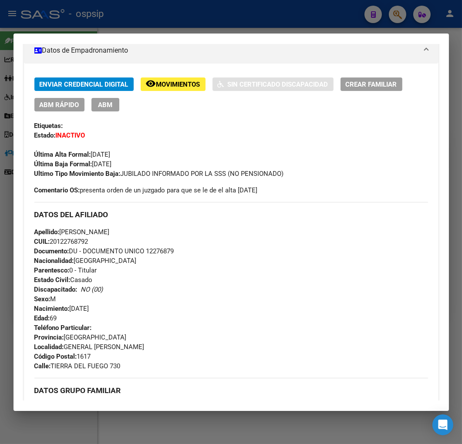
scroll to position [101, 0]
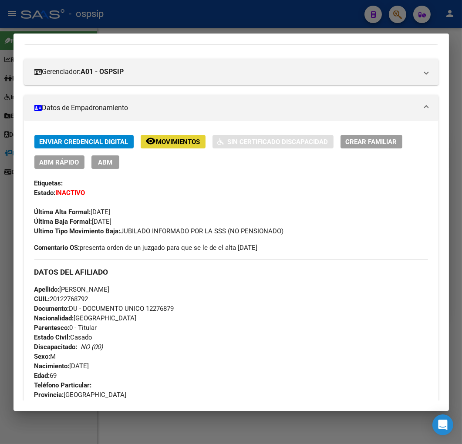
click at [180, 146] on button "remove_red_eye Movimientos" at bounding box center [173, 141] width 65 height 13
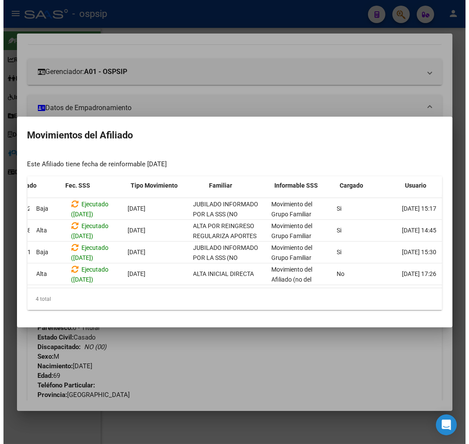
scroll to position [0, 8]
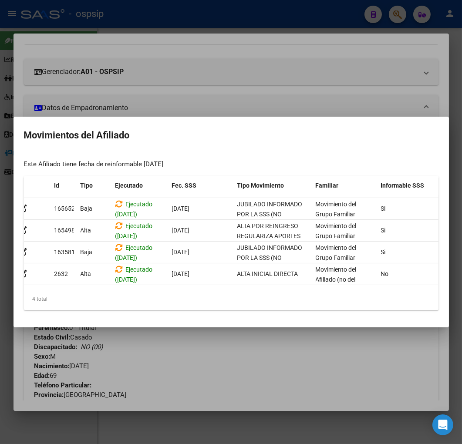
click at [231, 381] on div at bounding box center [231, 222] width 462 height 444
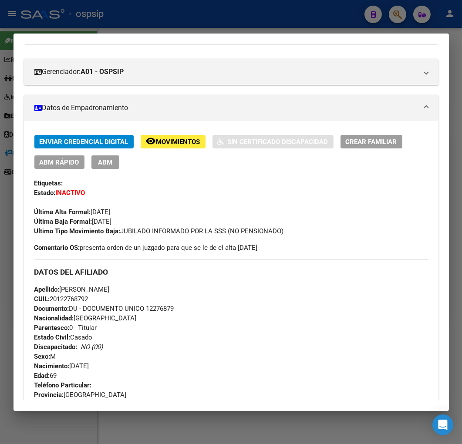
click at [246, 15] on div at bounding box center [231, 222] width 462 height 444
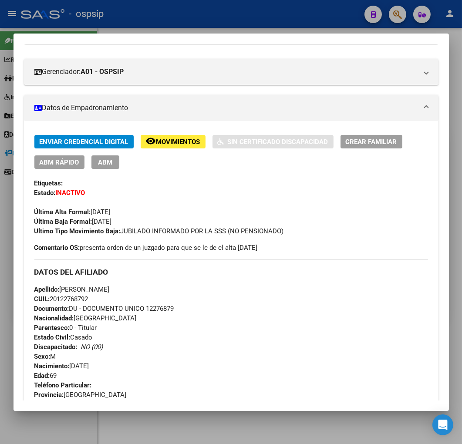
click at [246, 15] on div at bounding box center [231, 222] width 462 height 444
